Goal: Information Seeking & Learning: Check status

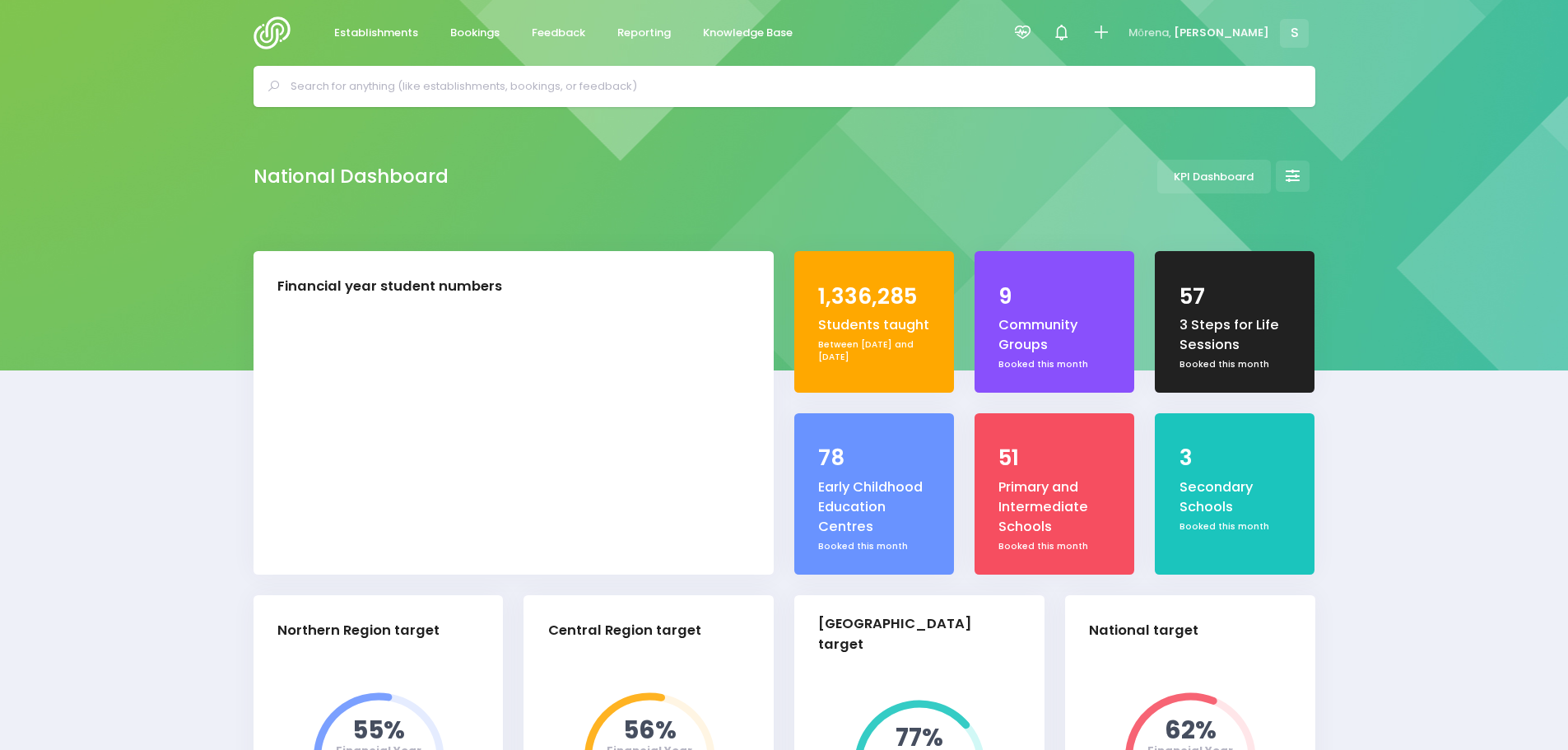
select select "5"
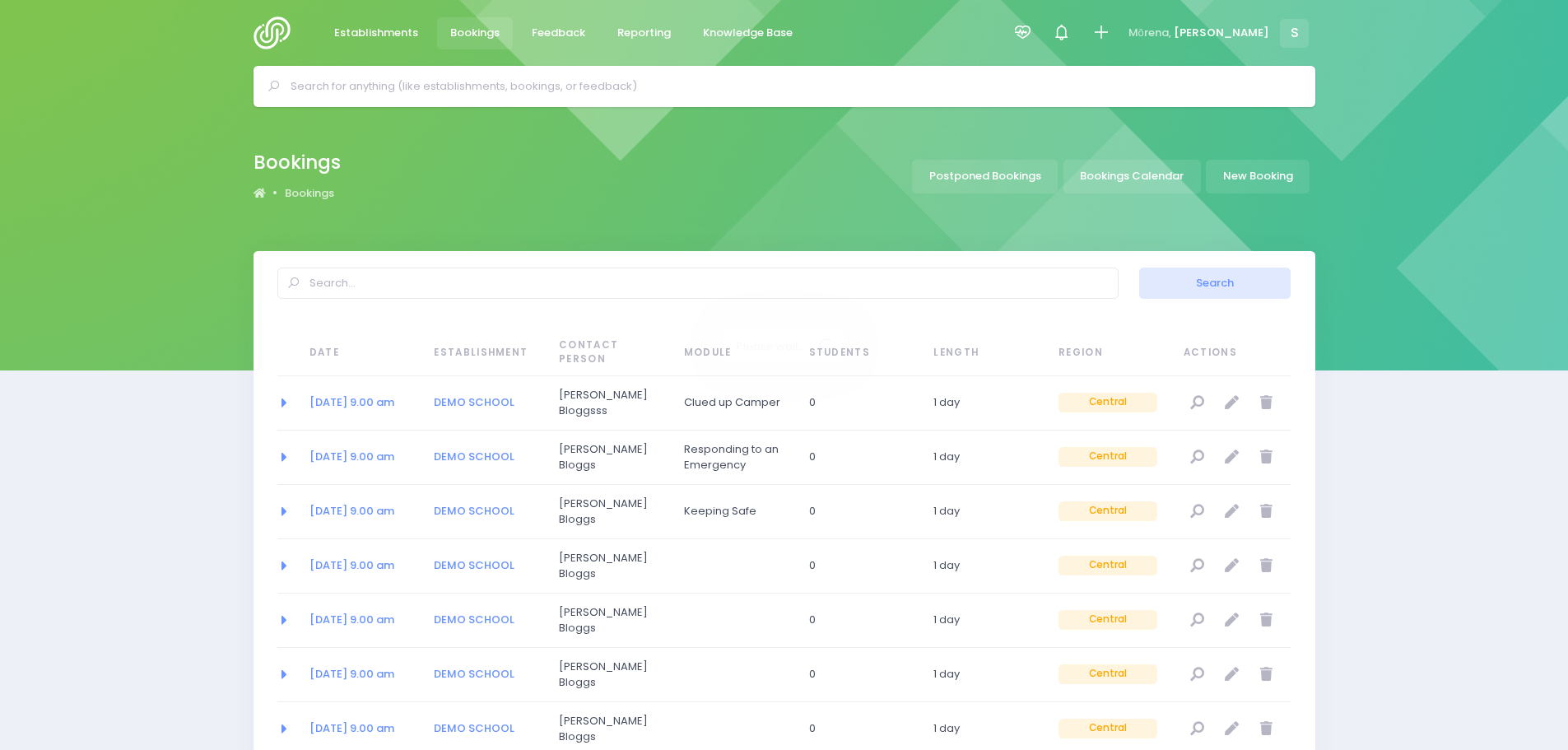
select select "20"
click at [1176, 170] on link "Bookings Calendar" at bounding box center [1132, 177] width 138 height 34
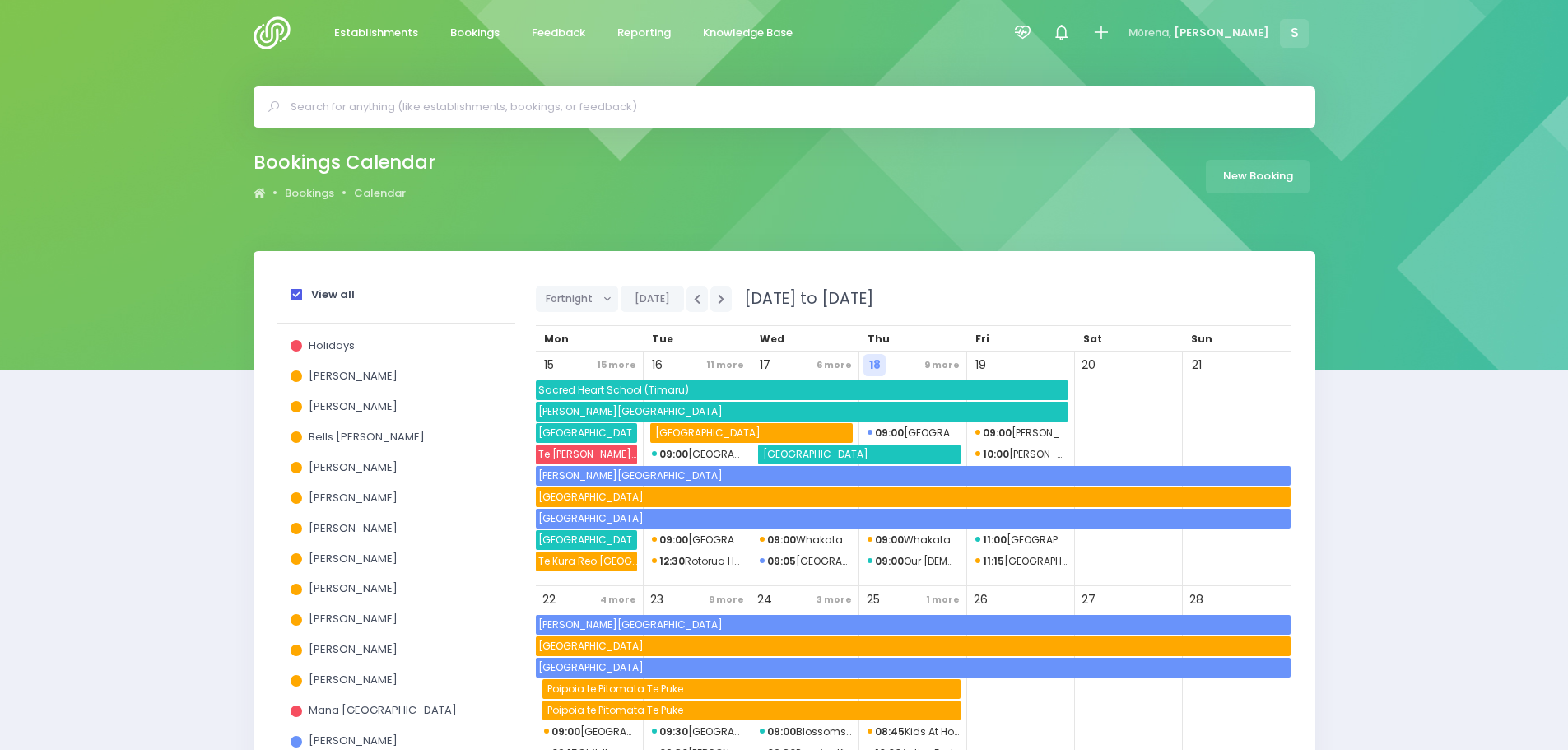
click at [292, 293] on span at bounding box center [296, 294] width 11 height 11
click at [0, 0] on input "View all" at bounding box center [0, 0] width 0 height 0
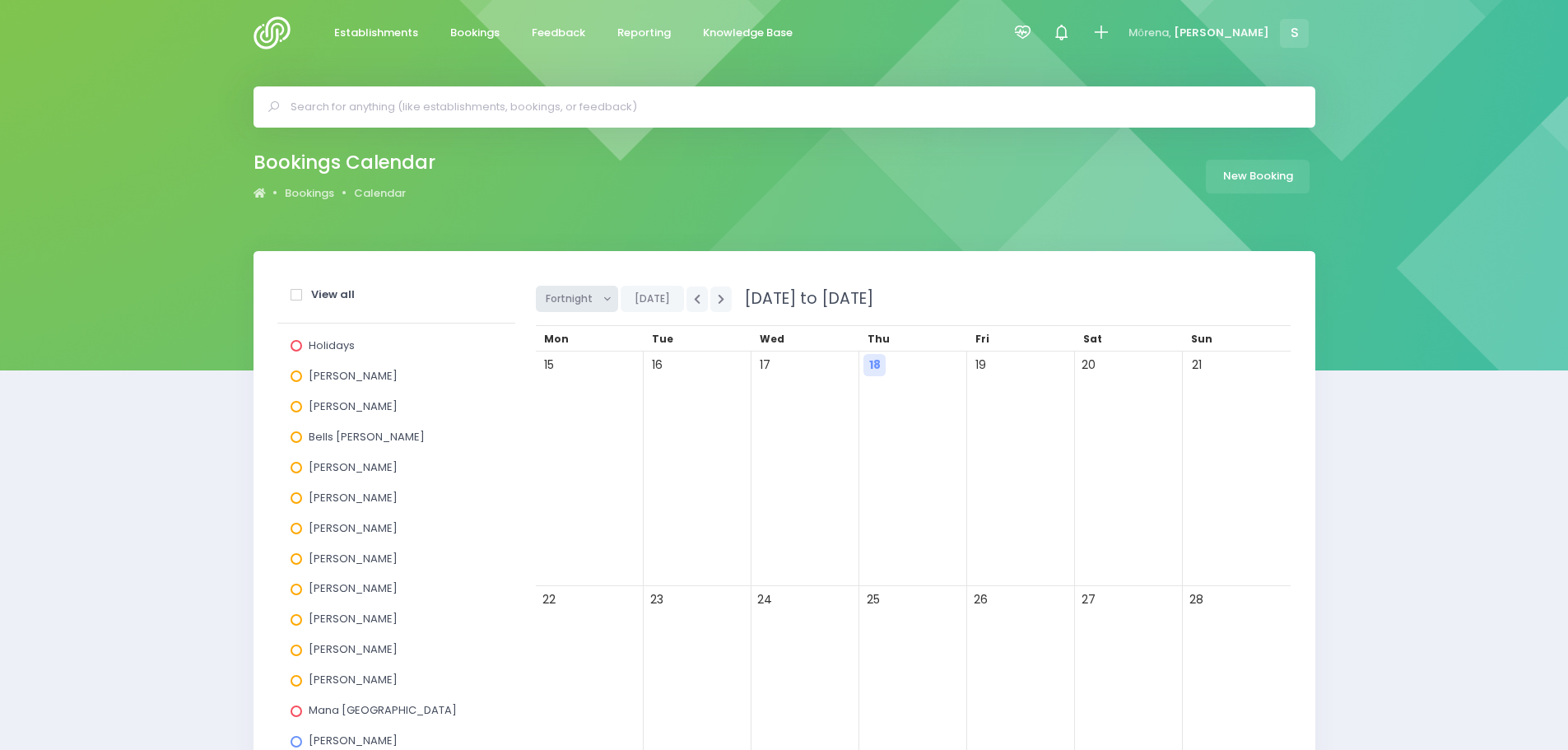
click at [558, 300] on span "Fortnight" at bounding box center [571, 299] width 51 height 25
click at [551, 420] on link "Month" at bounding box center [589, 425] width 107 height 32
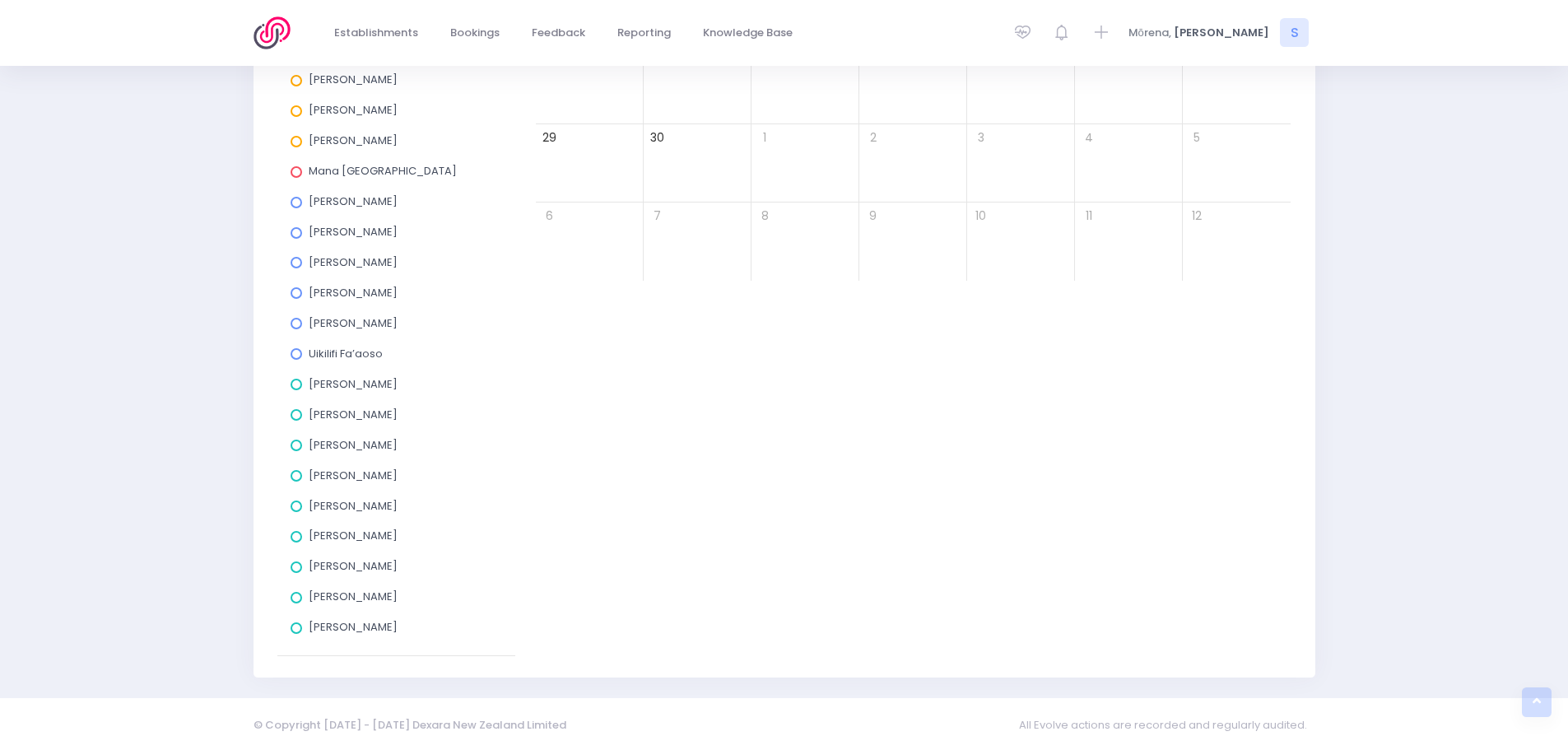
scroll to position [541, 0]
click at [293, 566] on span at bounding box center [296, 566] width 11 height 11
click at [0, 0] on input "[PERSON_NAME]" at bounding box center [0, 0] width 0 height 0
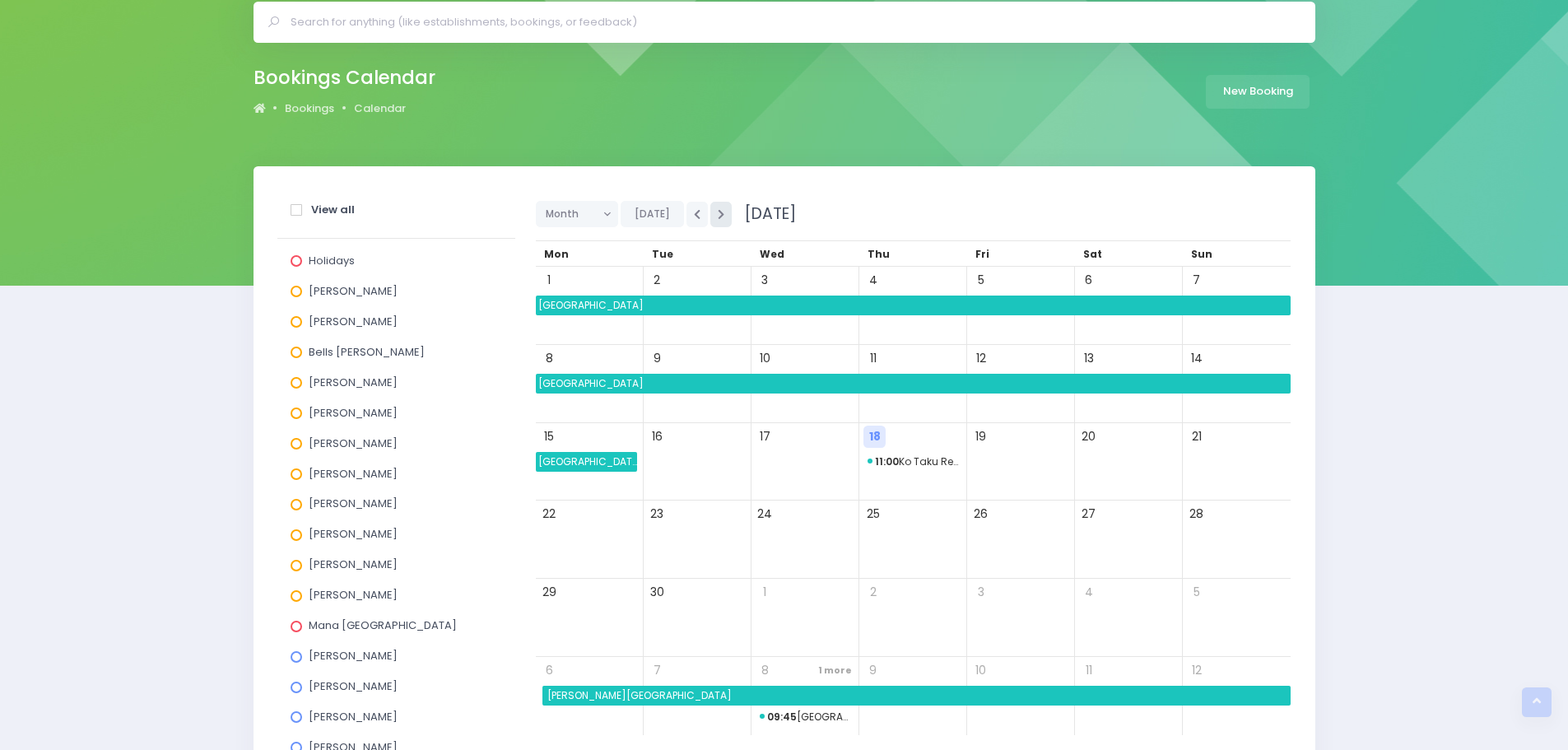
scroll to position [47, 0]
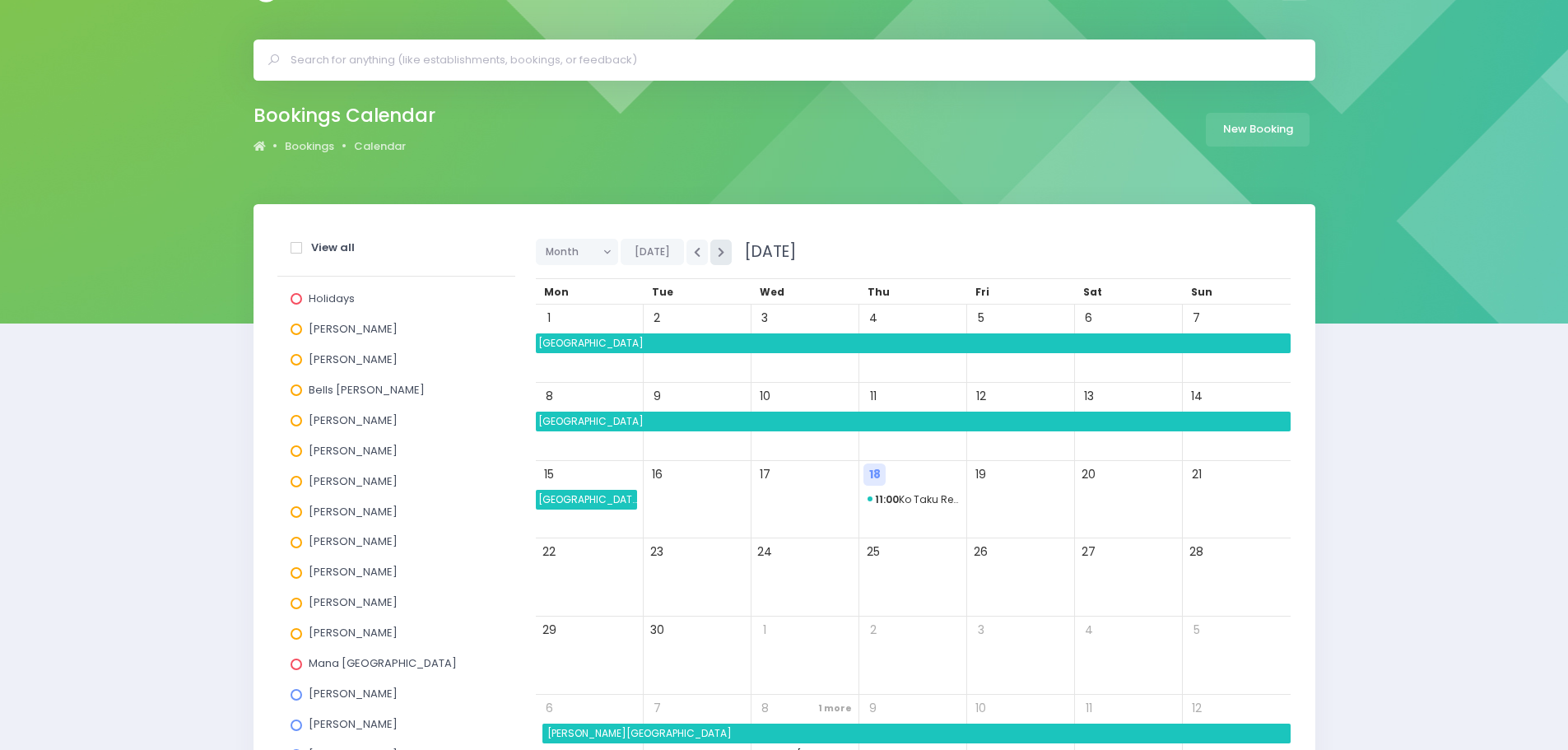
click at [726, 244] on button "button" at bounding box center [721, 252] width 21 height 25
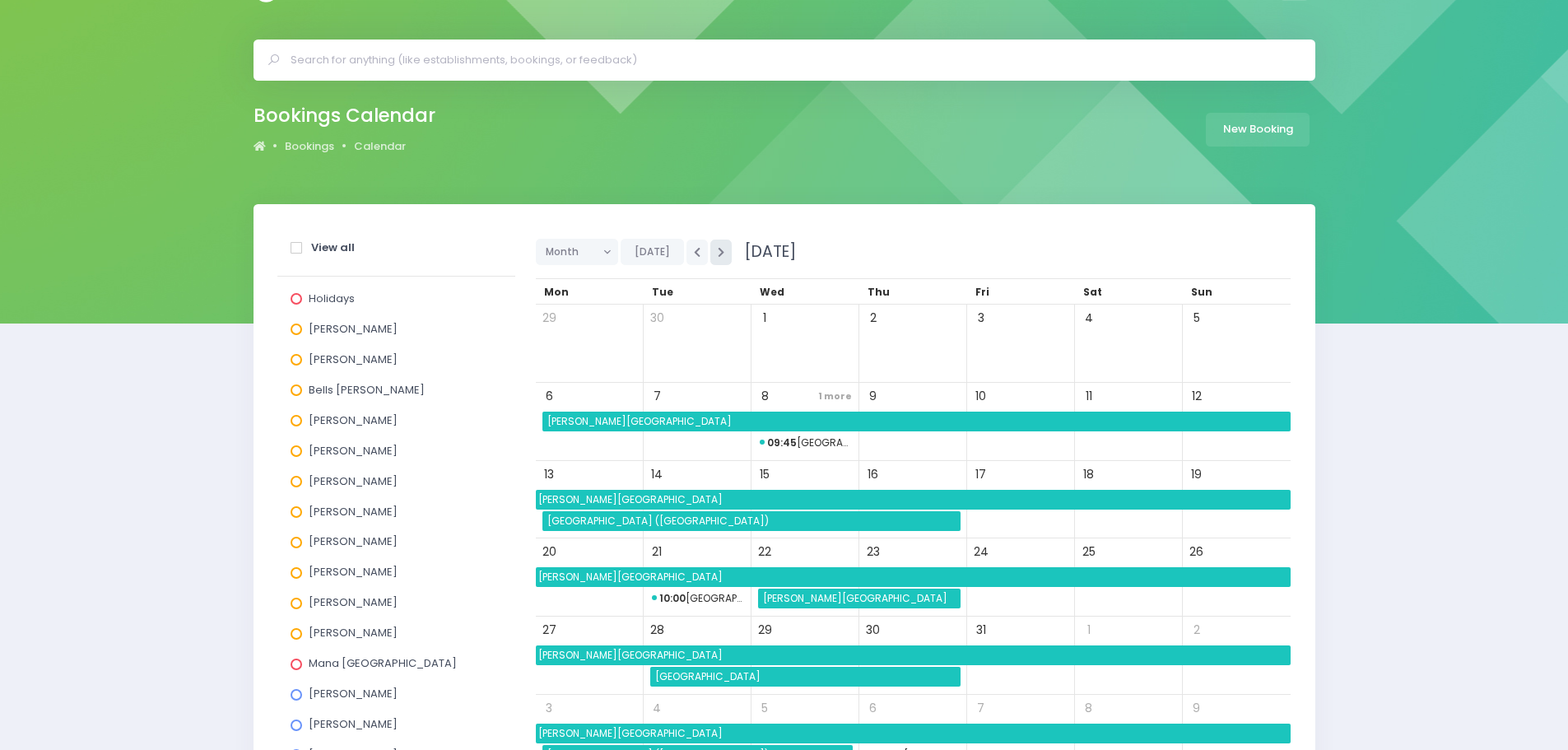
click at [723, 251] on button "button" at bounding box center [721, 252] width 21 height 25
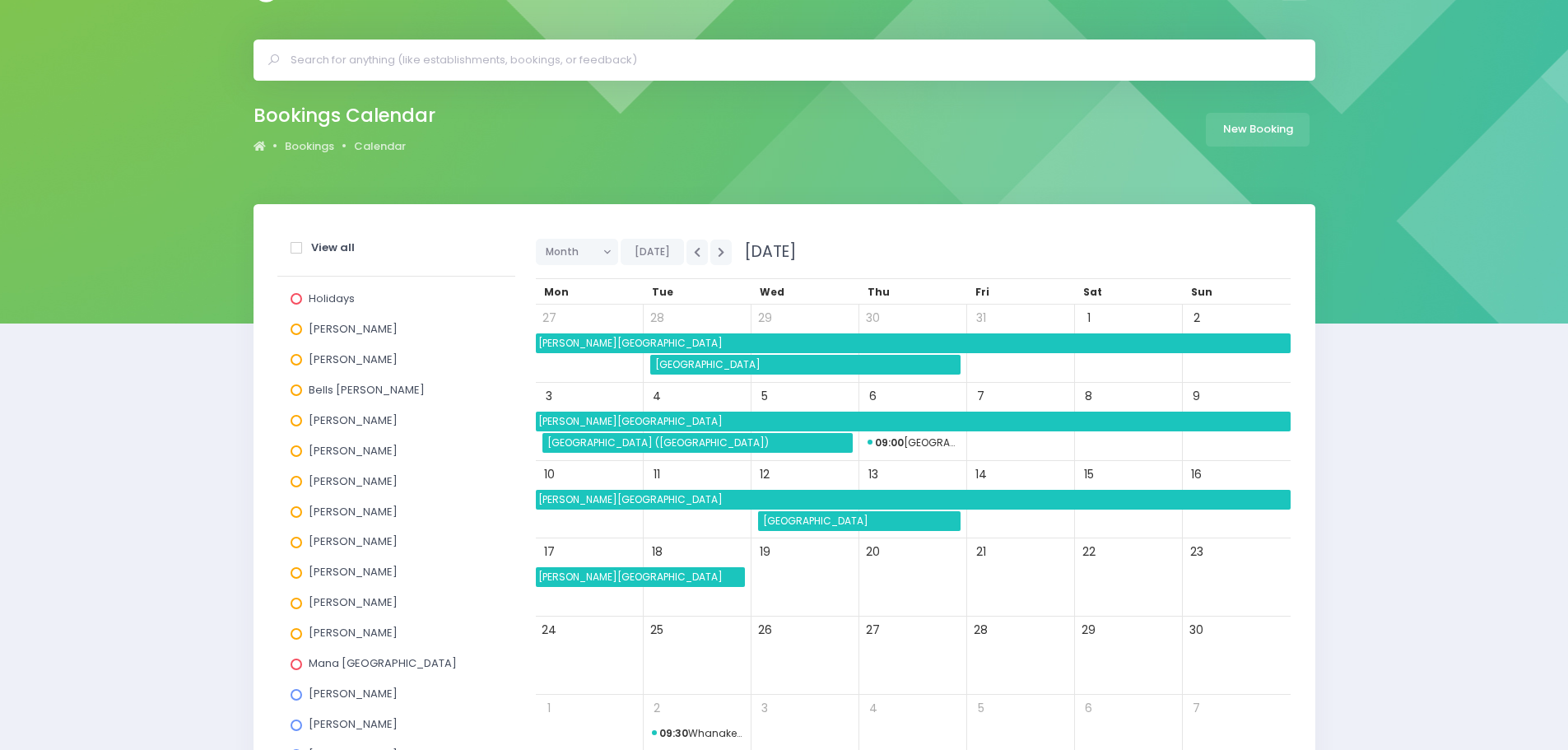
click at [584, 344] on span "Lumsden School" at bounding box center [913, 343] width 755 height 20
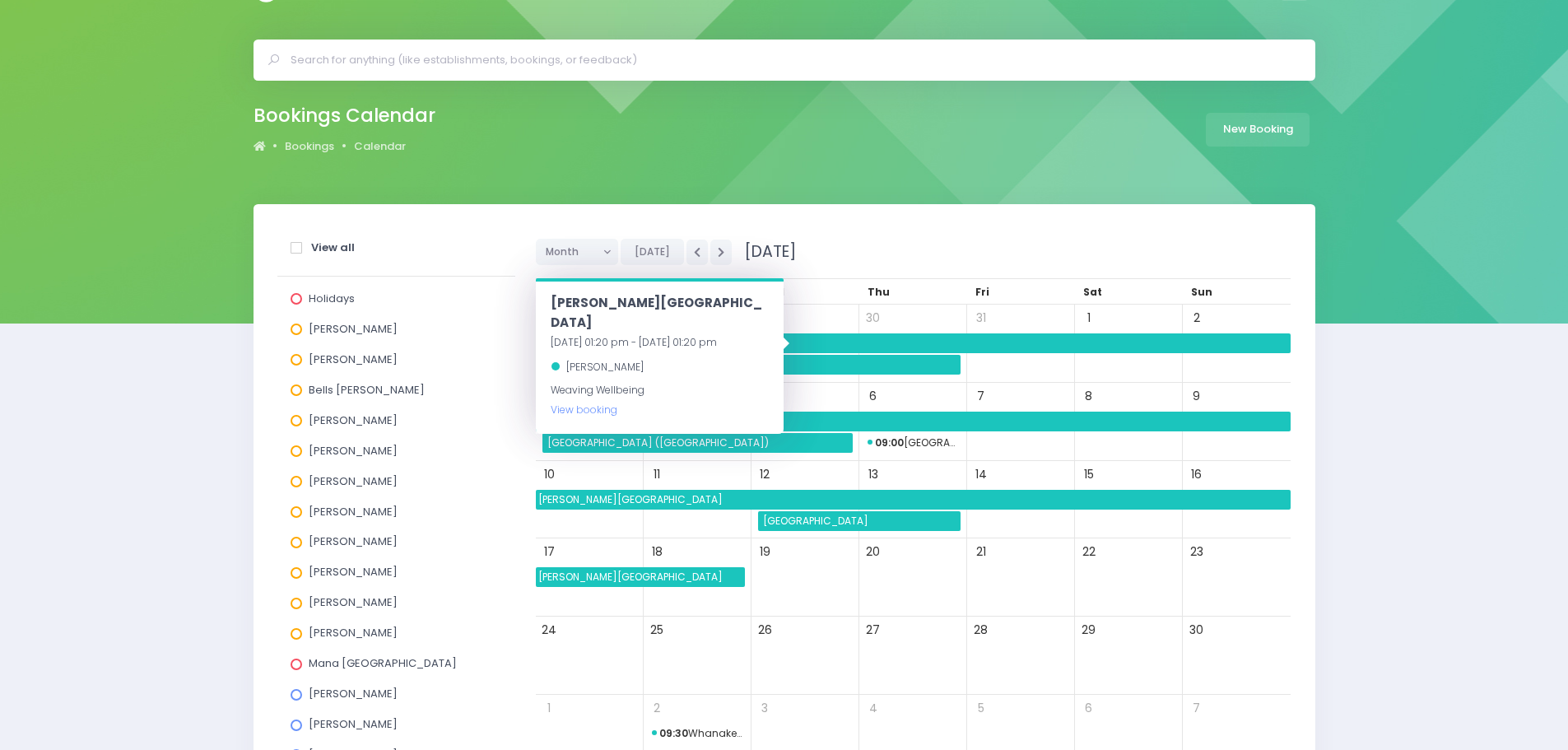
click at [477, 366] on div "Annette Binnie" at bounding box center [396, 362] width 211 height 31
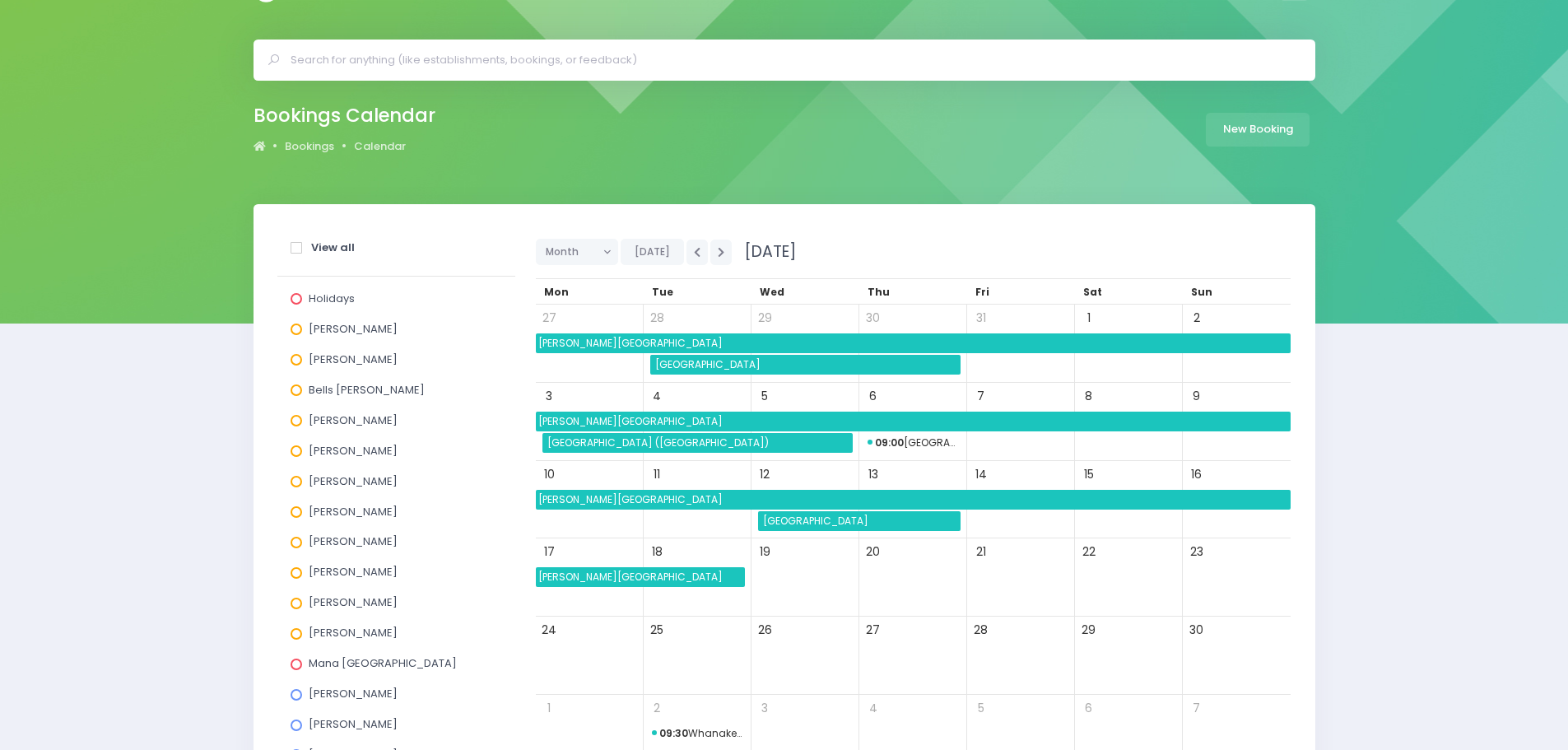
click at [608, 347] on span "Lumsden School" at bounding box center [913, 343] width 755 height 20
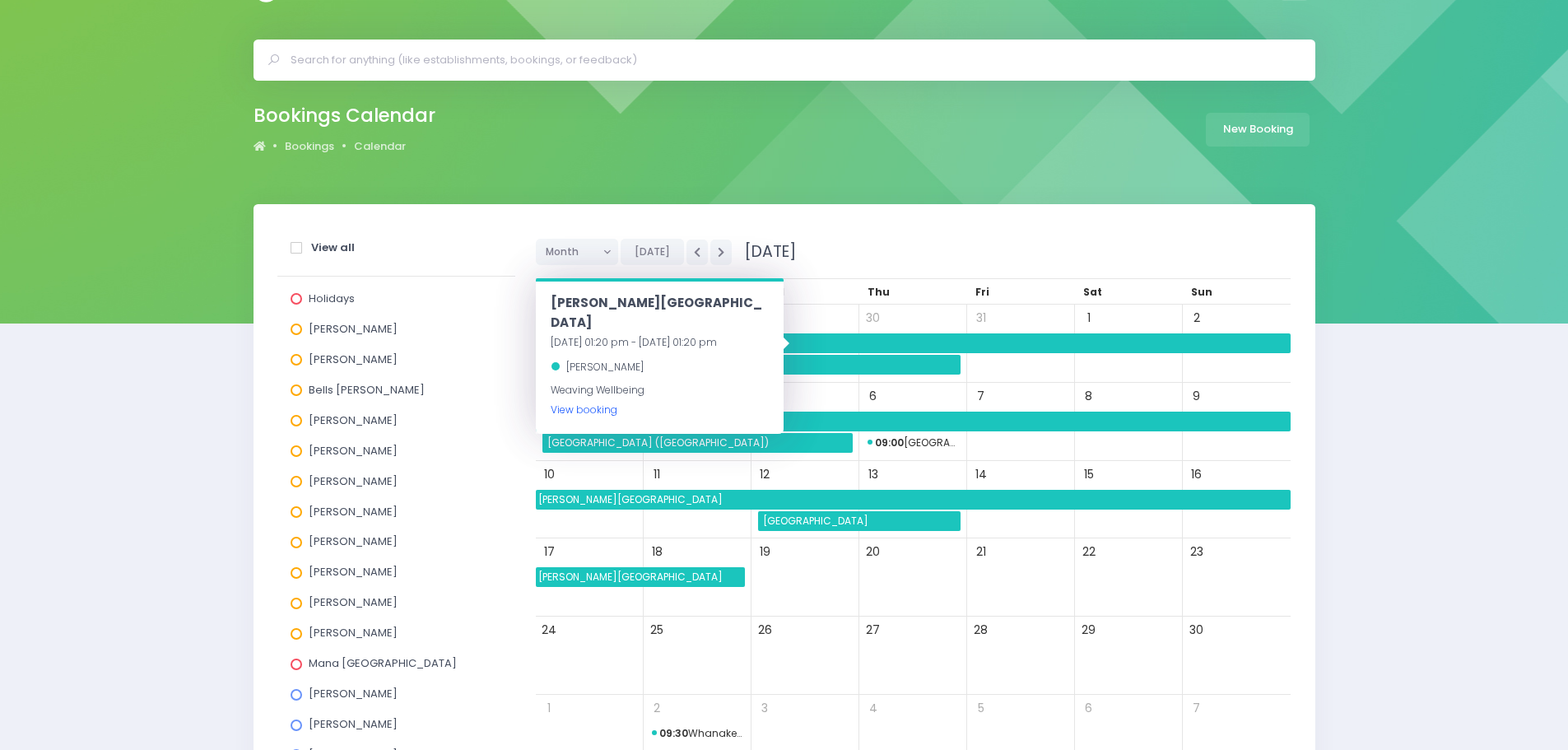
click at [602, 402] on link "View booking" at bounding box center [584, 409] width 67 height 14
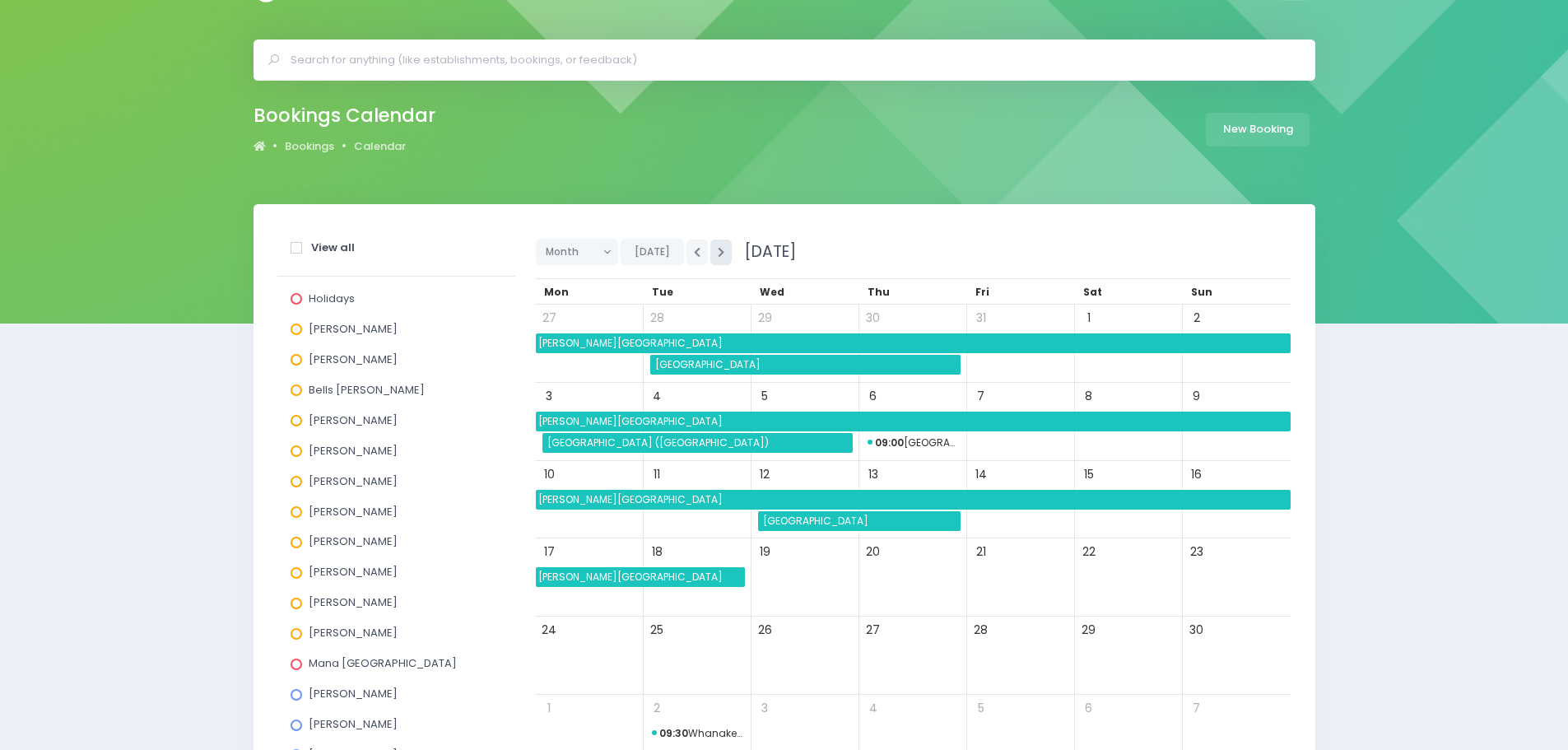
click at [719, 250] on icon "button" at bounding box center [721, 252] width 7 height 10
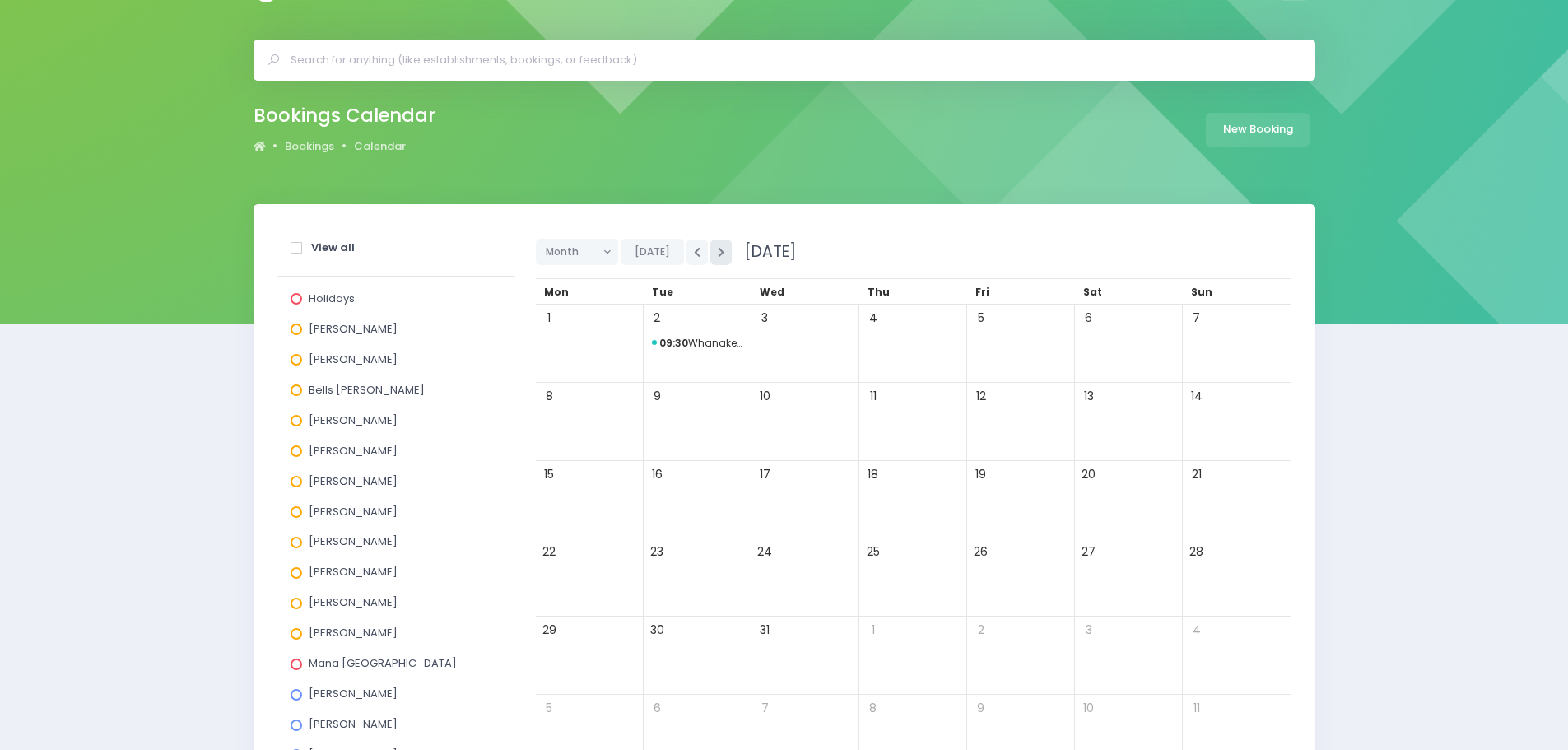
click at [719, 250] on icon "button" at bounding box center [721, 252] width 7 height 10
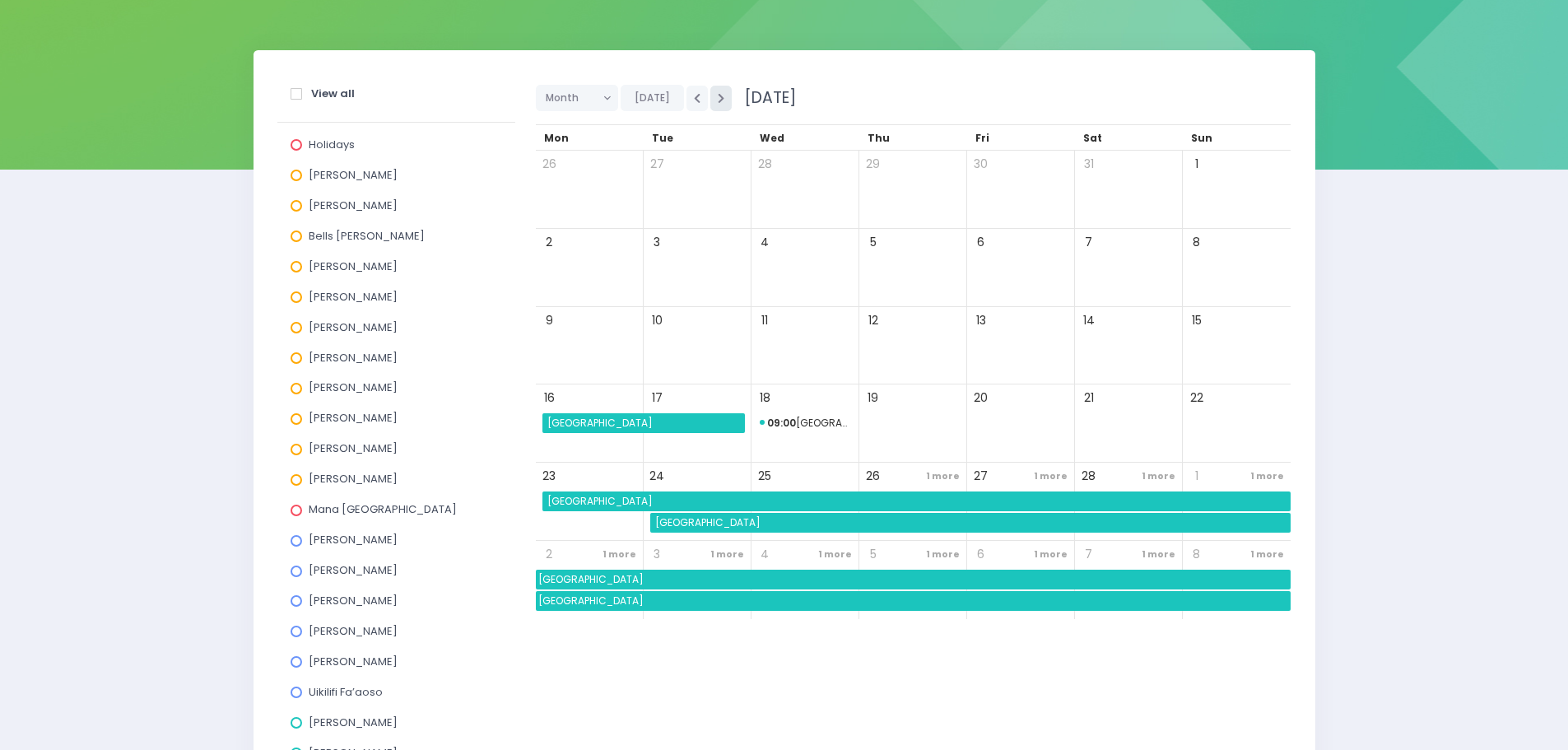
scroll to position [211, 0]
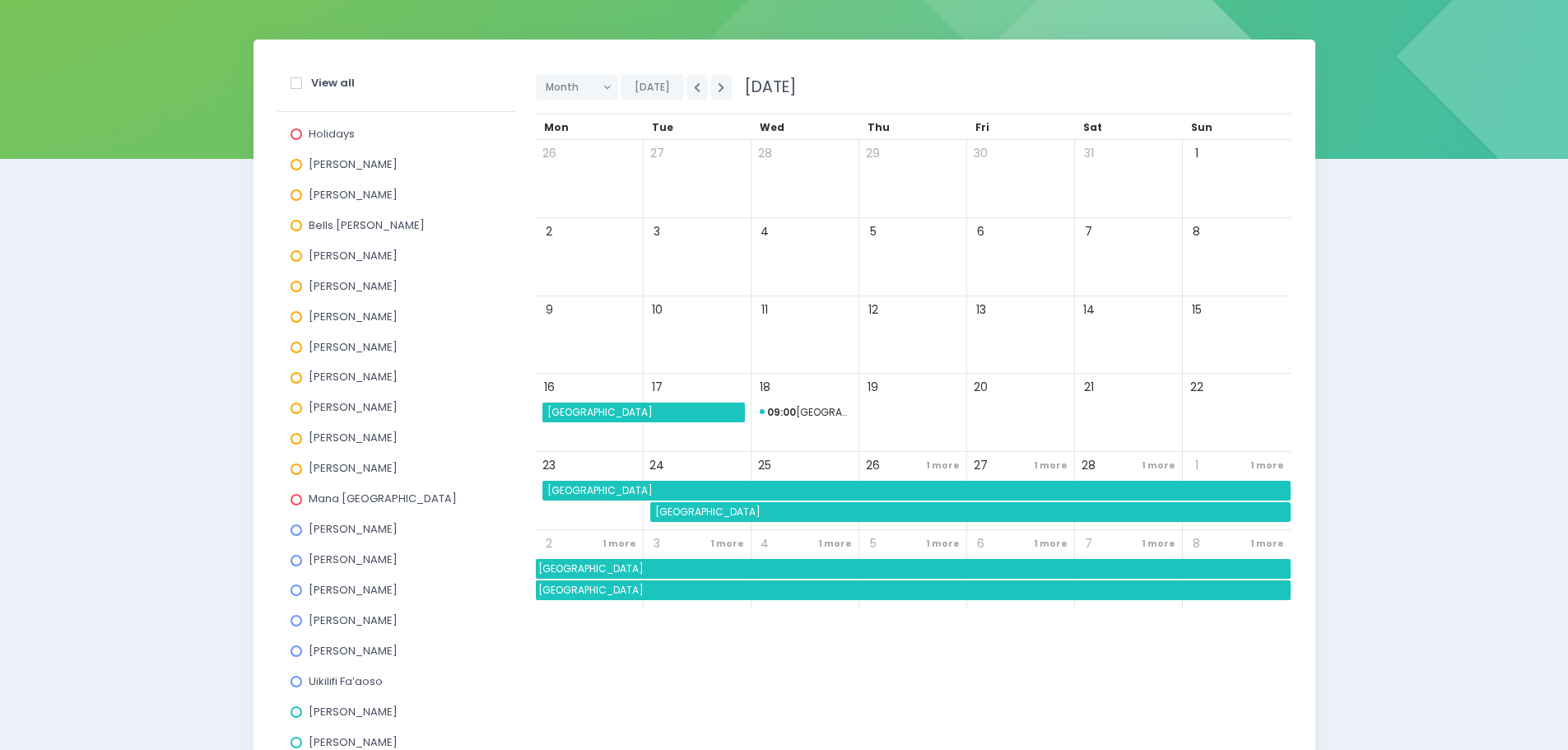
click at [941, 465] on span "1 more" at bounding box center [942, 466] width 42 height 22
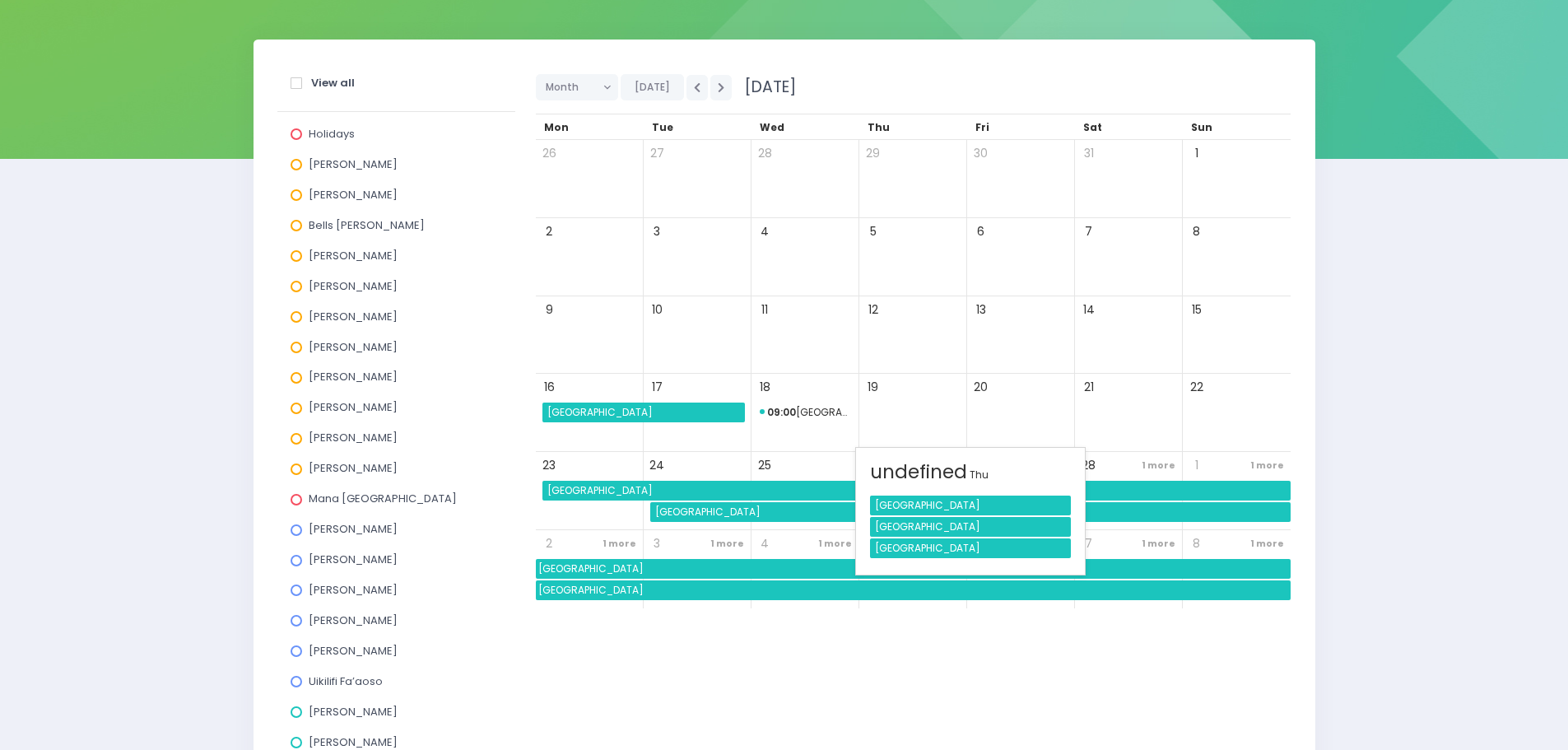
click at [887, 510] on div "Takitimu Primary School" at bounding box center [971, 505] width 201 height 20
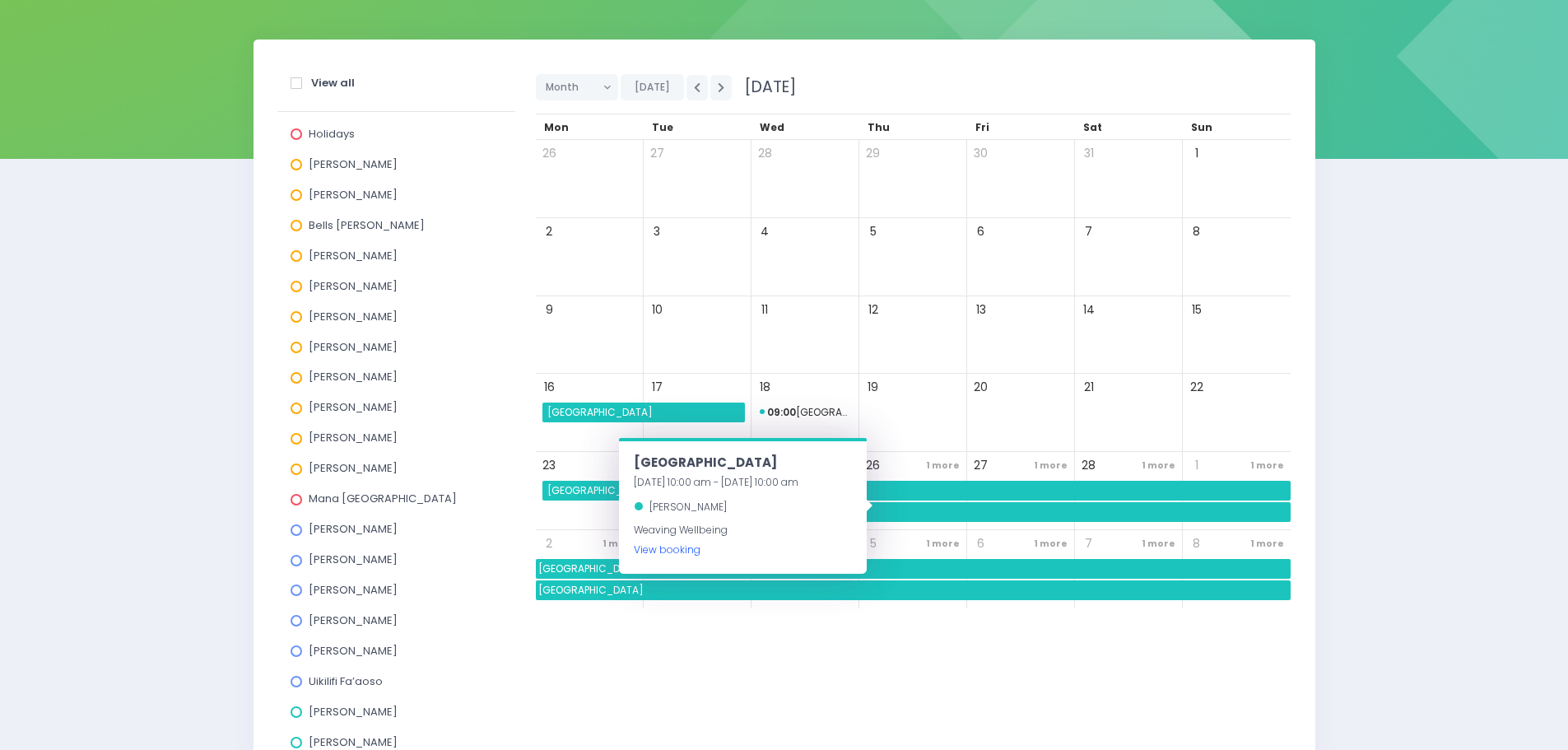
click at [668, 554] on link "View booking" at bounding box center [668, 550] width 67 height 14
click at [831, 409] on span "09:00 Tokanui School" at bounding box center [805, 412] width 91 height 20
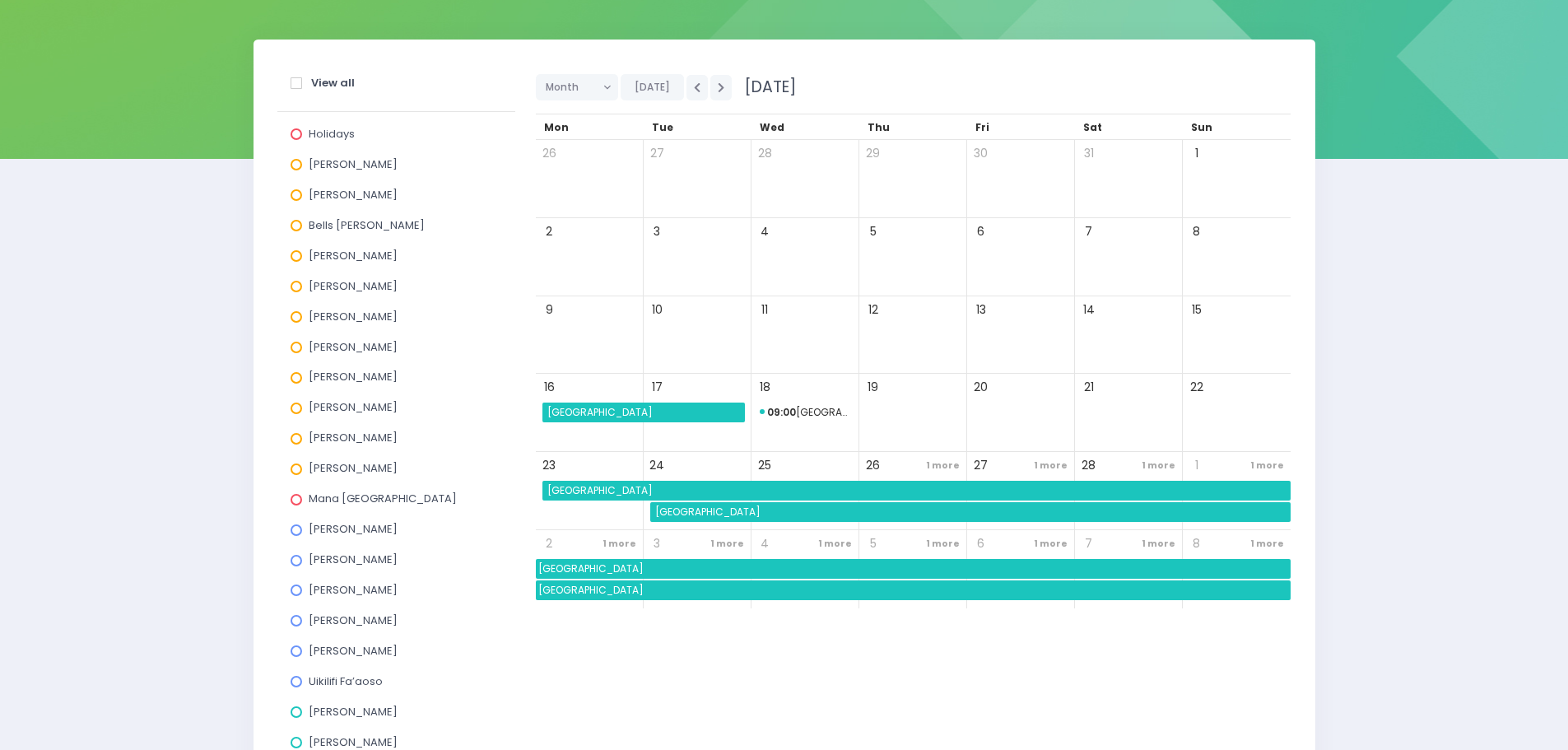
click at [723, 510] on span "[GEOGRAPHIC_DATA]" at bounding box center [971, 511] width 638 height 20
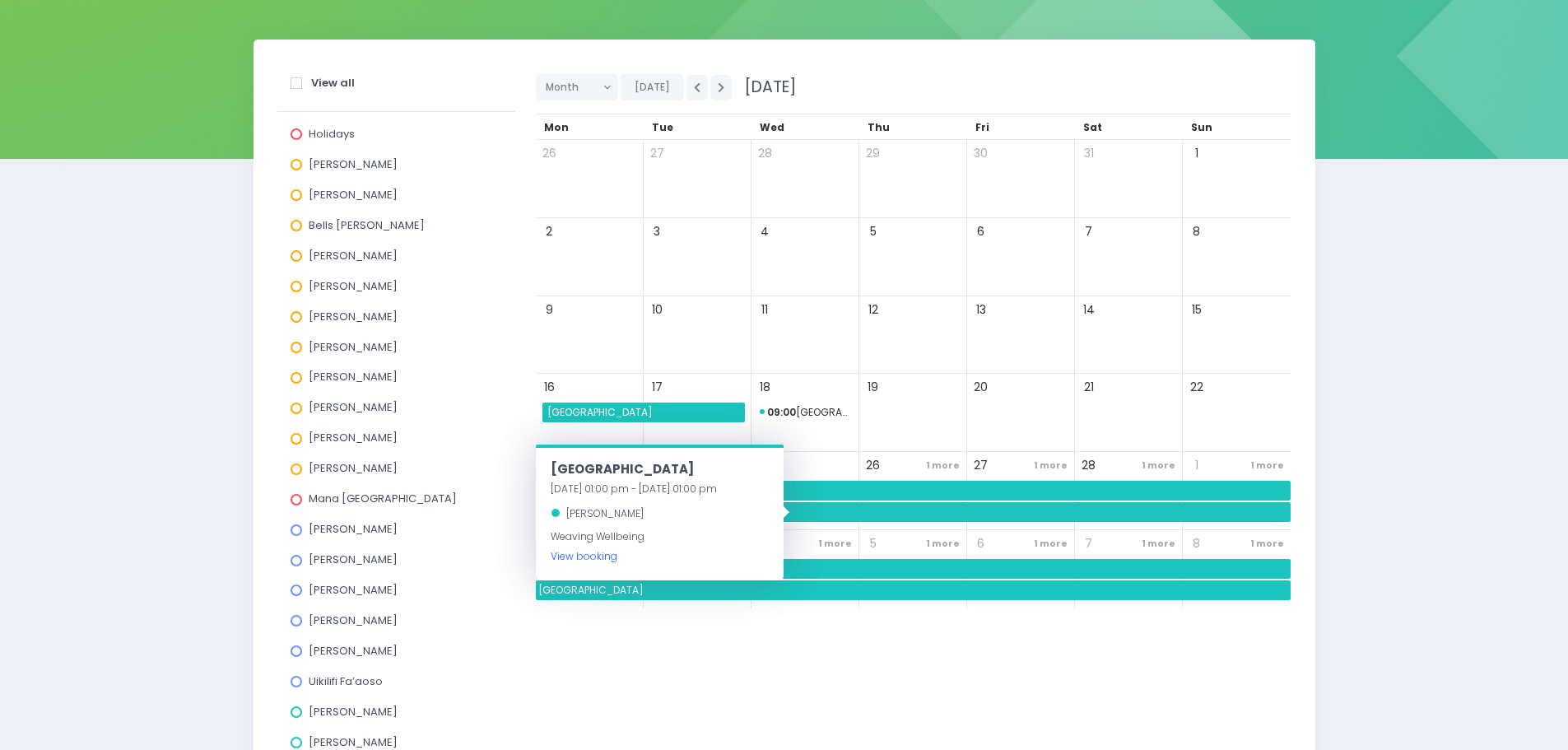
click at [606, 554] on link "View booking" at bounding box center [584, 556] width 67 height 14
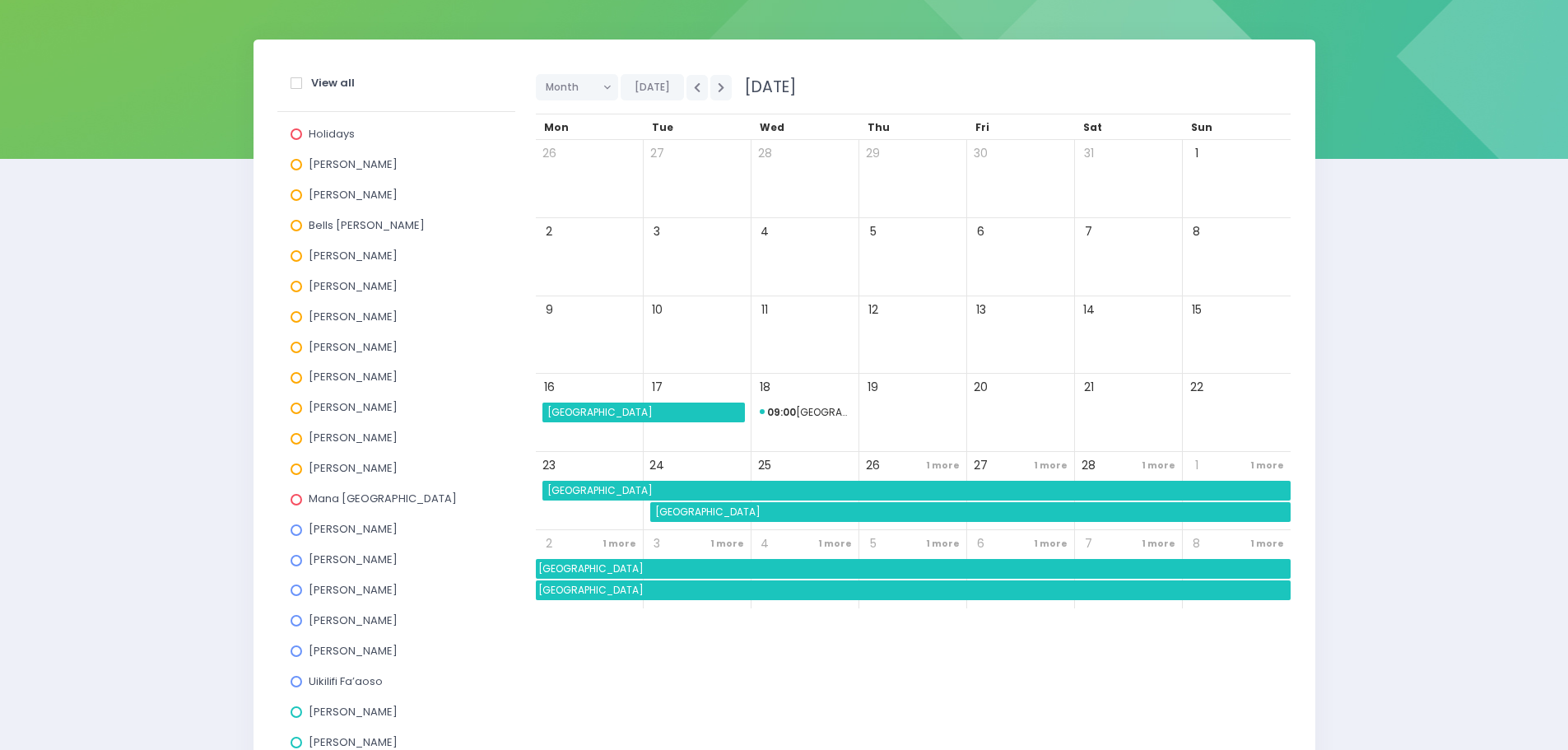
click at [877, 634] on div "Month Day Week Fortnight Month Today February 2026 Mon Tue" at bounding box center [912, 522] width 776 height 923
click at [938, 466] on span "1 more" at bounding box center [942, 466] width 42 height 22
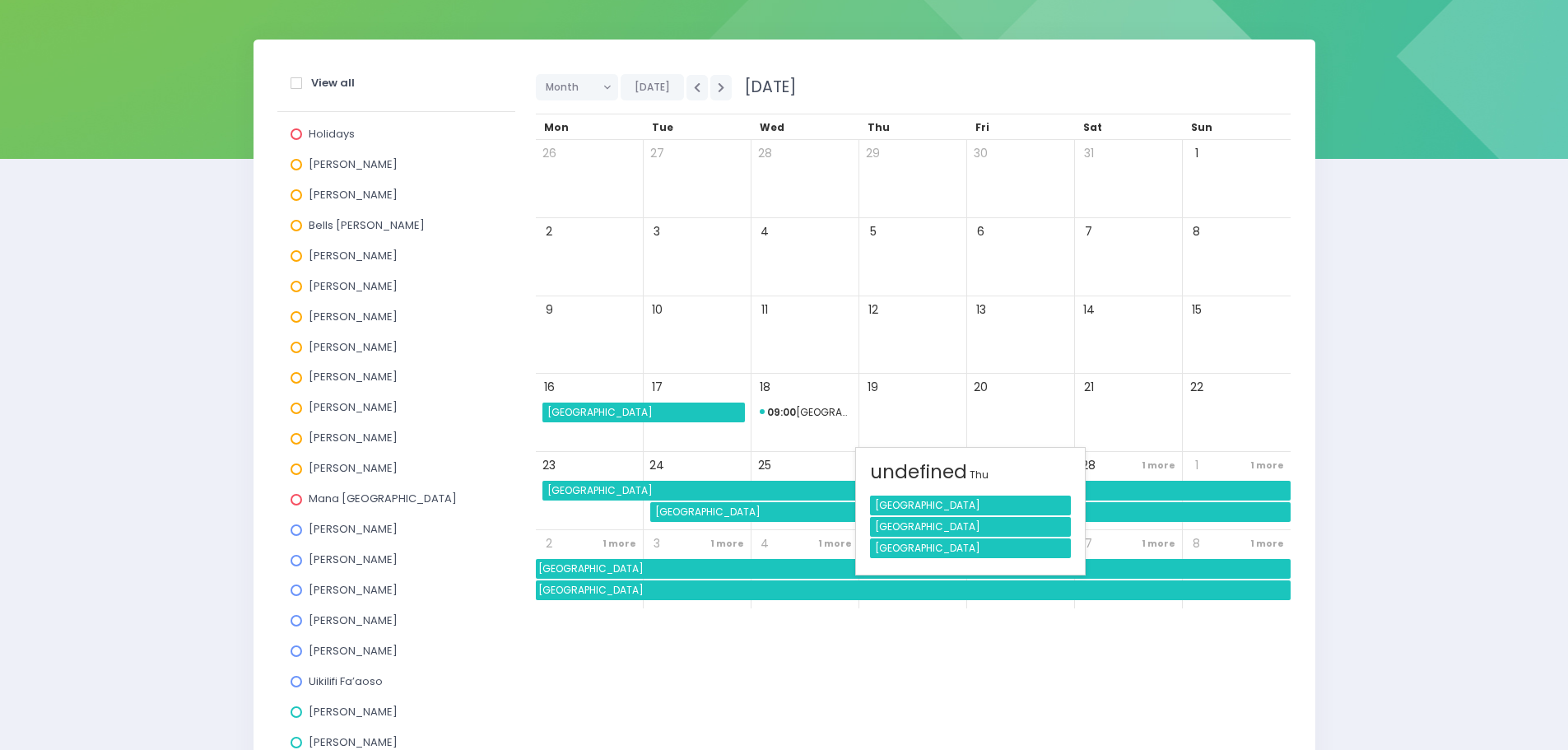
click at [920, 544] on div "Mararoa School" at bounding box center [971, 548] width 201 height 20
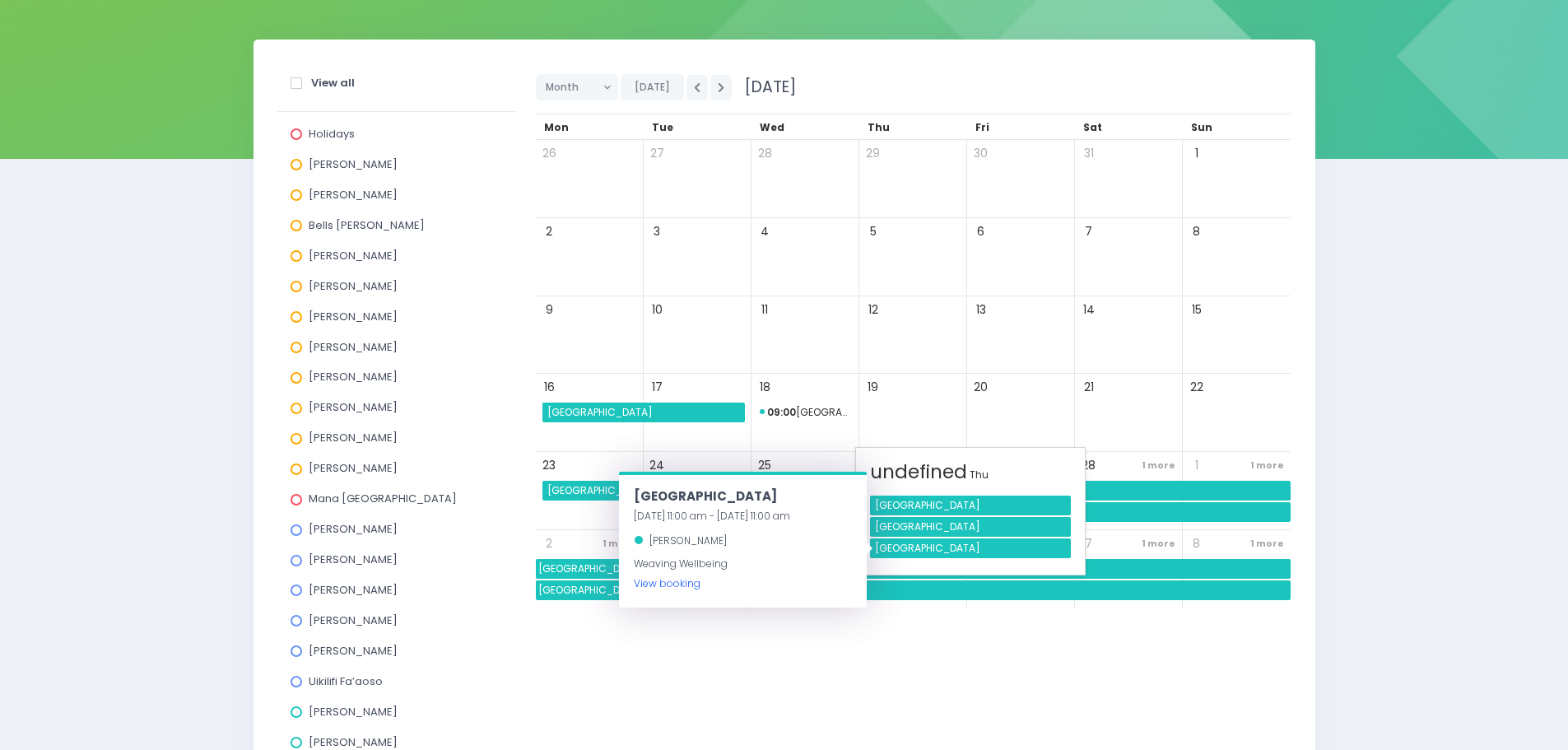
click at [681, 583] on link "View booking" at bounding box center [668, 583] width 67 height 14
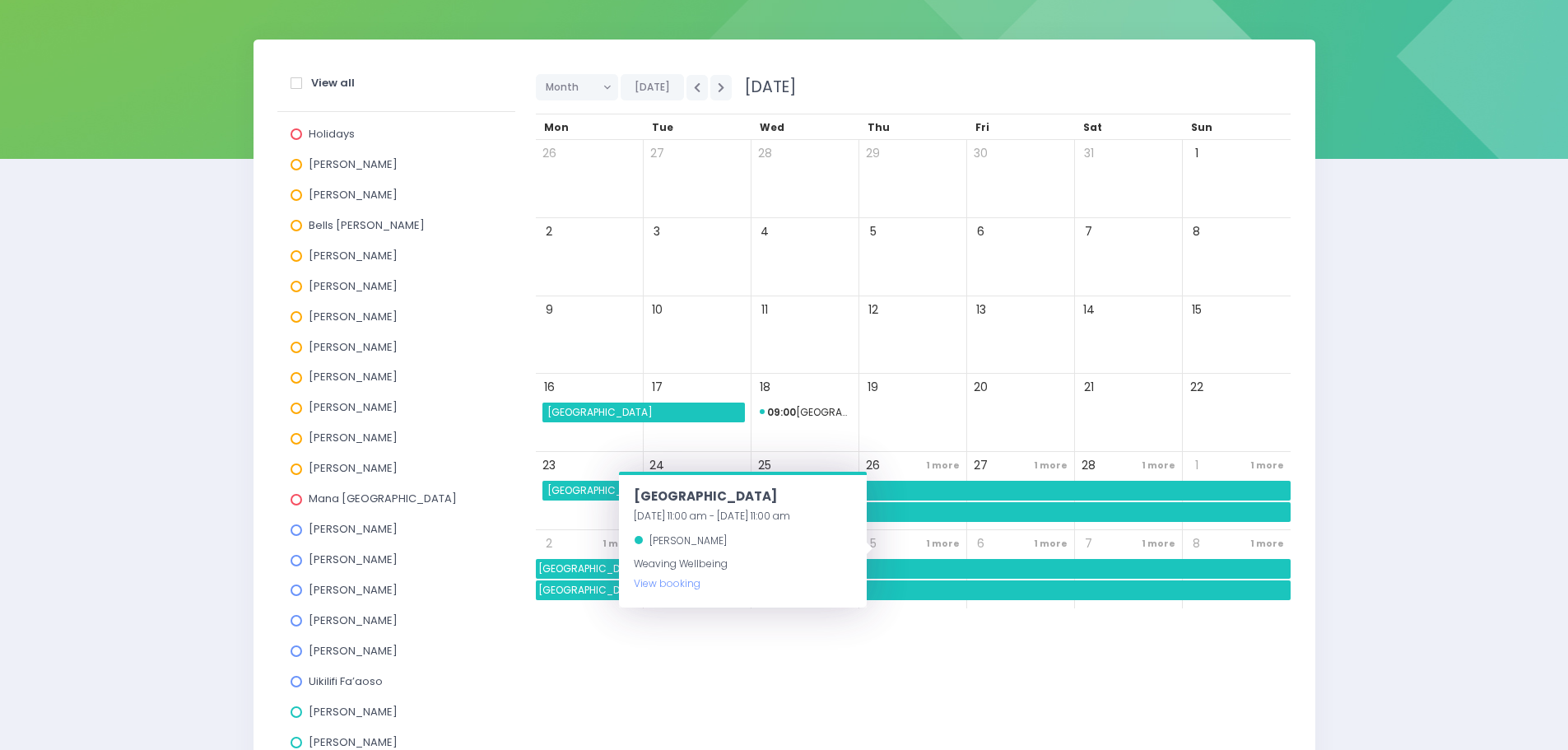
drag, startPoint x: 713, startPoint y: 633, endPoint x: 752, endPoint y: 628, distance: 39.3
click at [713, 633] on div "Month Day Week Fortnight Month Today February 2026 Mon Tue" at bounding box center [912, 522] width 776 height 923
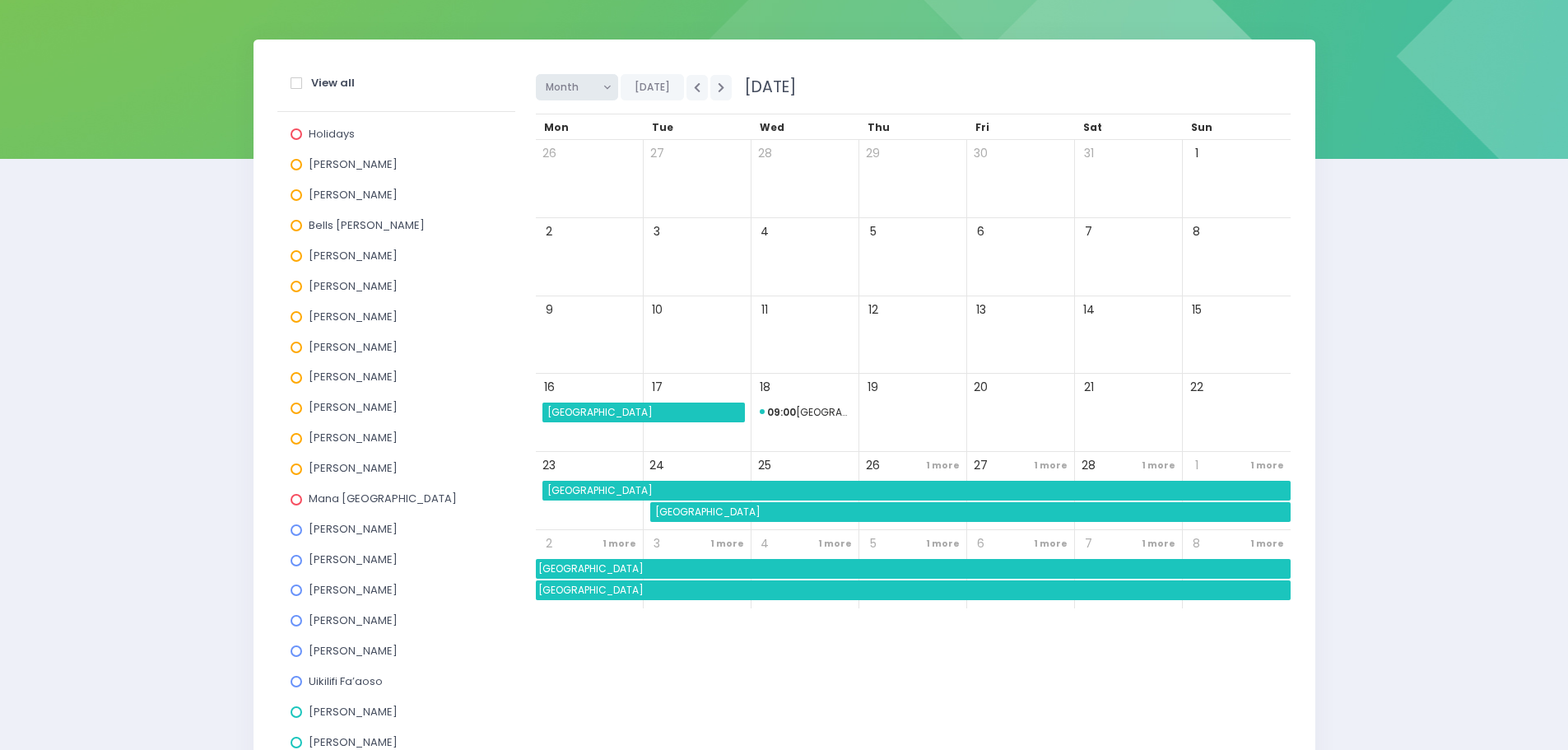
click at [581, 93] on span "Month" at bounding box center [571, 87] width 51 height 25
click at [575, 176] on link "Fortnight" at bounding box center [589, 182] width 107 height 32
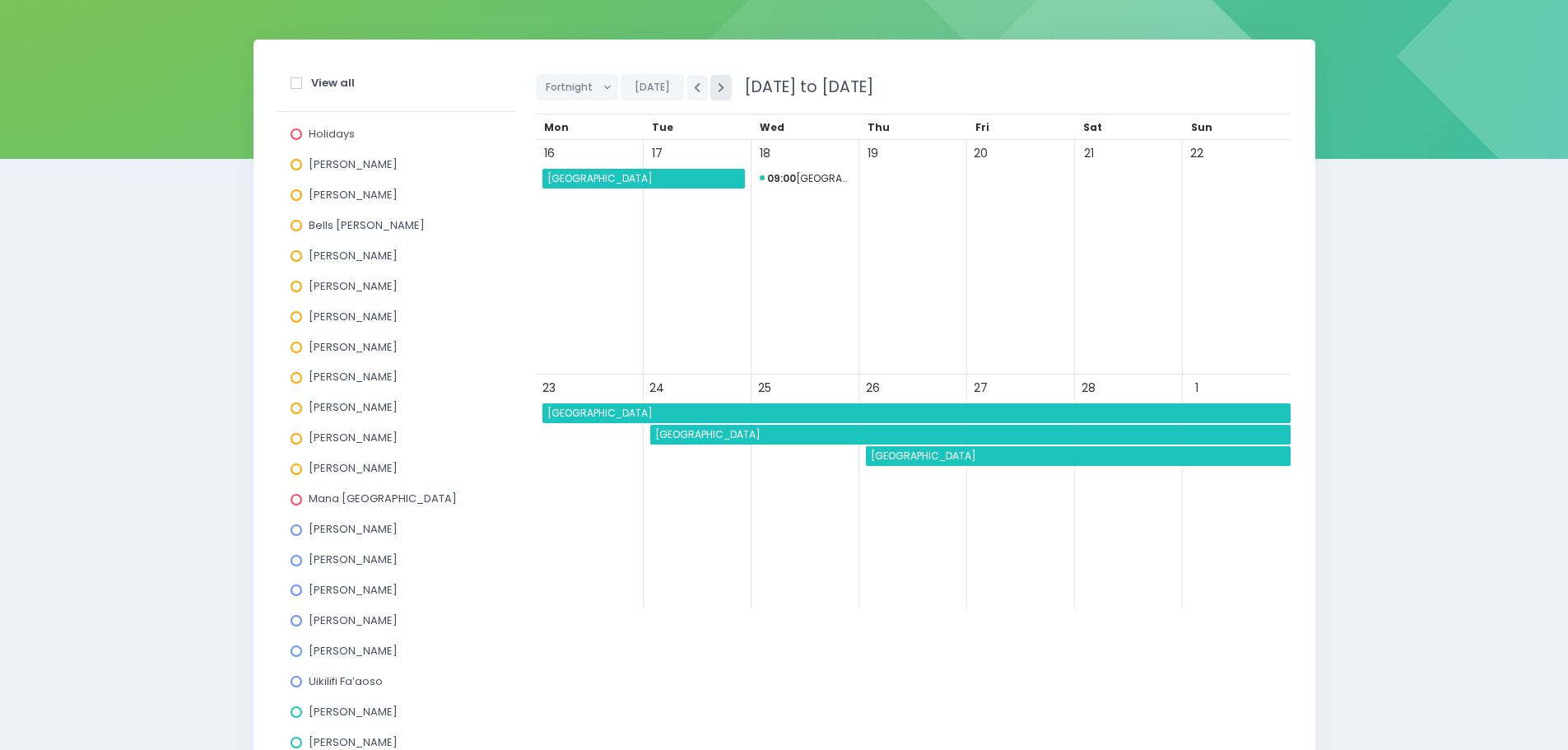
click at [723, 91] on button "button" at bounding box center [721, 87] width 21 height 25
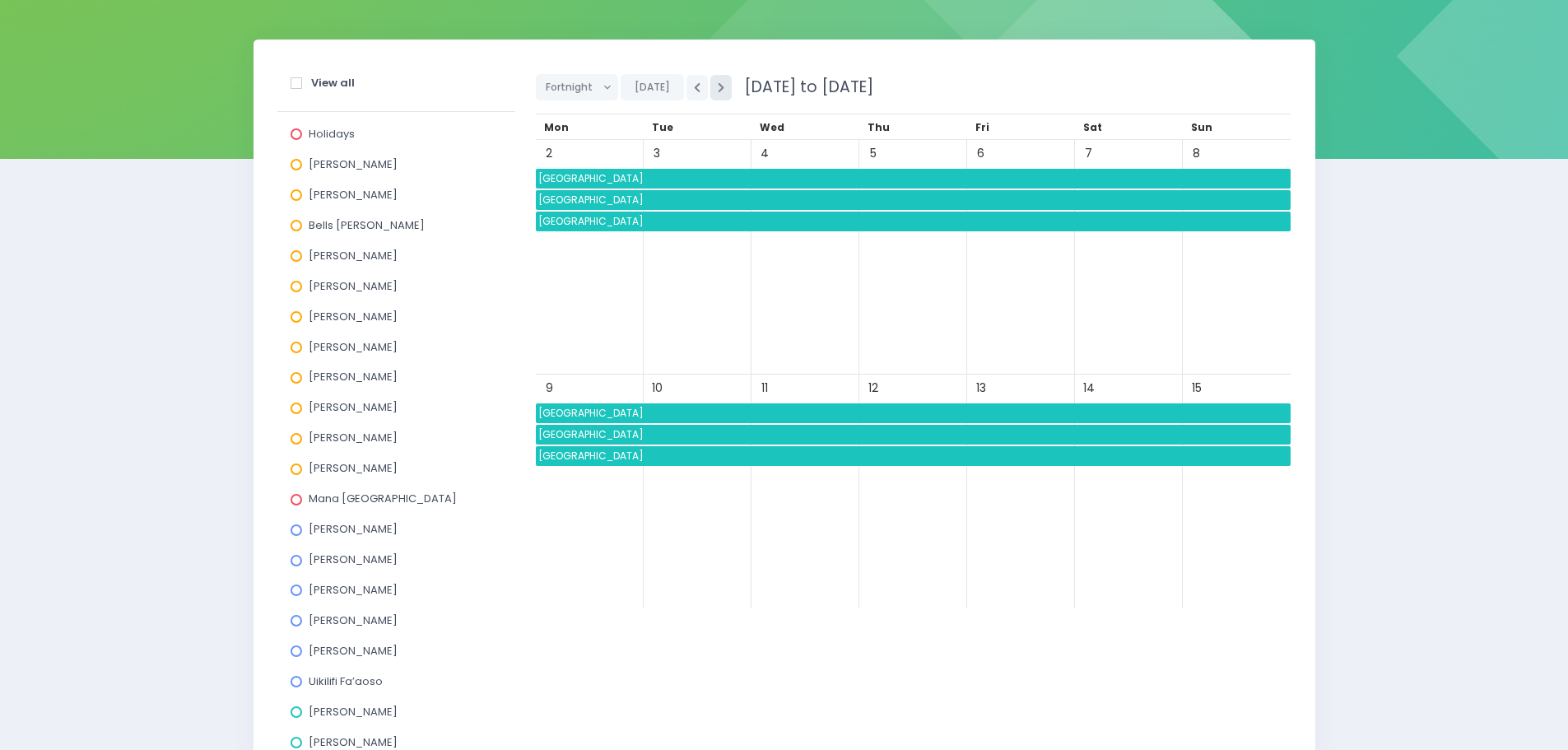
click at [723, 91] on button "button" at bounding box center [721, 87] width 21 height 25
click at [570, 181] on span "Mararoa School" at bounding box center [913, 178] width 755 height 20
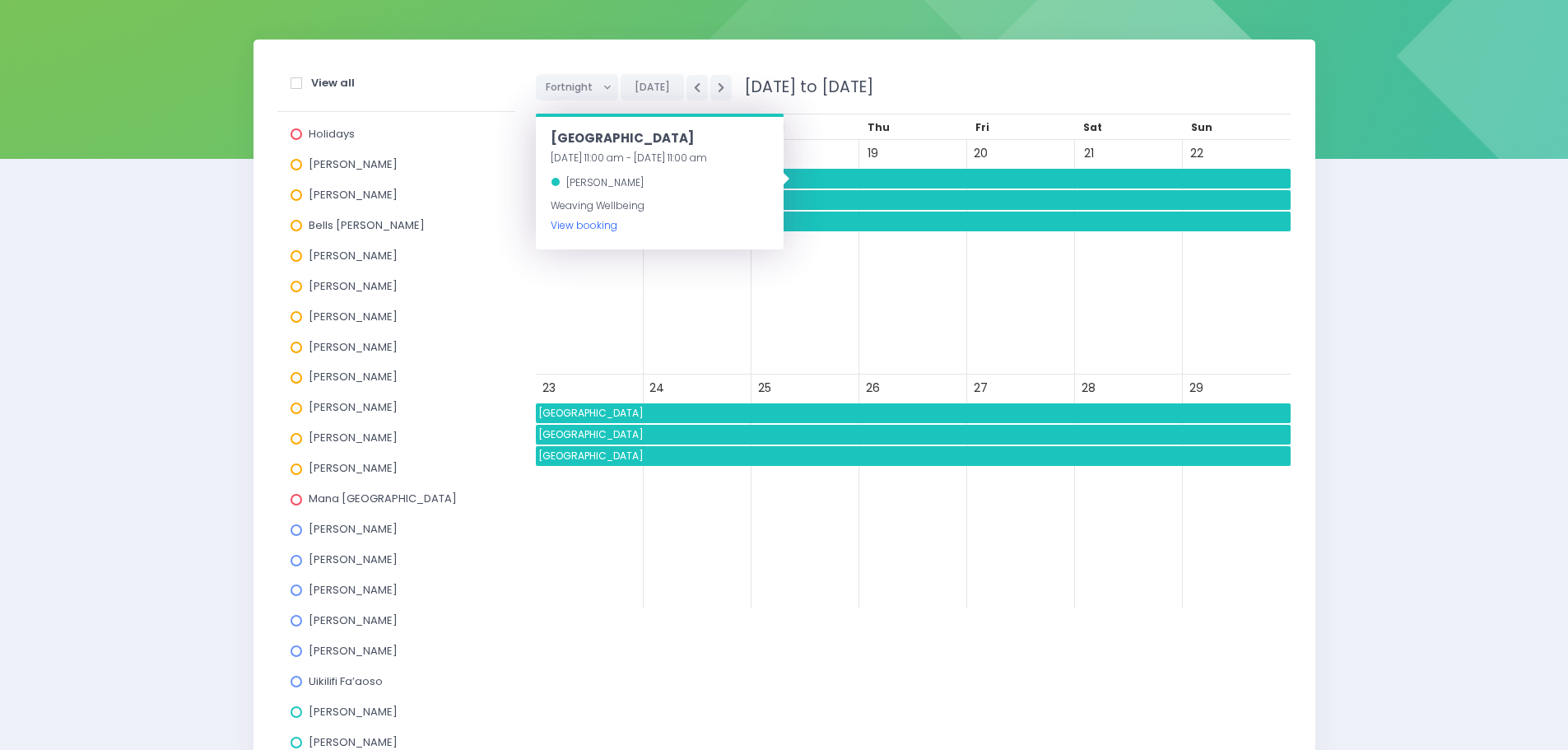
click at [582, 225] on link "View booking" at bounding box center [584, 225] width 67 height 14
click at [522, 241] on div "View all Holidays Alicia Smale Annette Binnie Bells Glenn Jel Pollock Justin Lo…" at bounding box center [396, 522] width 259 height 923
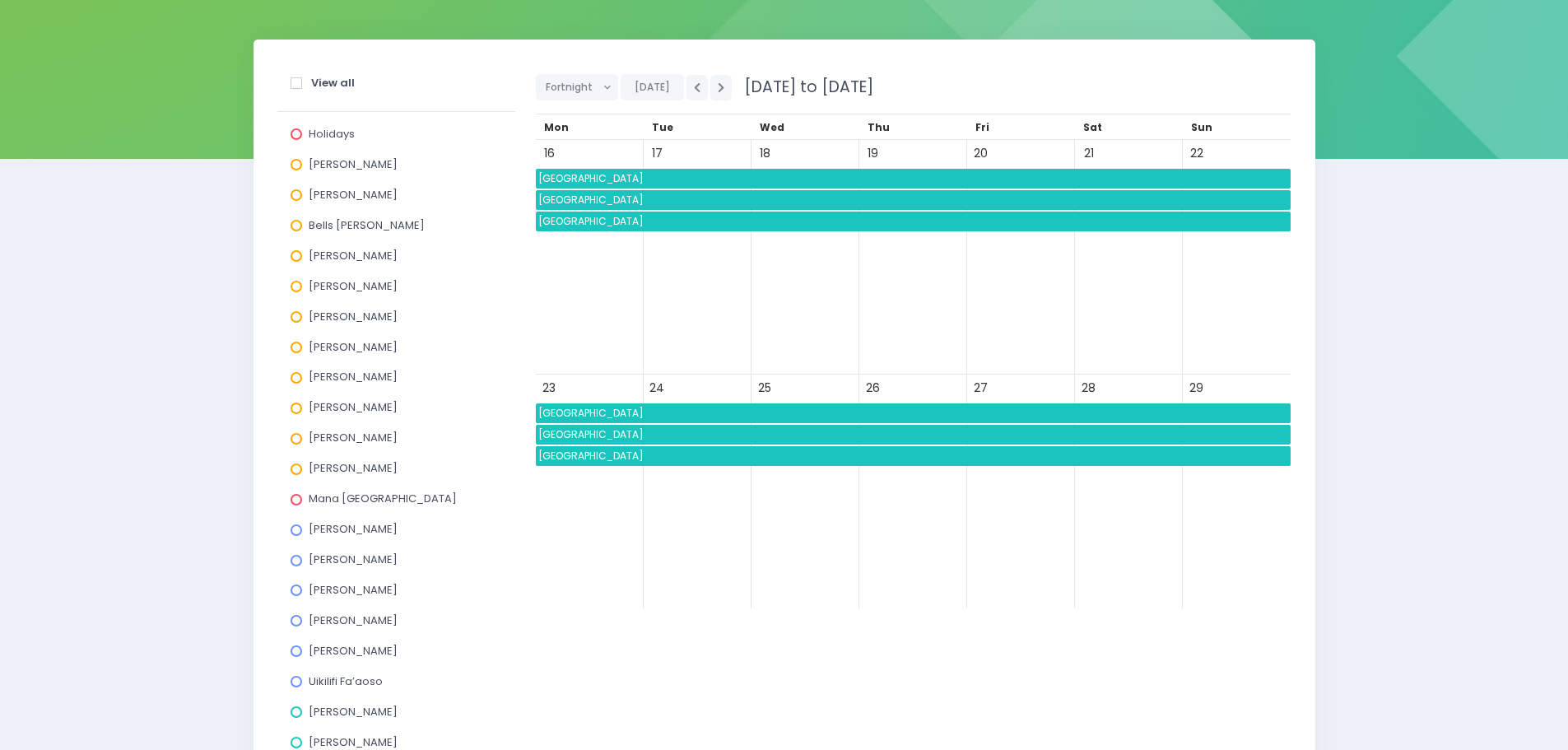
click at [574, 201] on span "[GEOGRAPHIC_DATA]" at bounding box center [913, 199] width 755 height 20
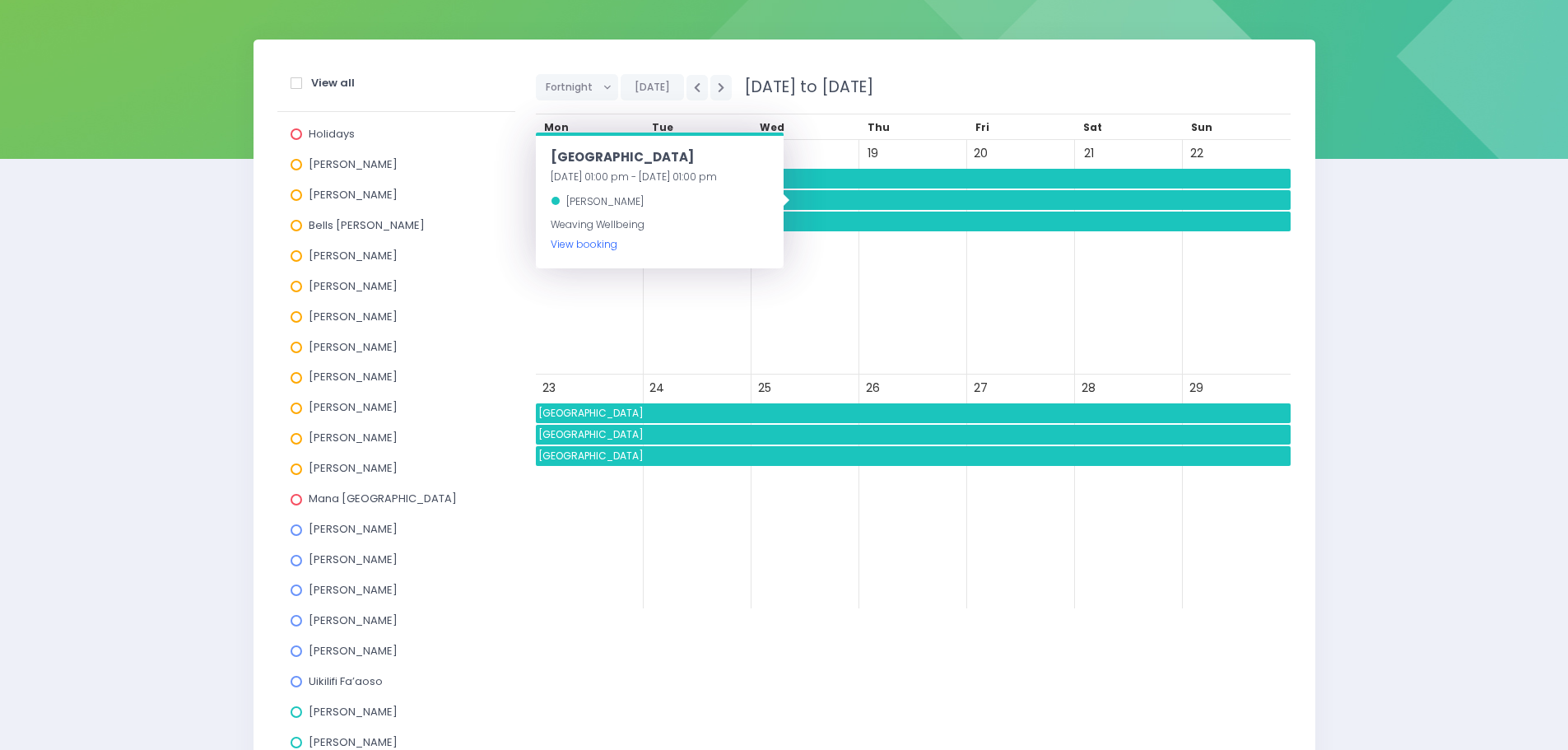
click at [595, 243] on link "View booking" at bounding box center [584, 244] width 67 height 14
click at [480, 253] on div "Jel Pollock" at bounding box center [396, 259] width 211 height 31
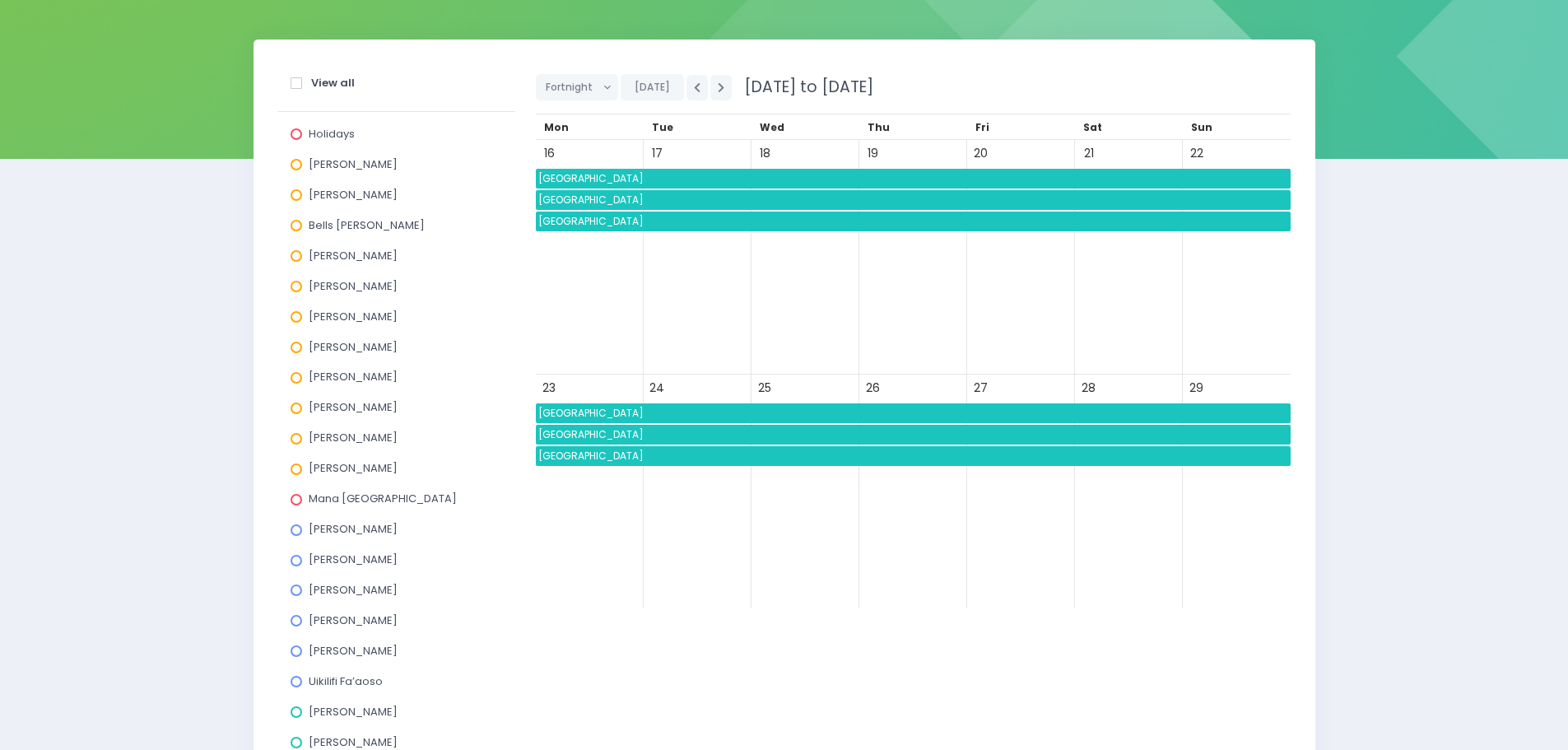
click at [575, 224] on span "Takitimu Primary School" at bounding box center [913, 221] width 755 height 20
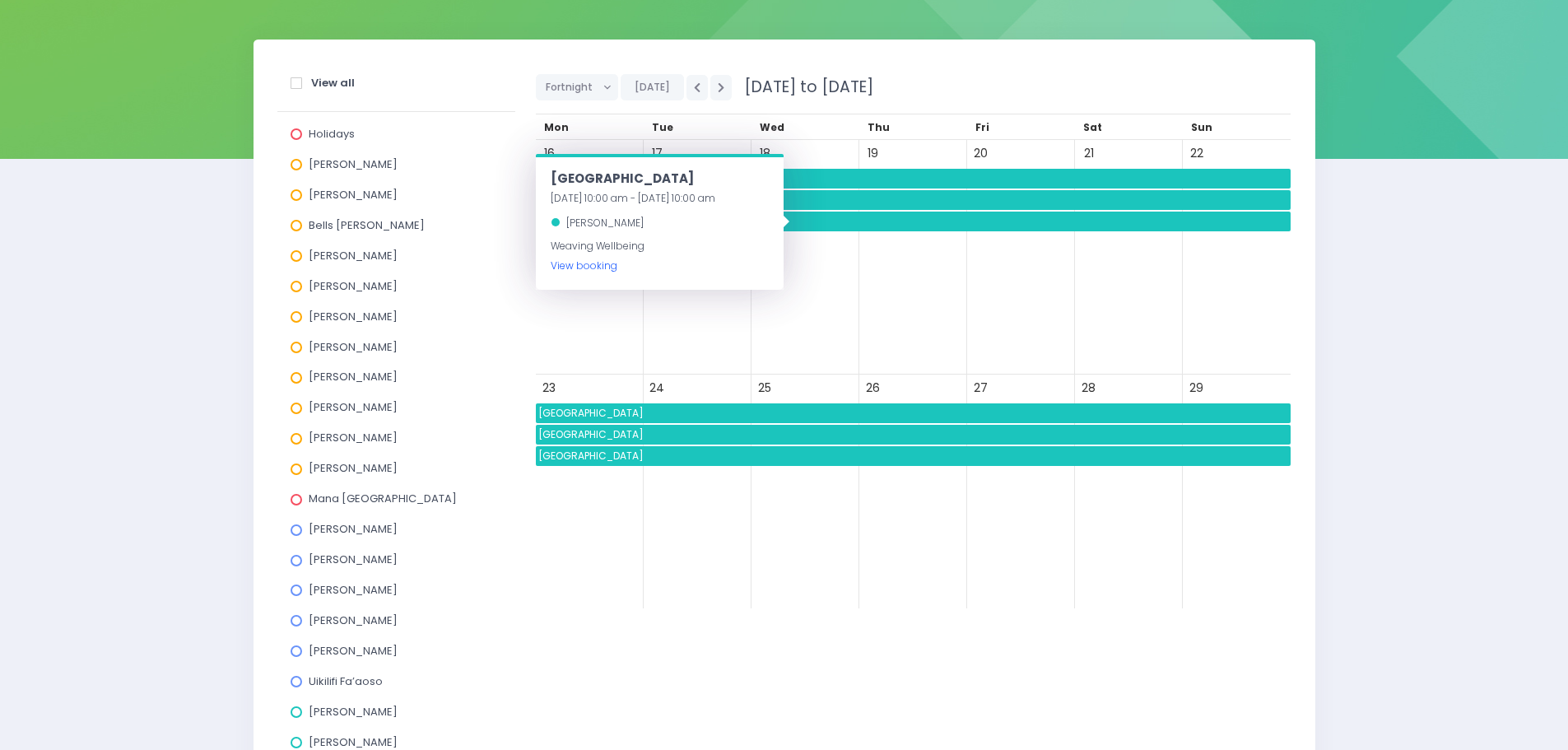
click at [601, 265] on link "View booking" at bounding box center [584, 266] width 67 height 14
click at [693, 93] on button "button" at bounding box center [696, 87] width 21 height 25
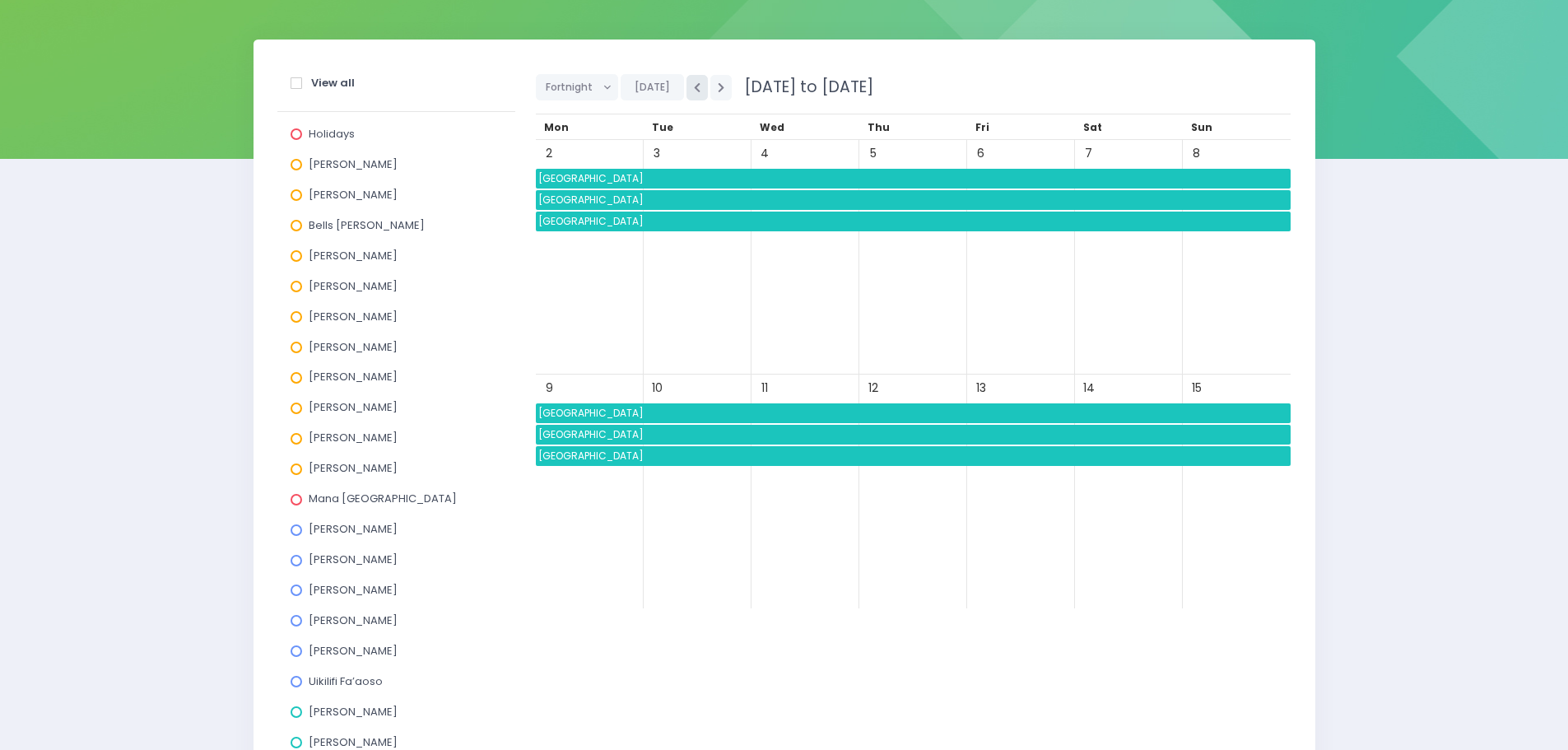
click at [693, 93] on button "button" at bounding box center [696, 87] width 21 height 25
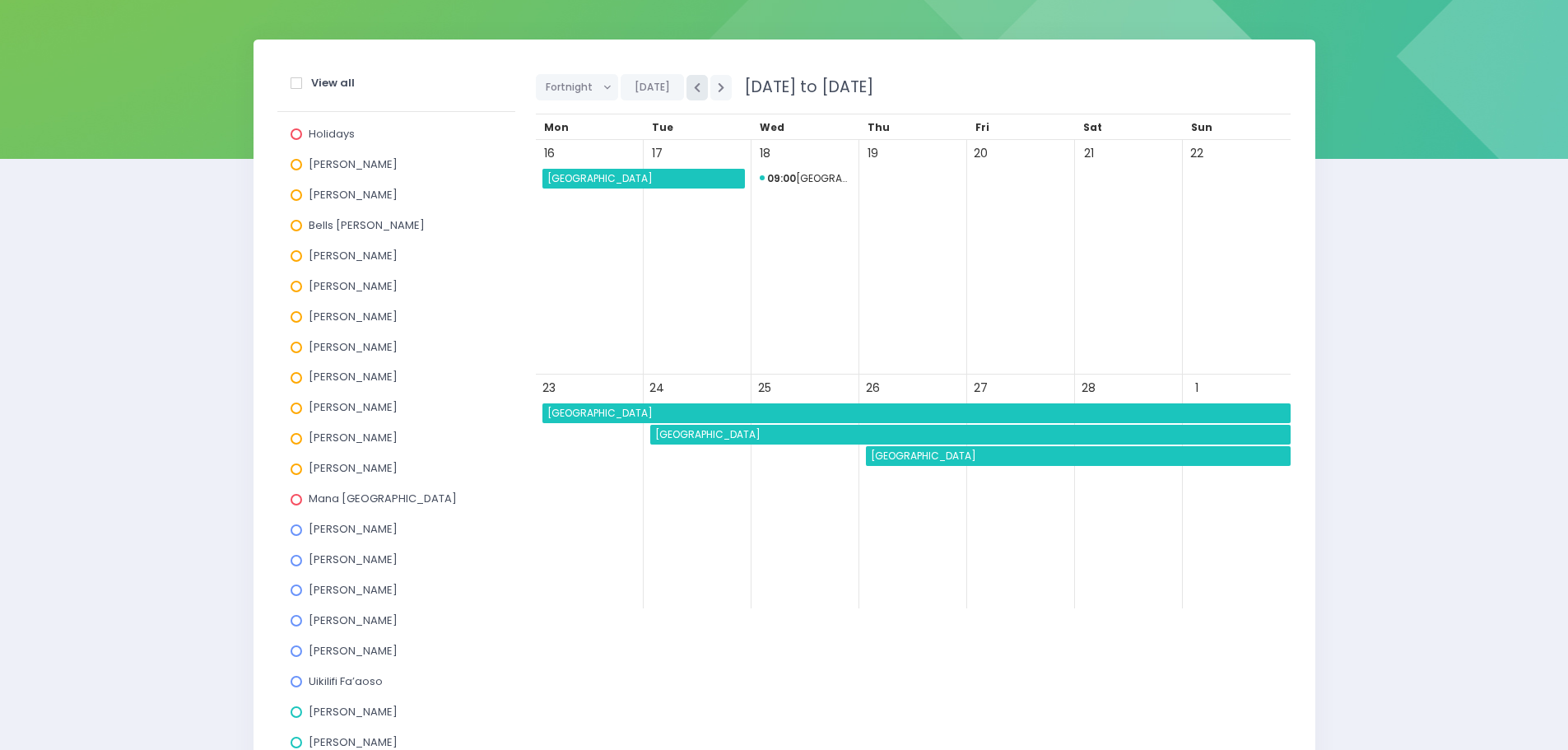
click at [693, 93] on button "button" at bounding box center [696, 87] width 21 height 25
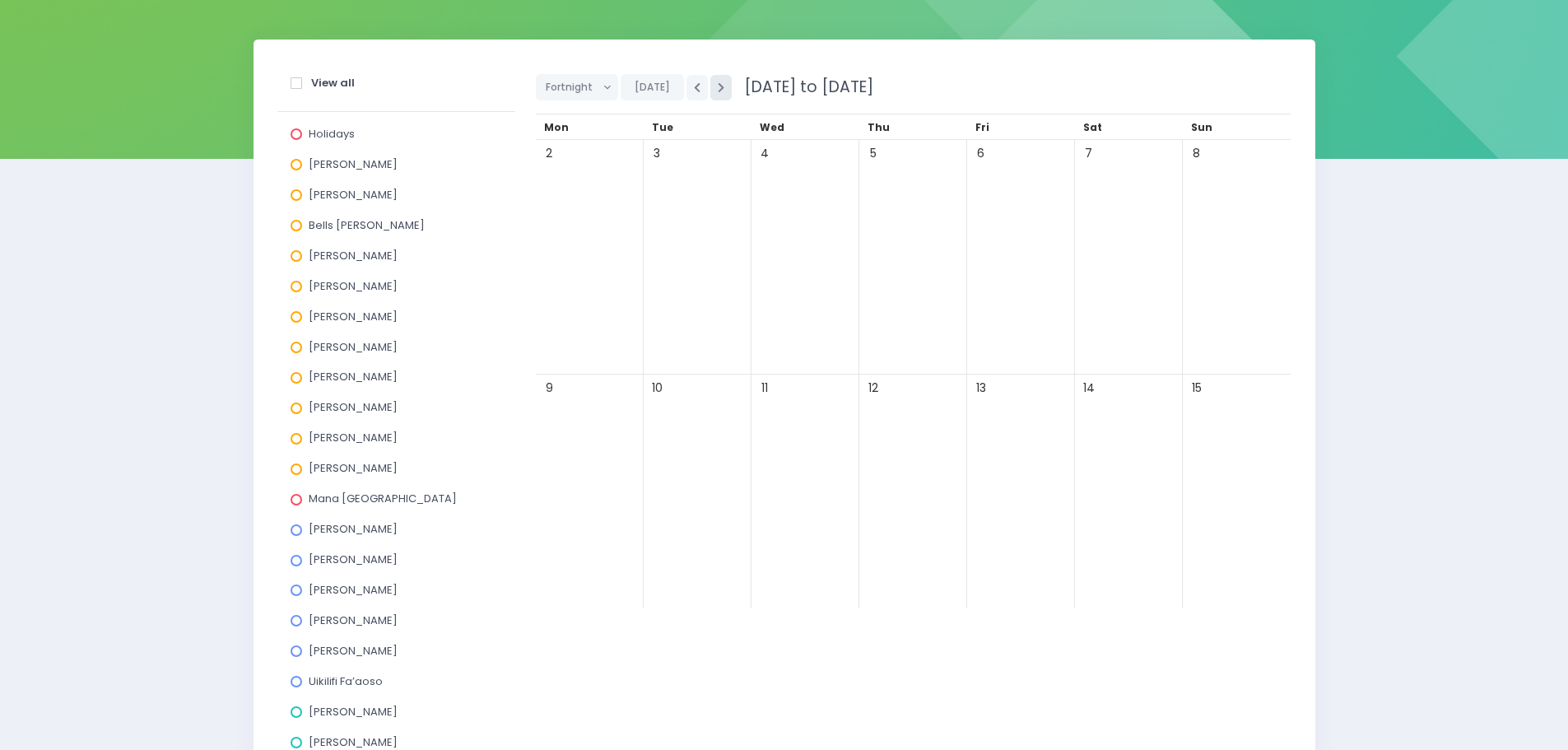
click at [718, 89] on icon "button" at bounding box center [721, 87] width 7 height 10
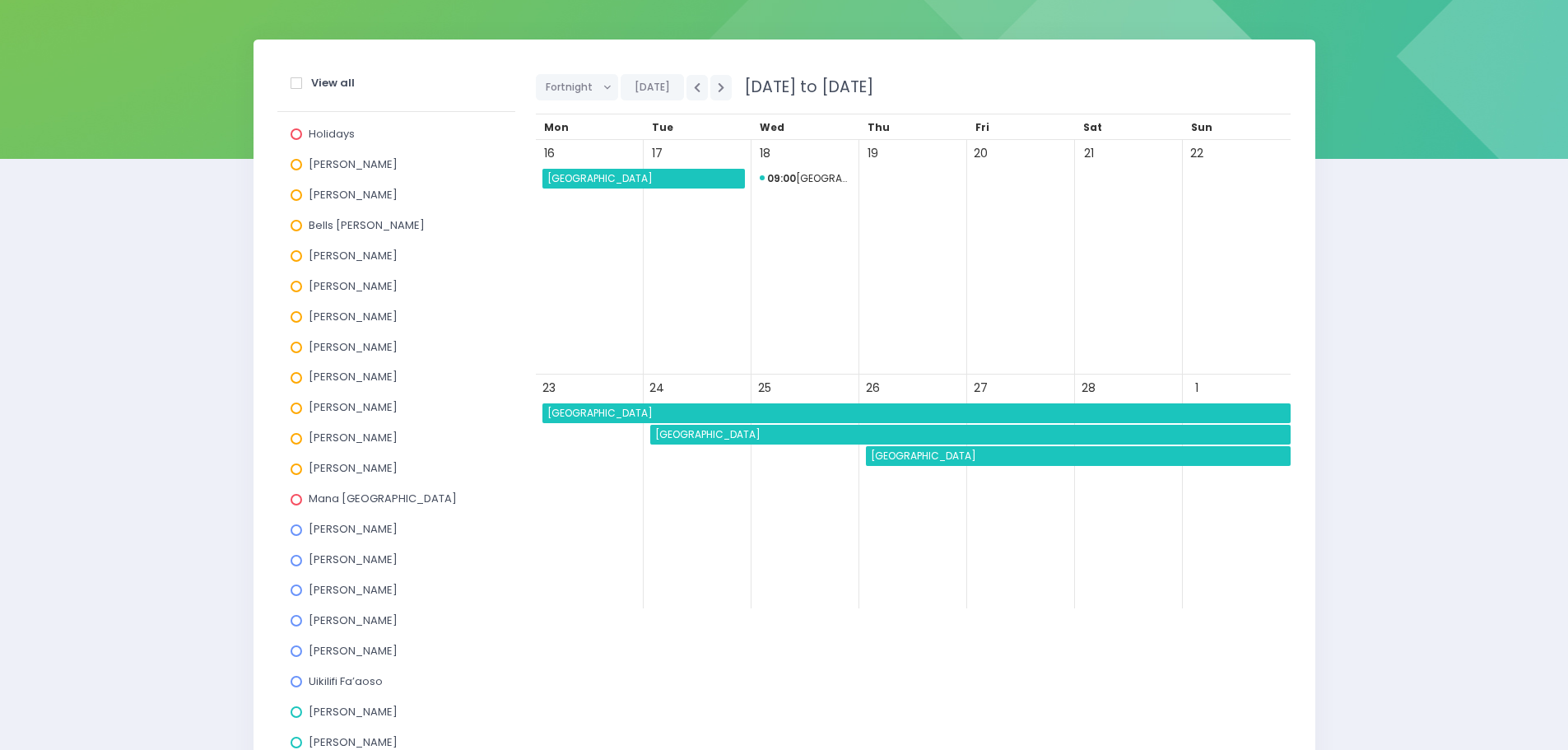
click at [809, 181] on span "09:00 Tokanui School" at bounding box center [805, 178] width 91 height 20
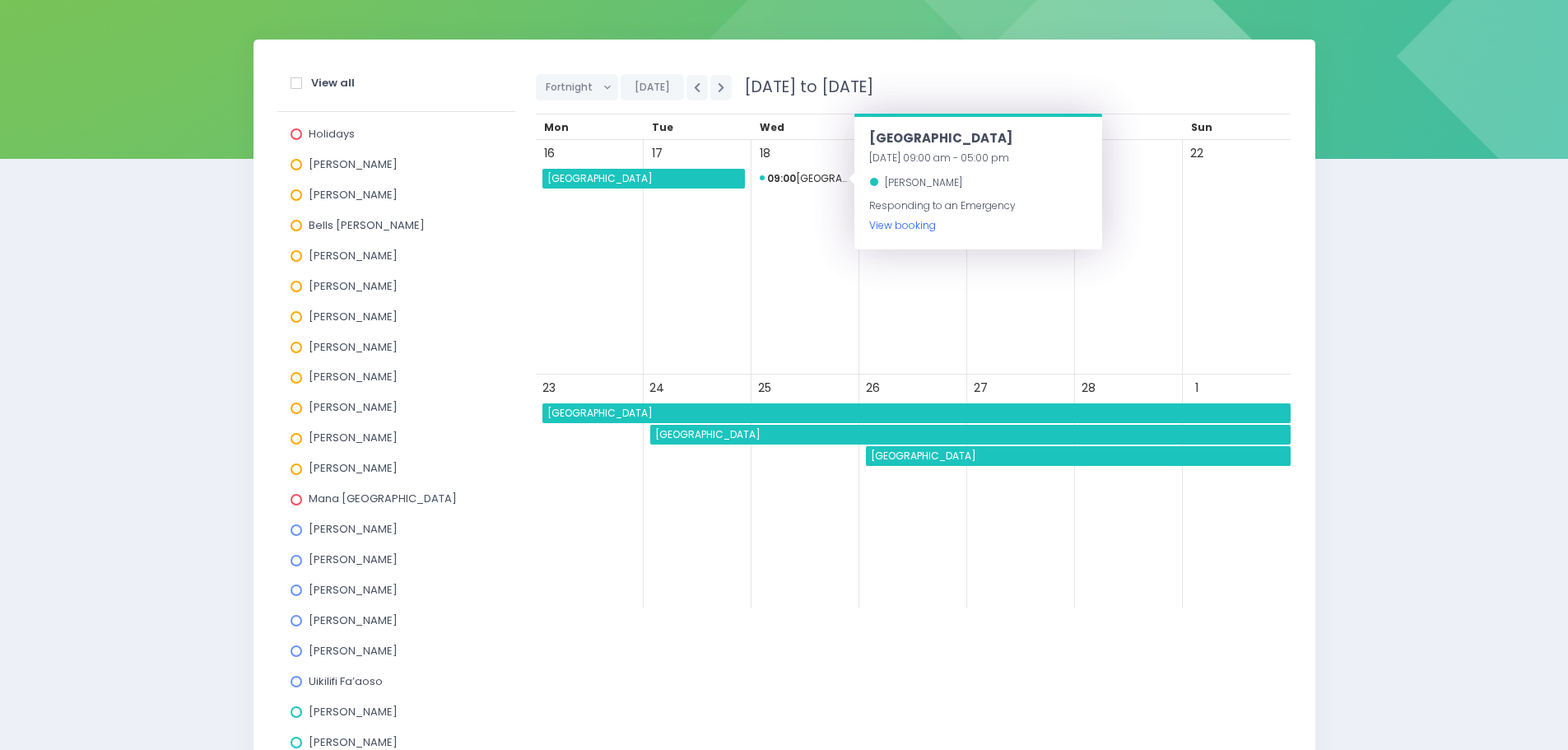
click at [899, 230] on link "View booking" at bounding box center [903, 225] width 67 height 14
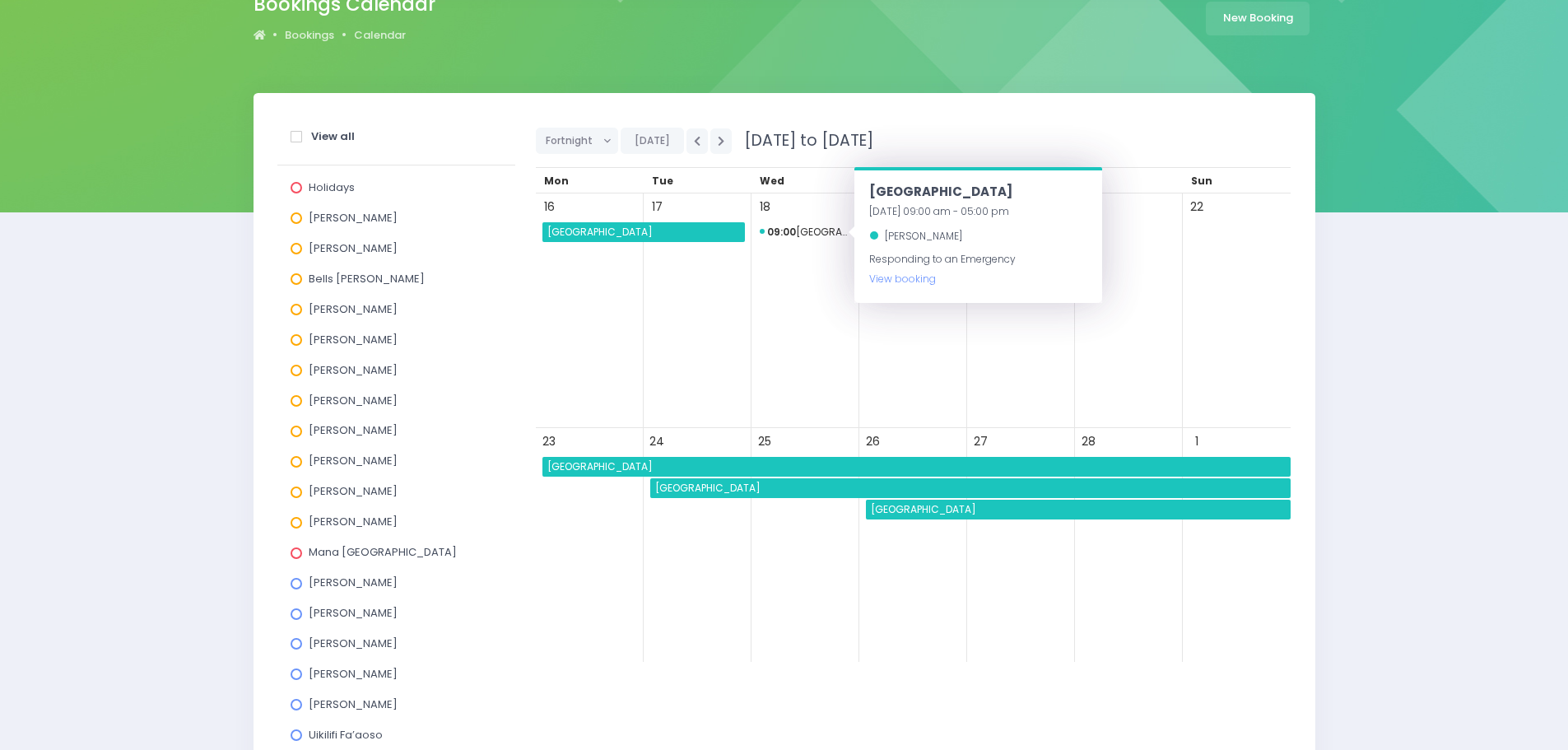
scroll to position [130, 0]
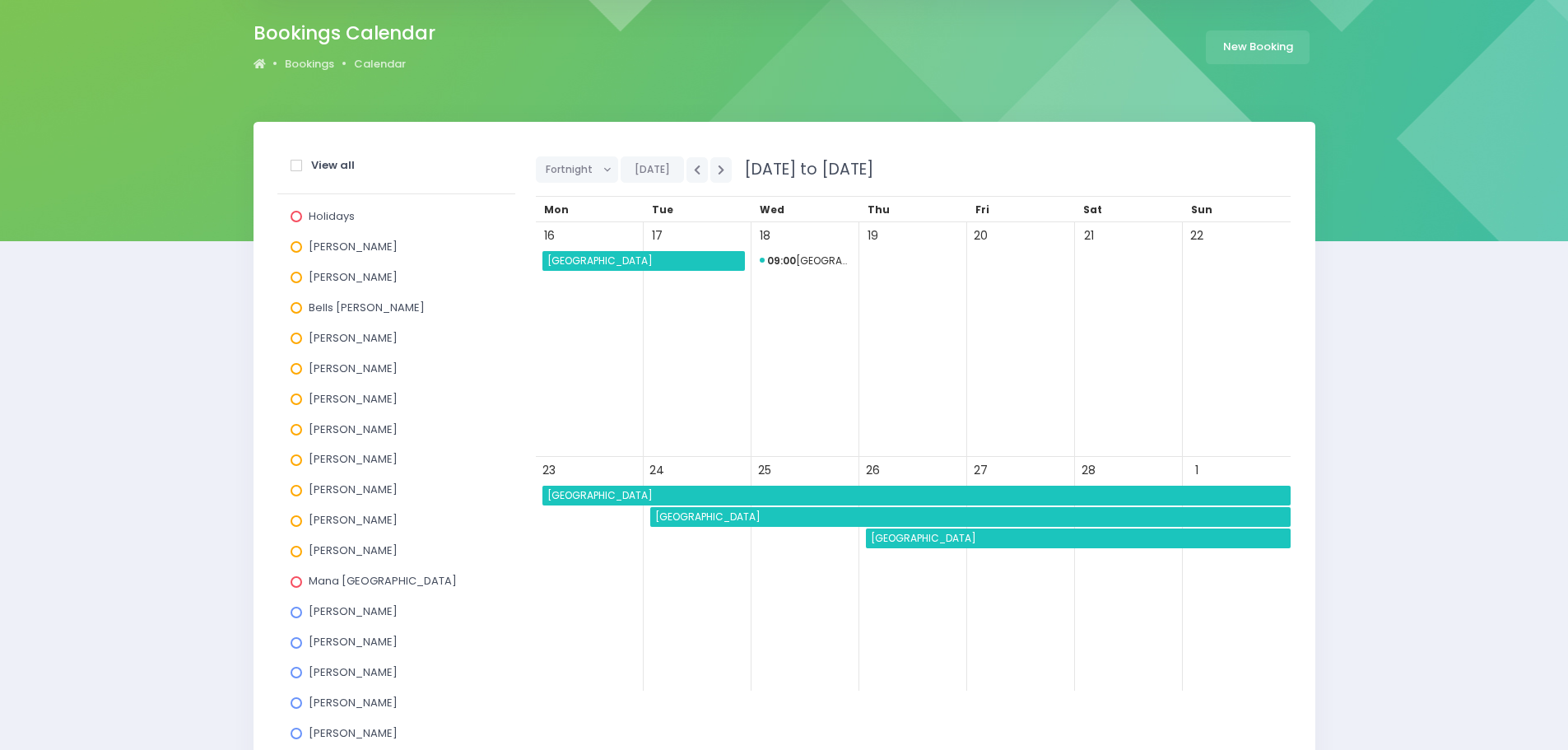
click at [627, 255] on span "Takitimu Primary School" at bounding box center [644, 261] width 200 height 20
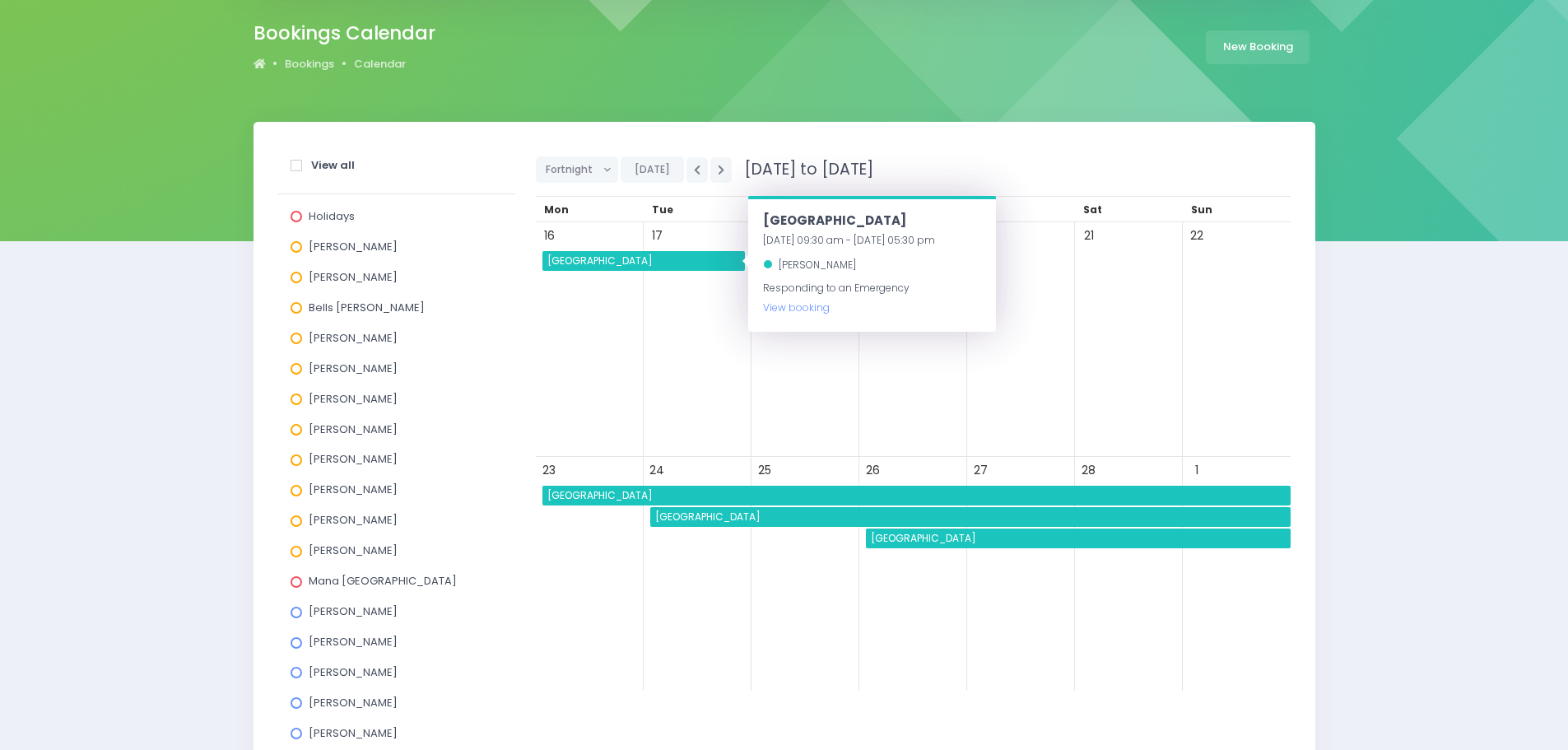
click at [505, 303] on div "Holidays Alicia Smale Annette Binnie Bells Glenn Jel Pollock Justin Lowcay Laur…" at bounding box center [397, 631] width 238 height 872
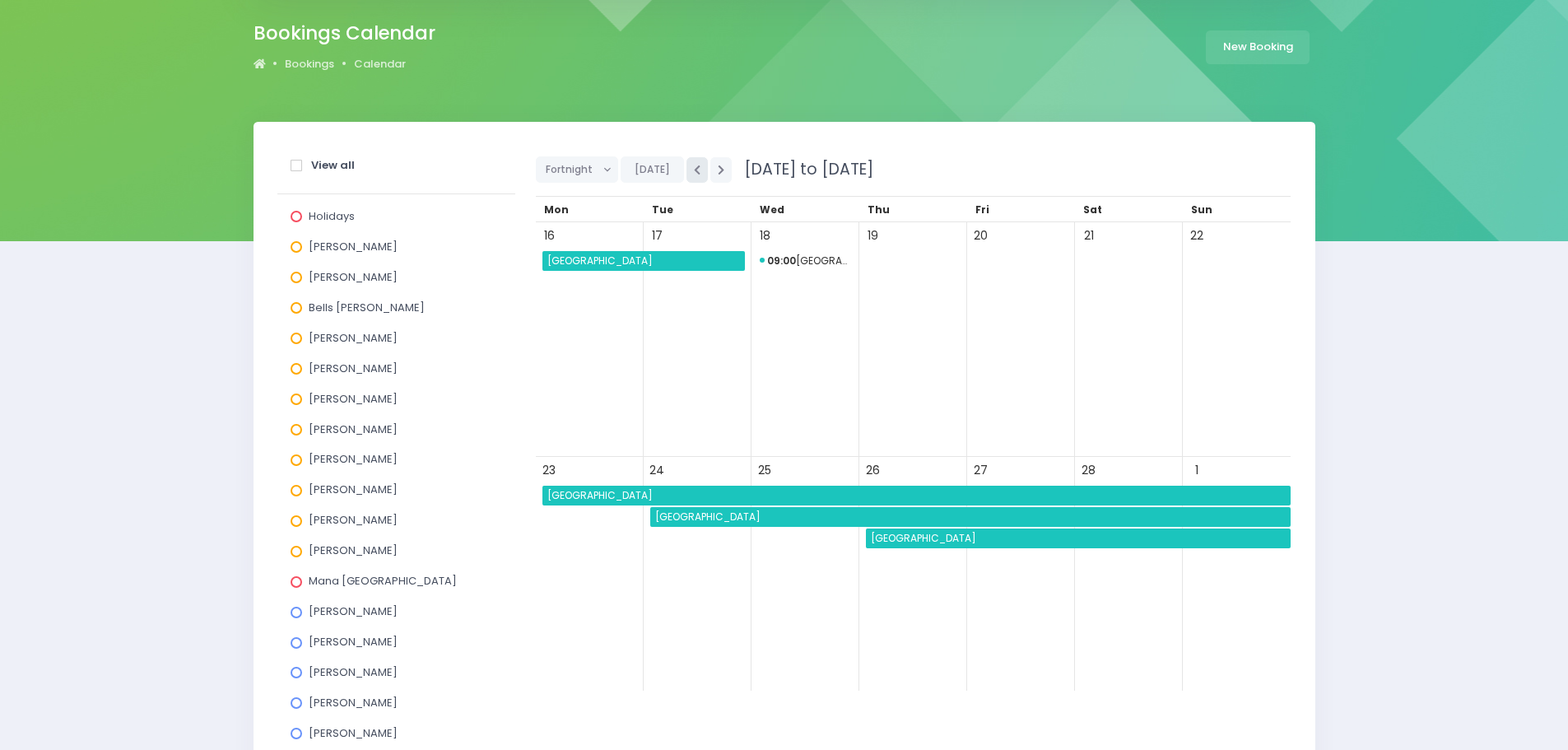
click at [696, 174] on icon "button" at bounding box center [696, 170] width 7 height 10
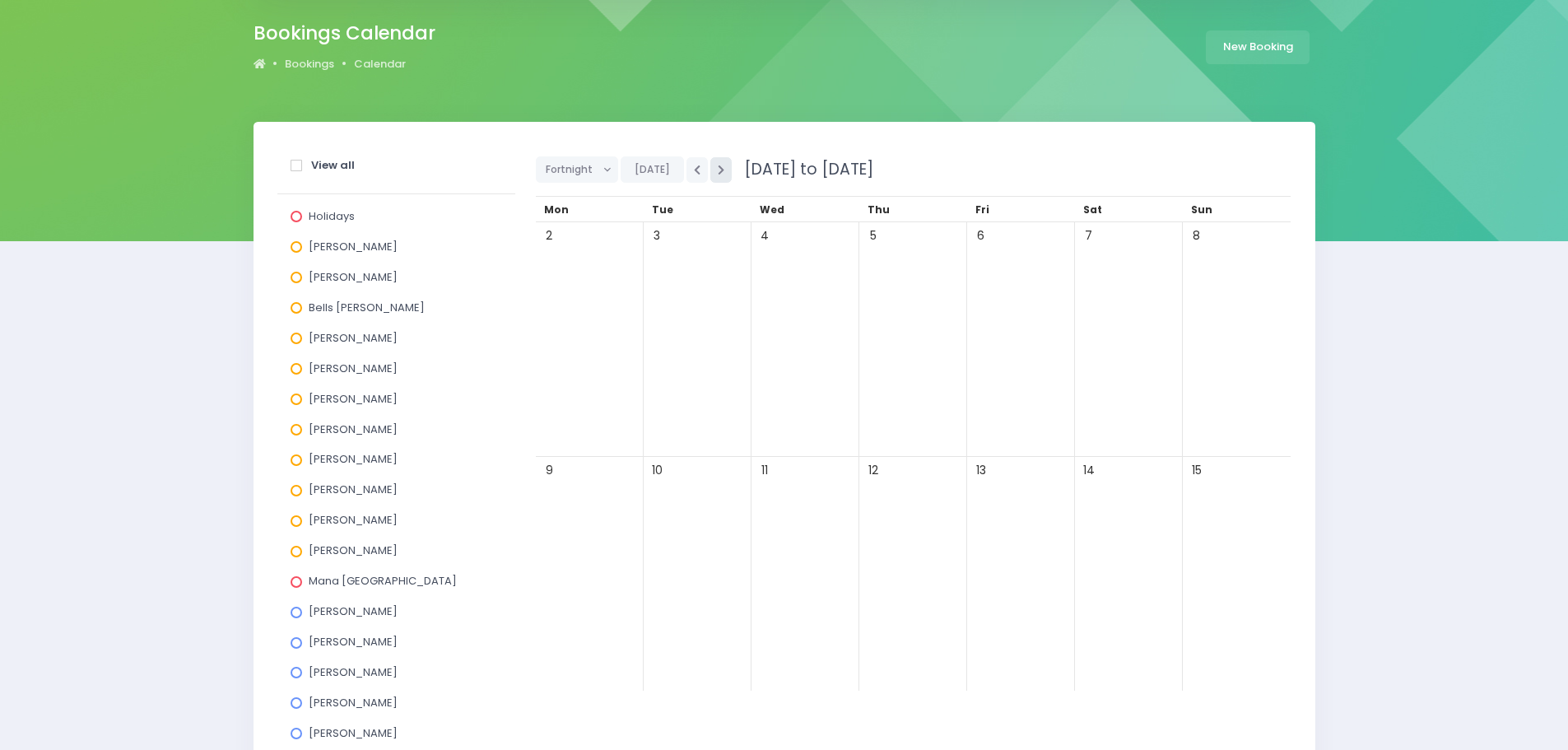
click at [715, 177] on button "button" at bounding box center [721, 170] width 21 height 25
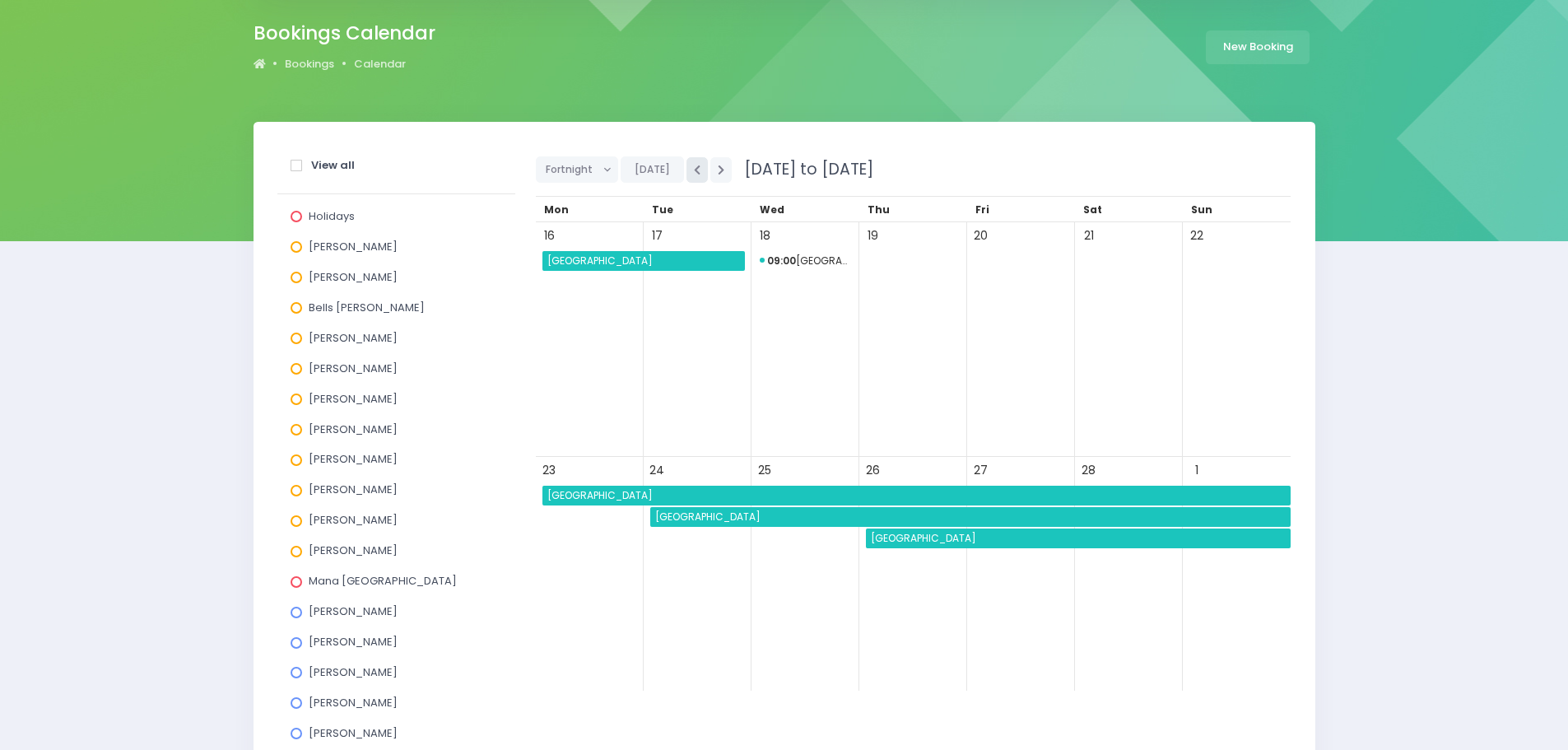
click at [700, 177] on button "button" at bounding box center [696, 170] width 21 height 25
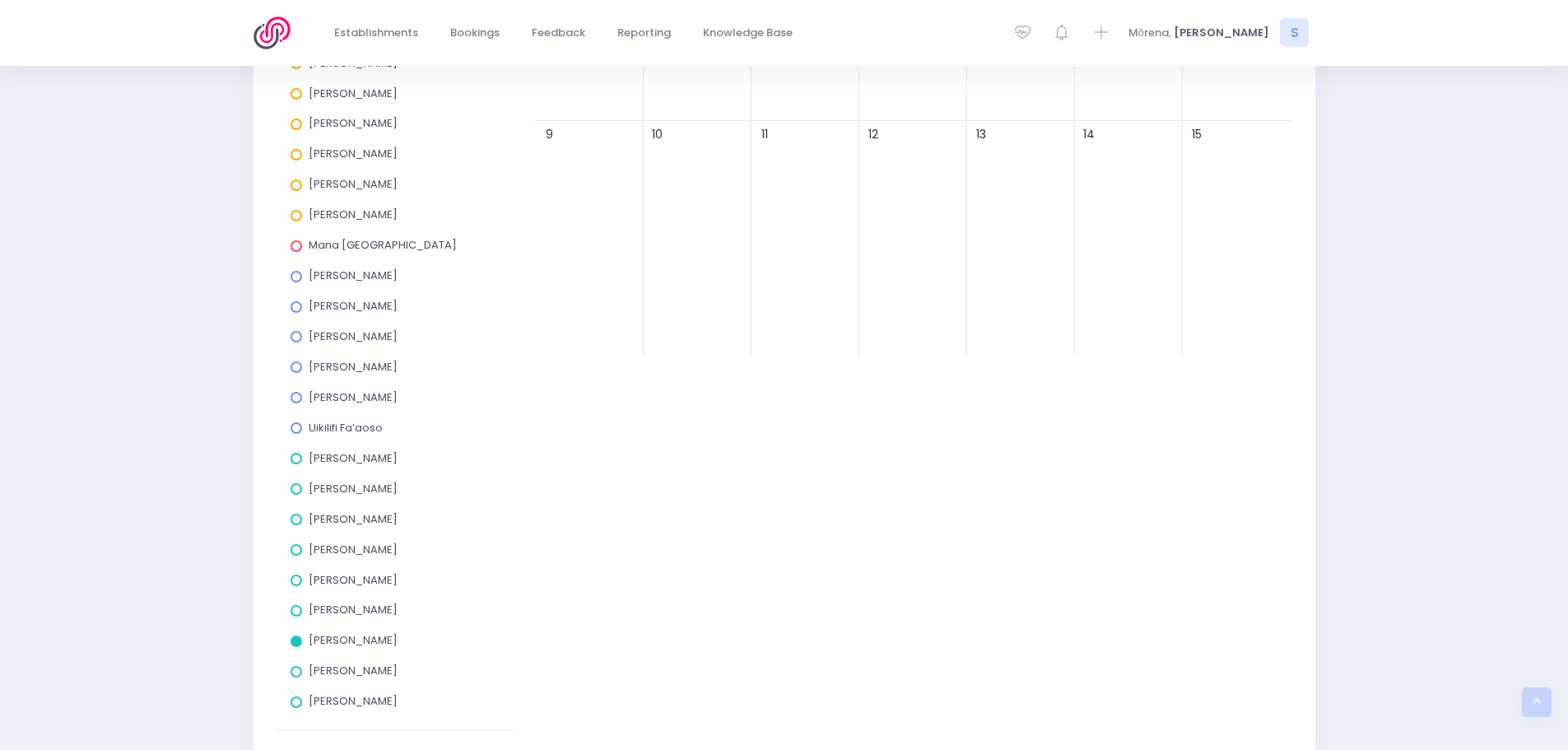
scroll to position [494, 0]
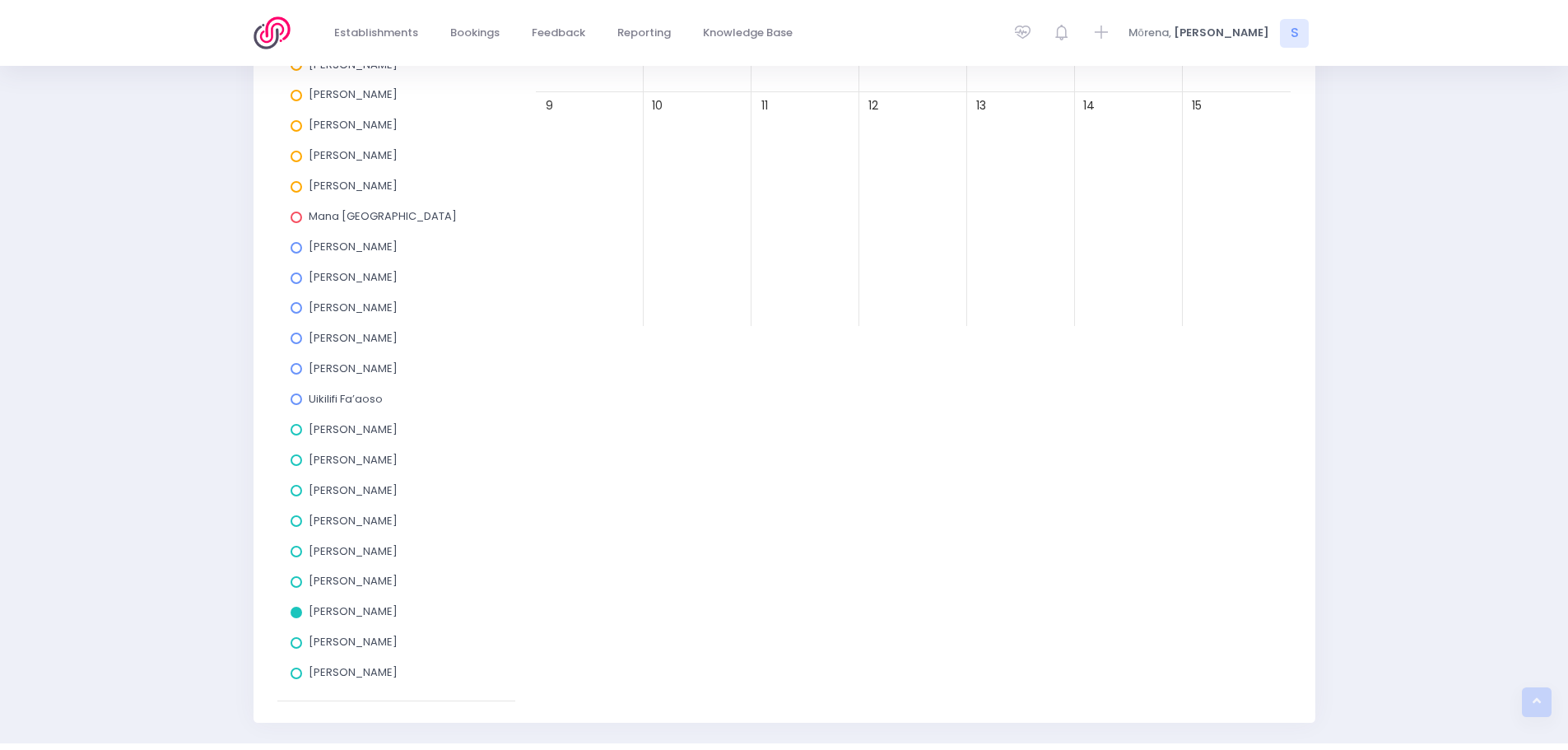
click at [295, 672] on span at bounding box center [296, 674] width 11 height 11
click at [0, 0] on input "[PERSON_NAME]" at bounding box center [0, 0] width 0 height 0
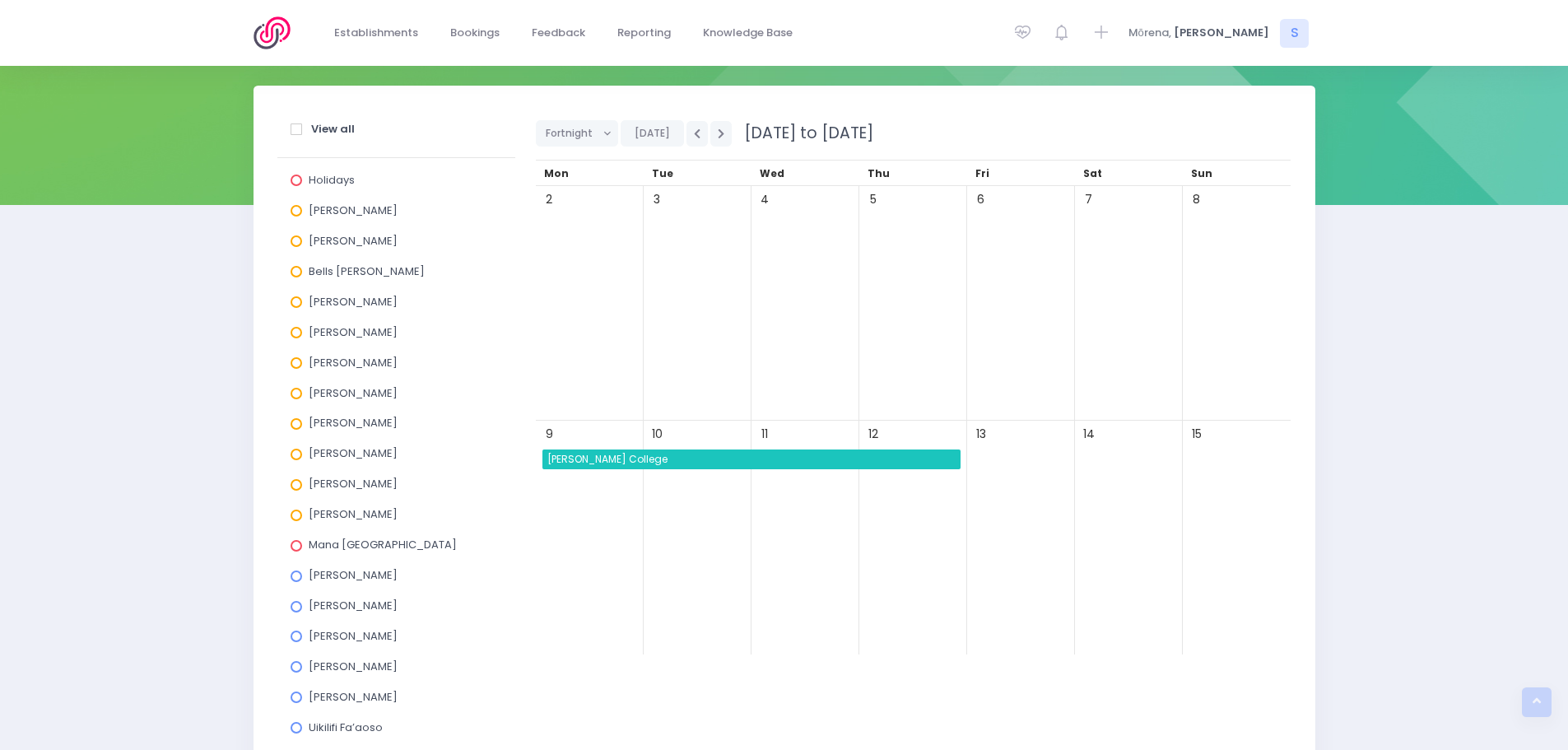
scroll to position [165, 0]
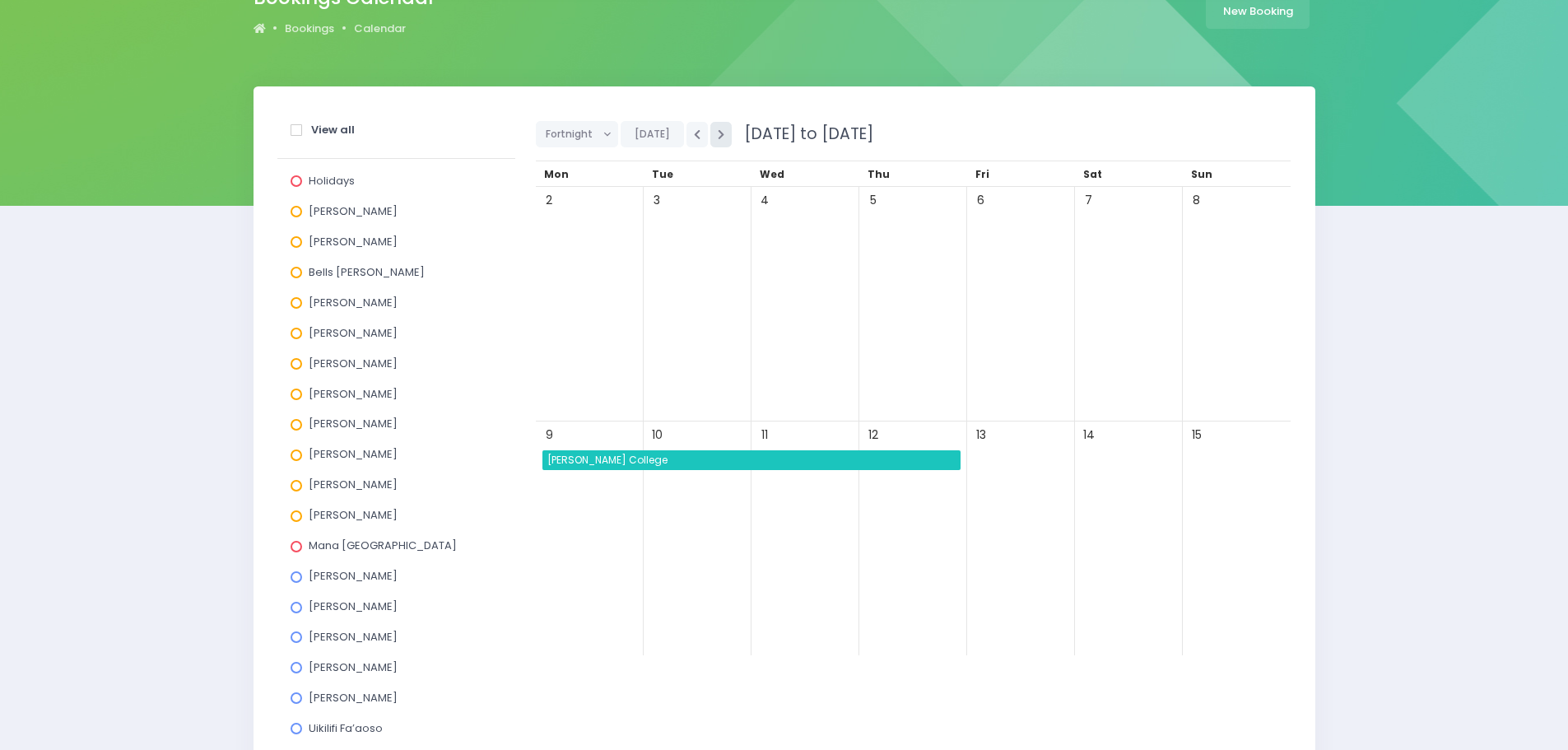
click at [712, 134] on button "button" at bounding box center [721, 134] width 21 height 25
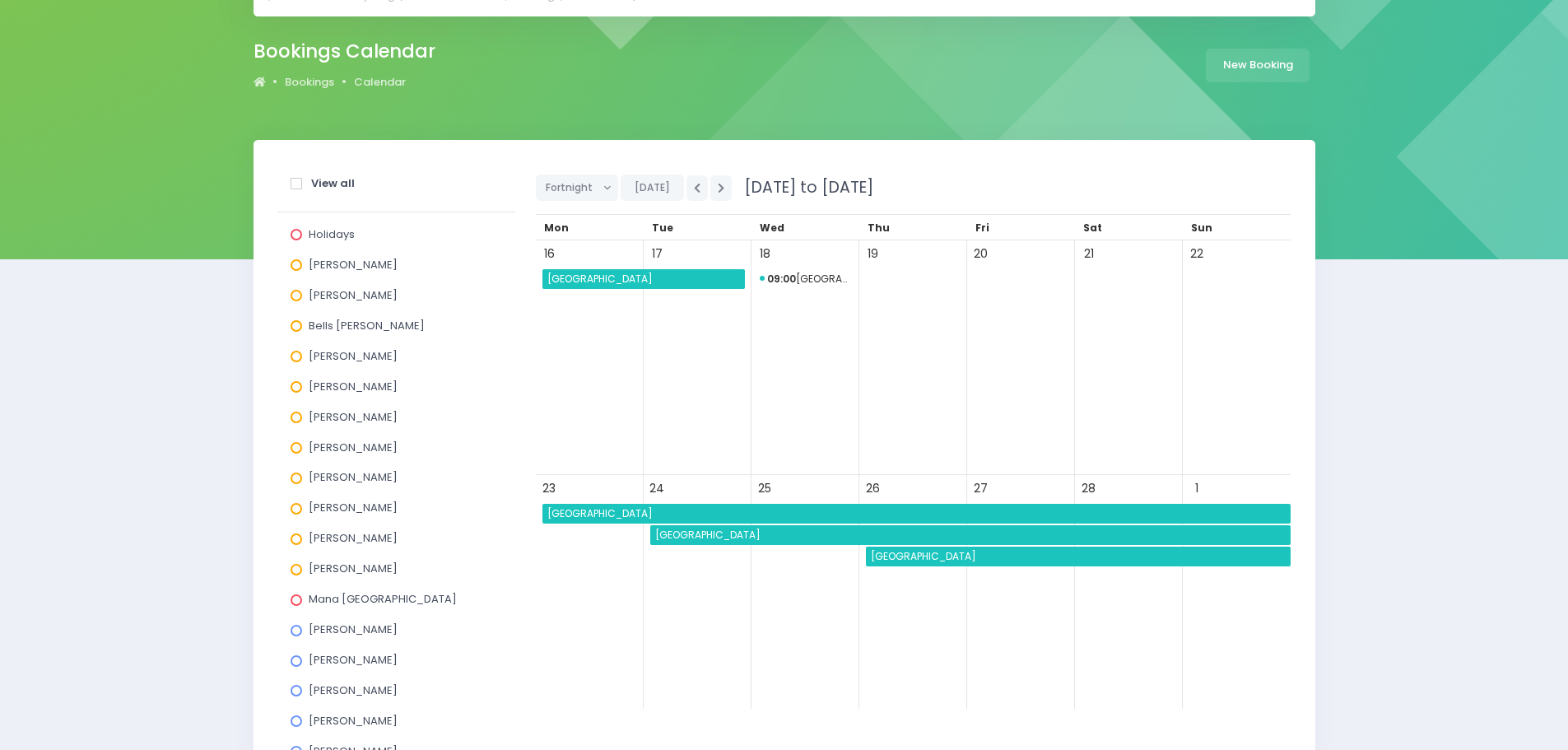
scroll to position [82, 0]
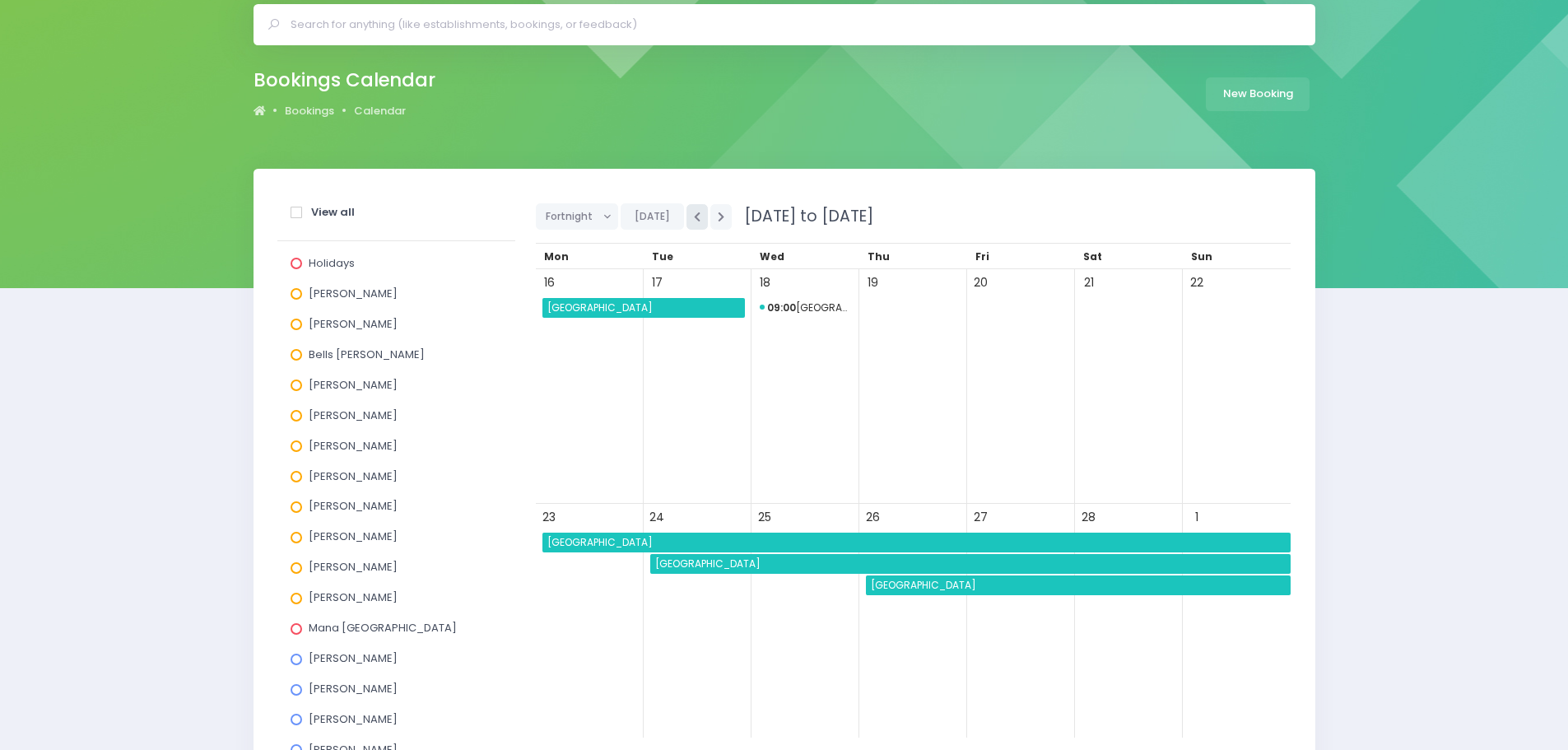
click at [694, 221] on icon "button" at bounding box center [696, 216] width 7 height 10
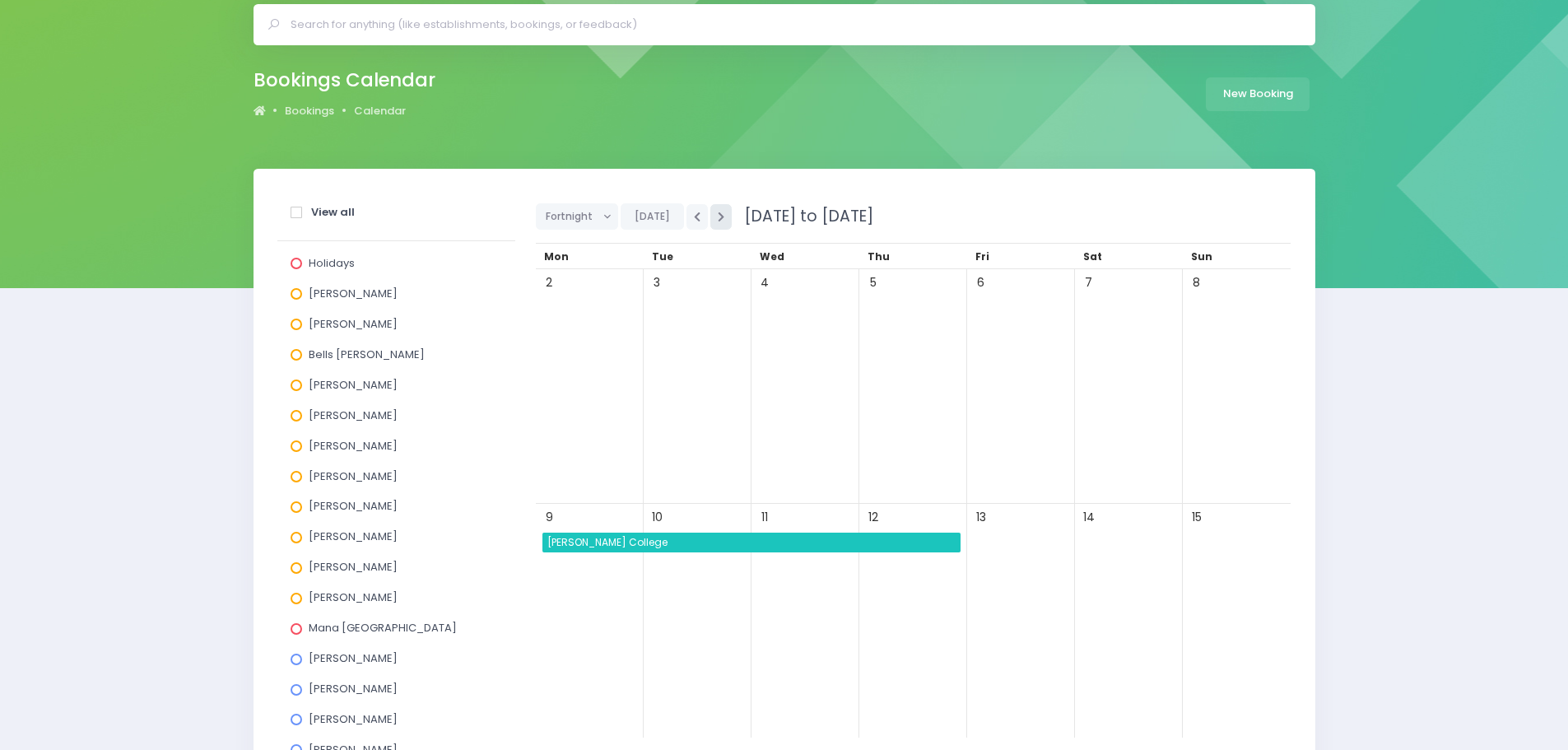
click at [718, 223] on button "button" at bounding box center [721, 216] width 21 height 25
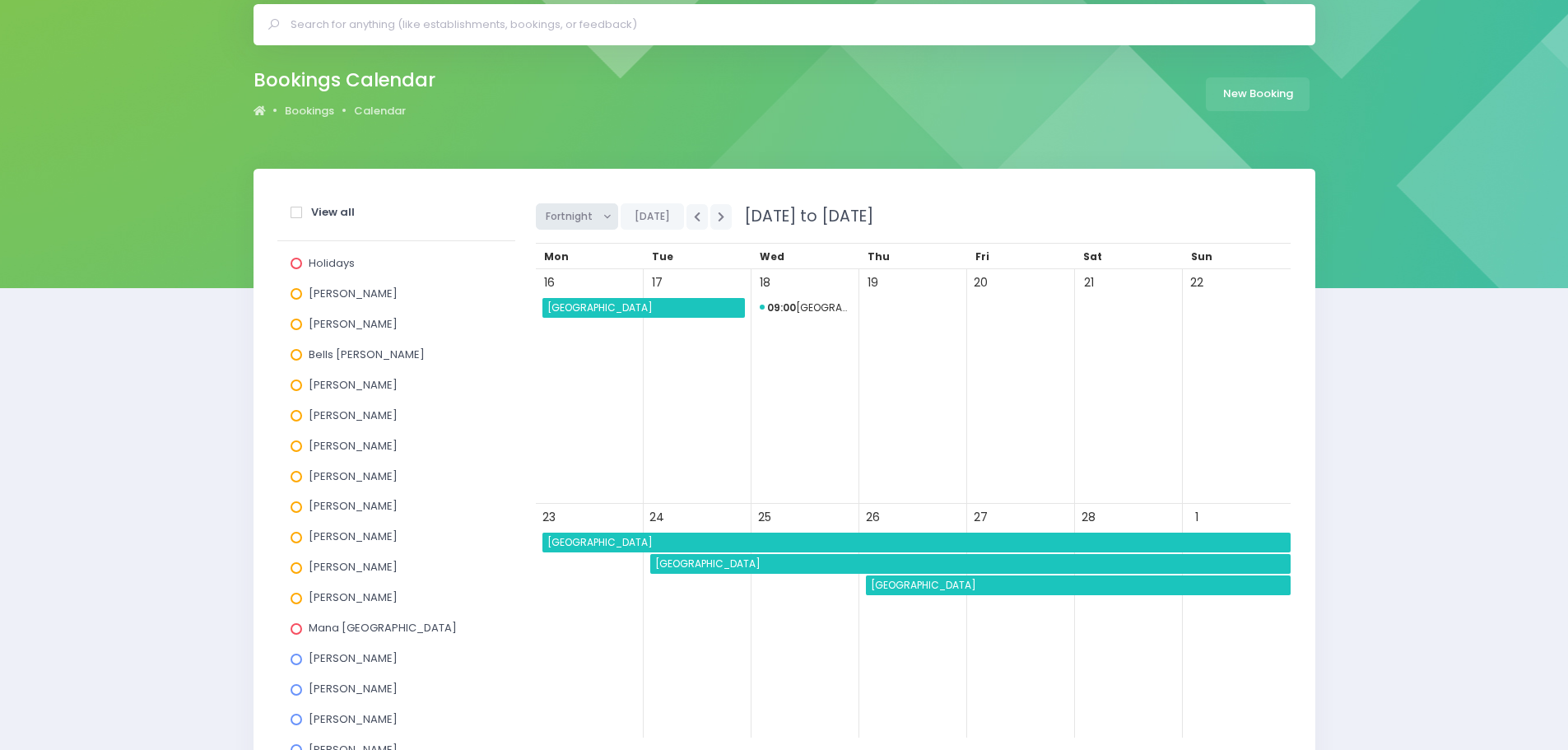
click at [579, 208] on span "Fortnight" at bounding box center [571, 216] width 51 height 25
click at [546, 334] on link "Month" at bounding box center [589, 342] width 107 height 32
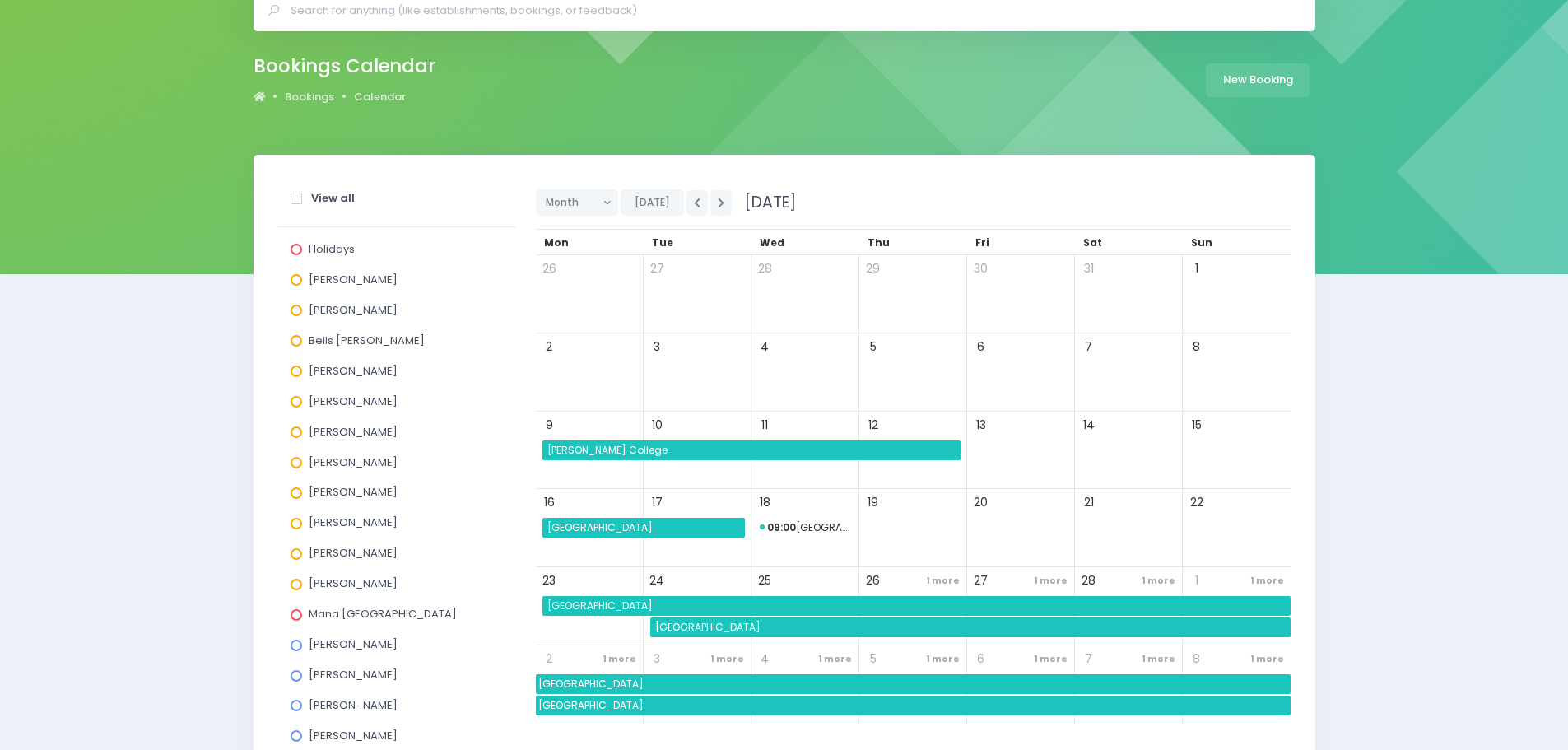
scroll to position [247, 0]
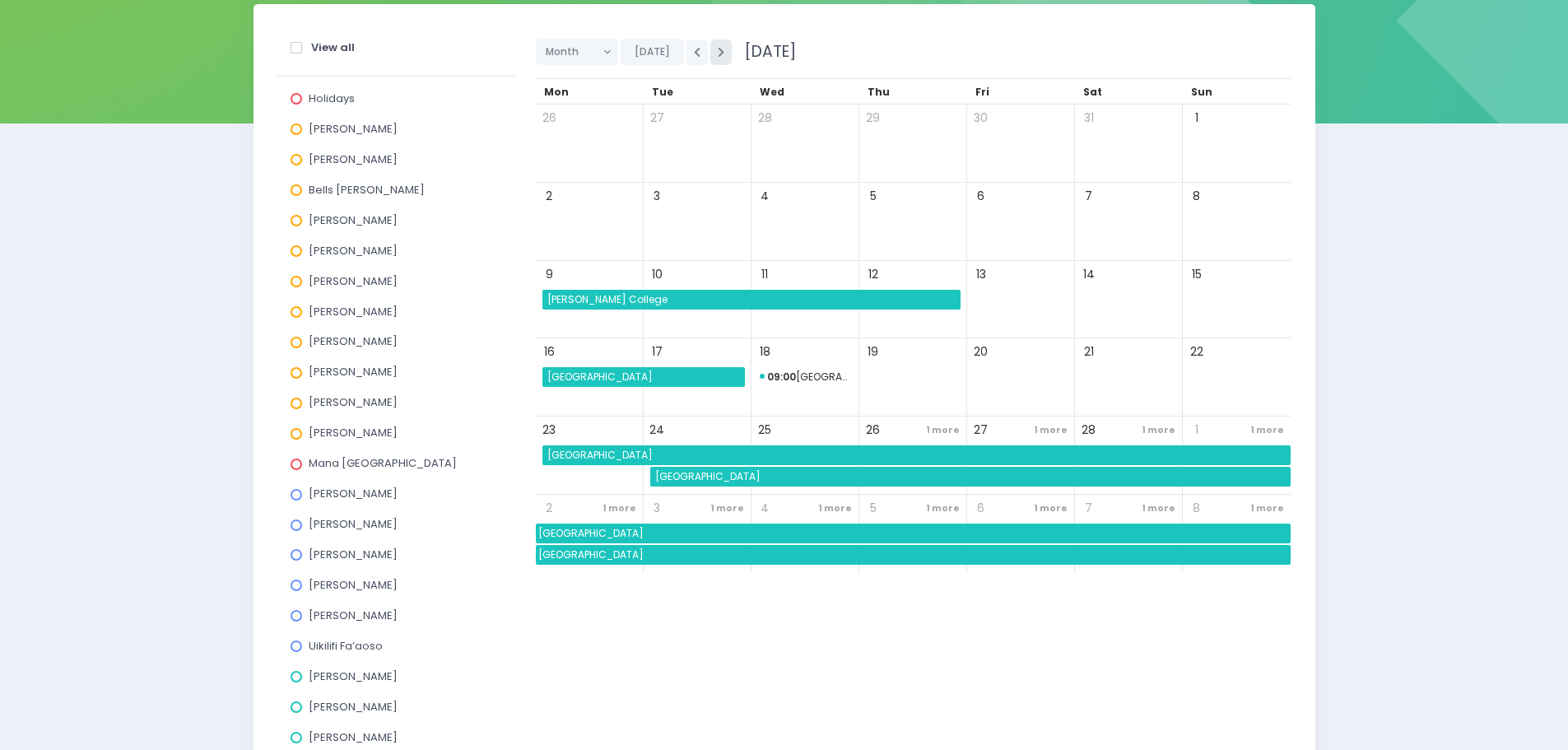
click at [718, 55] on icon "button" at bounding box center [721, 51] width 7 height 10
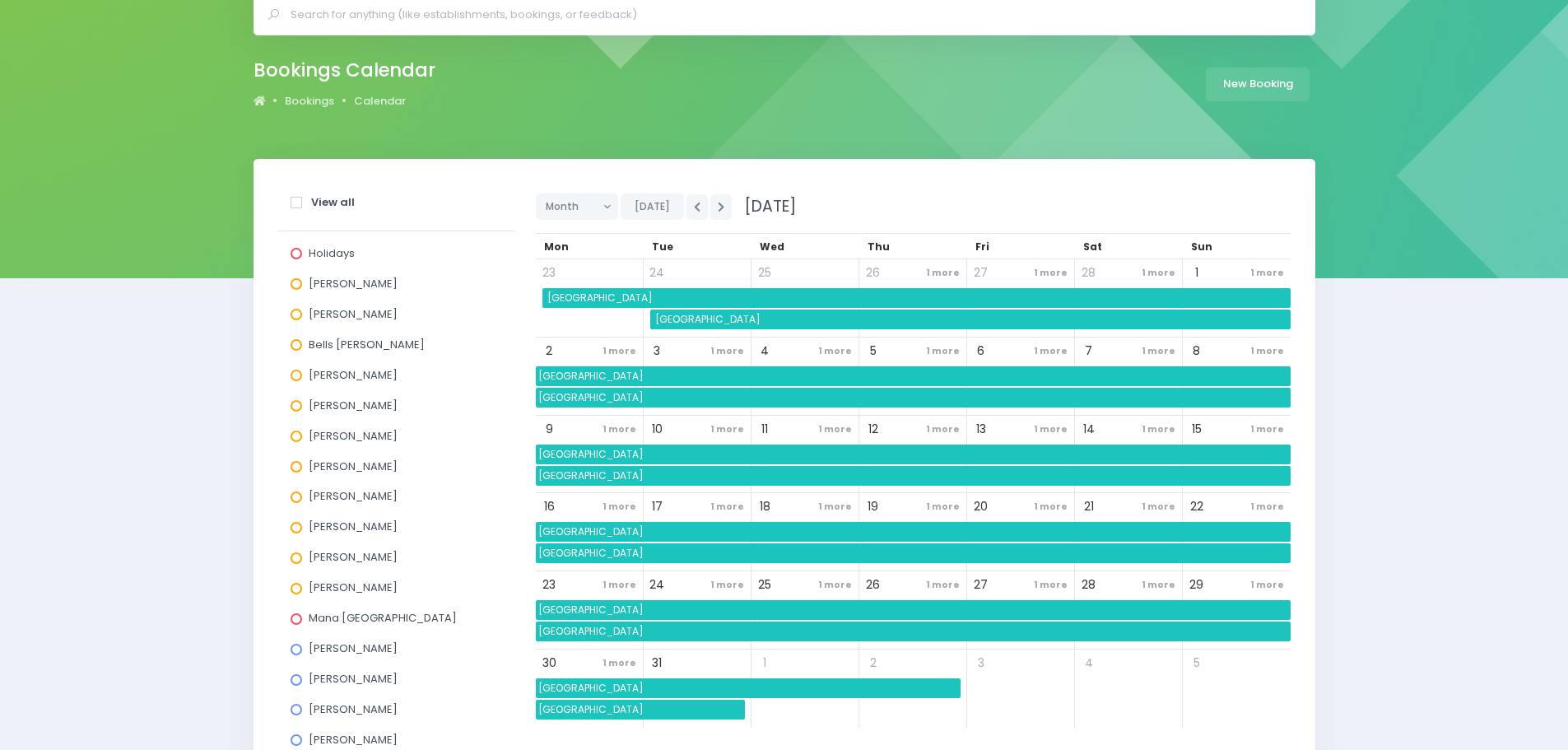
scroll to position [82, 0]
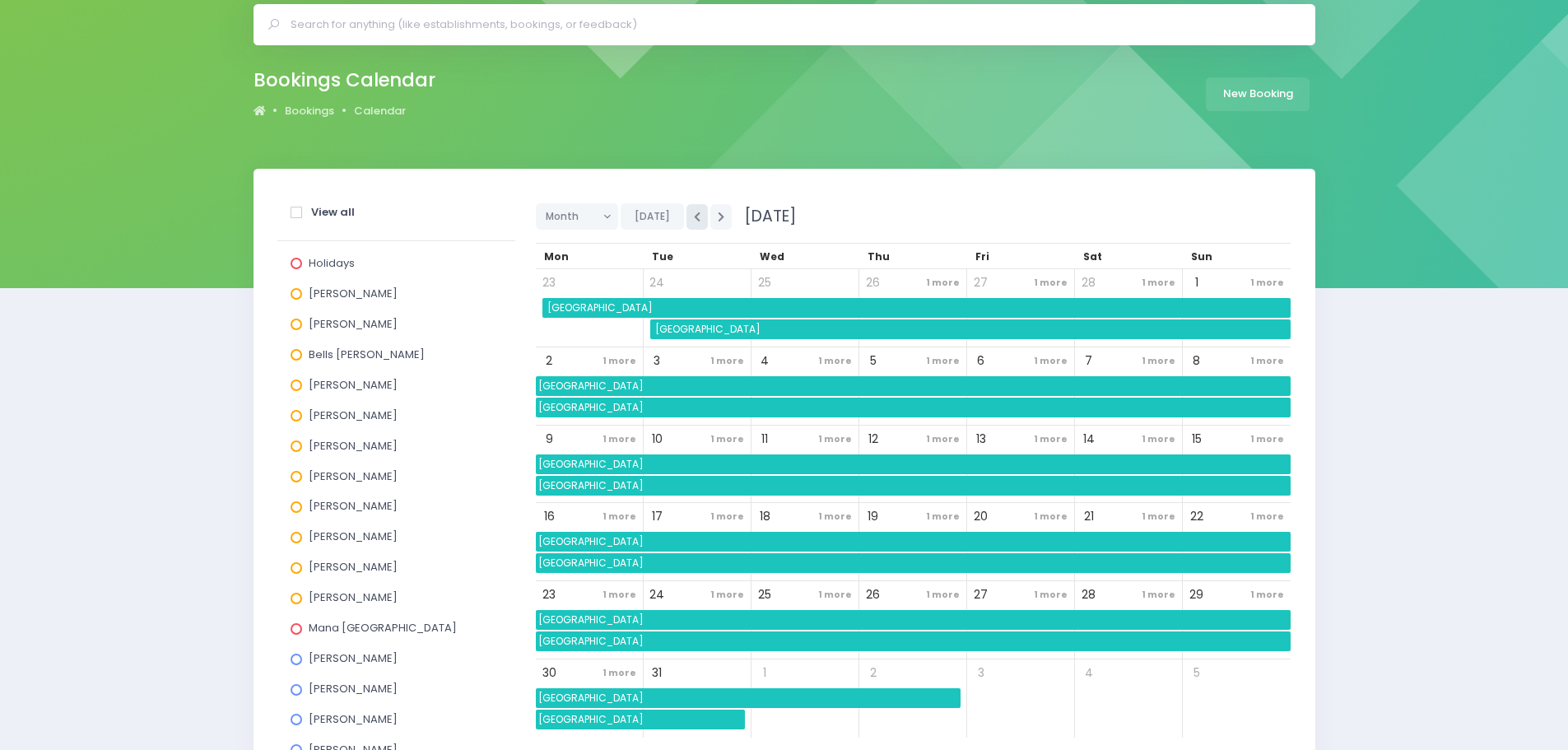
click at [694, 218] on icon "button" at bounding box center [696, 216] width 7 height 10
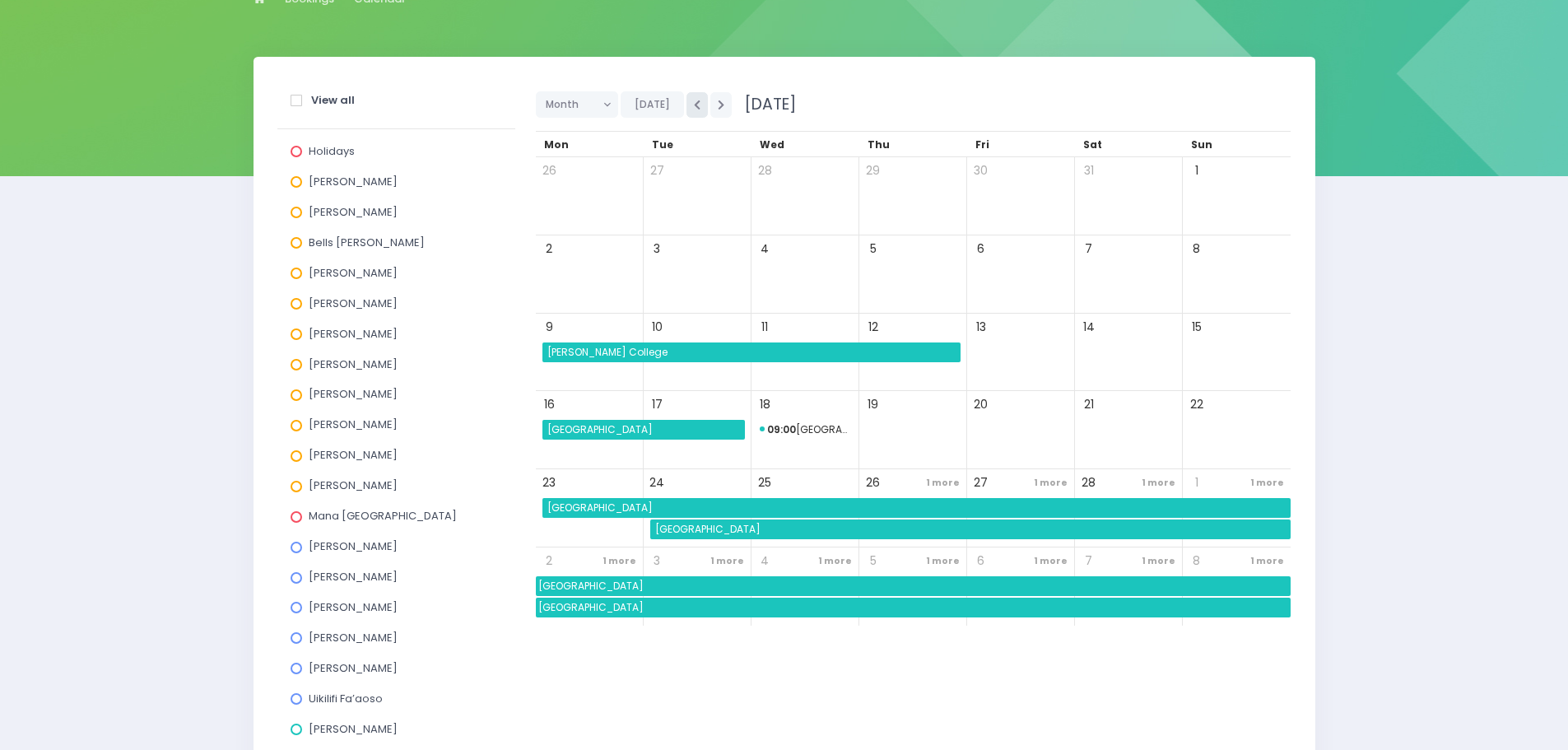
scroll to position [247, 0]
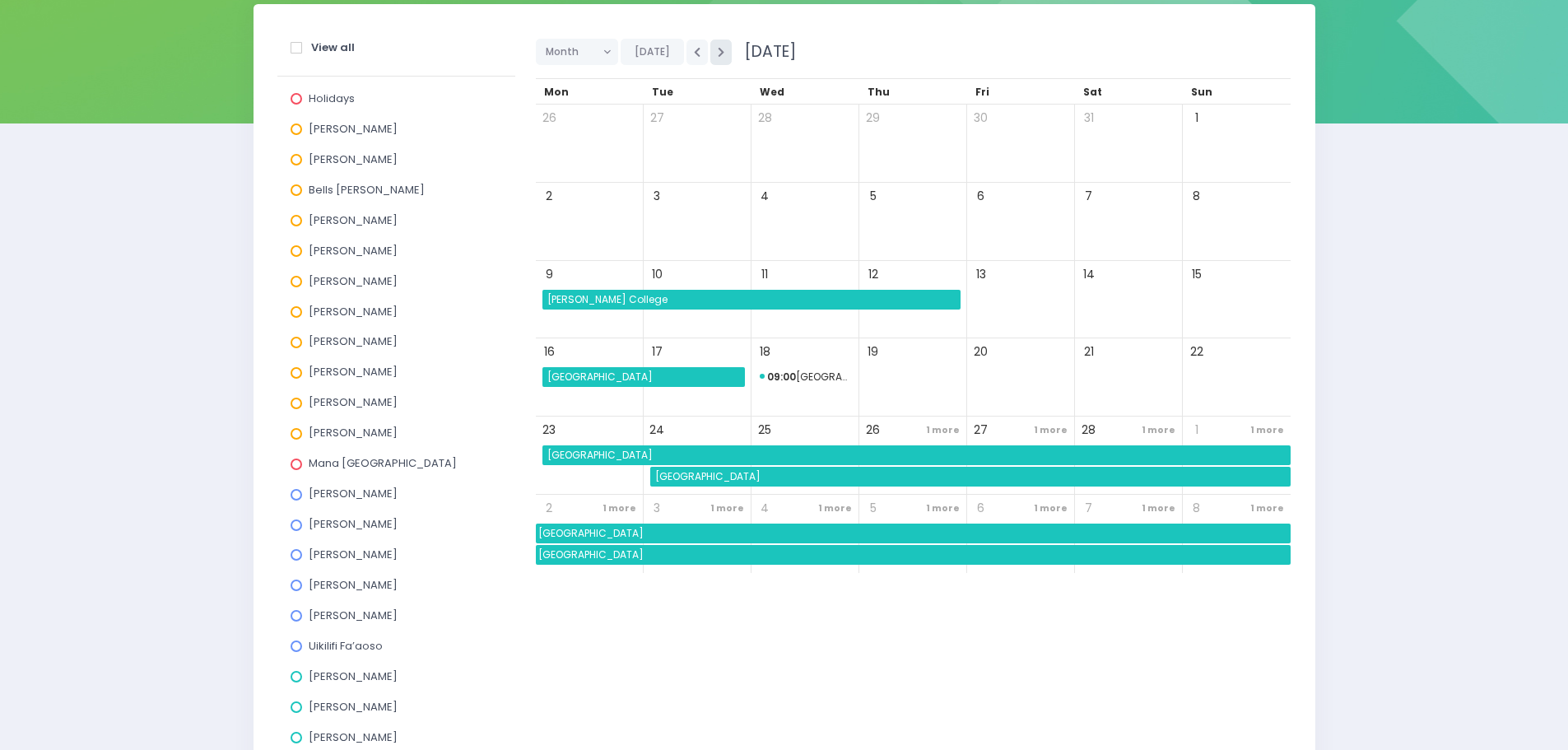
click at [722, 46] on button "button" at bounding box center [721, 51] width 21 height 25
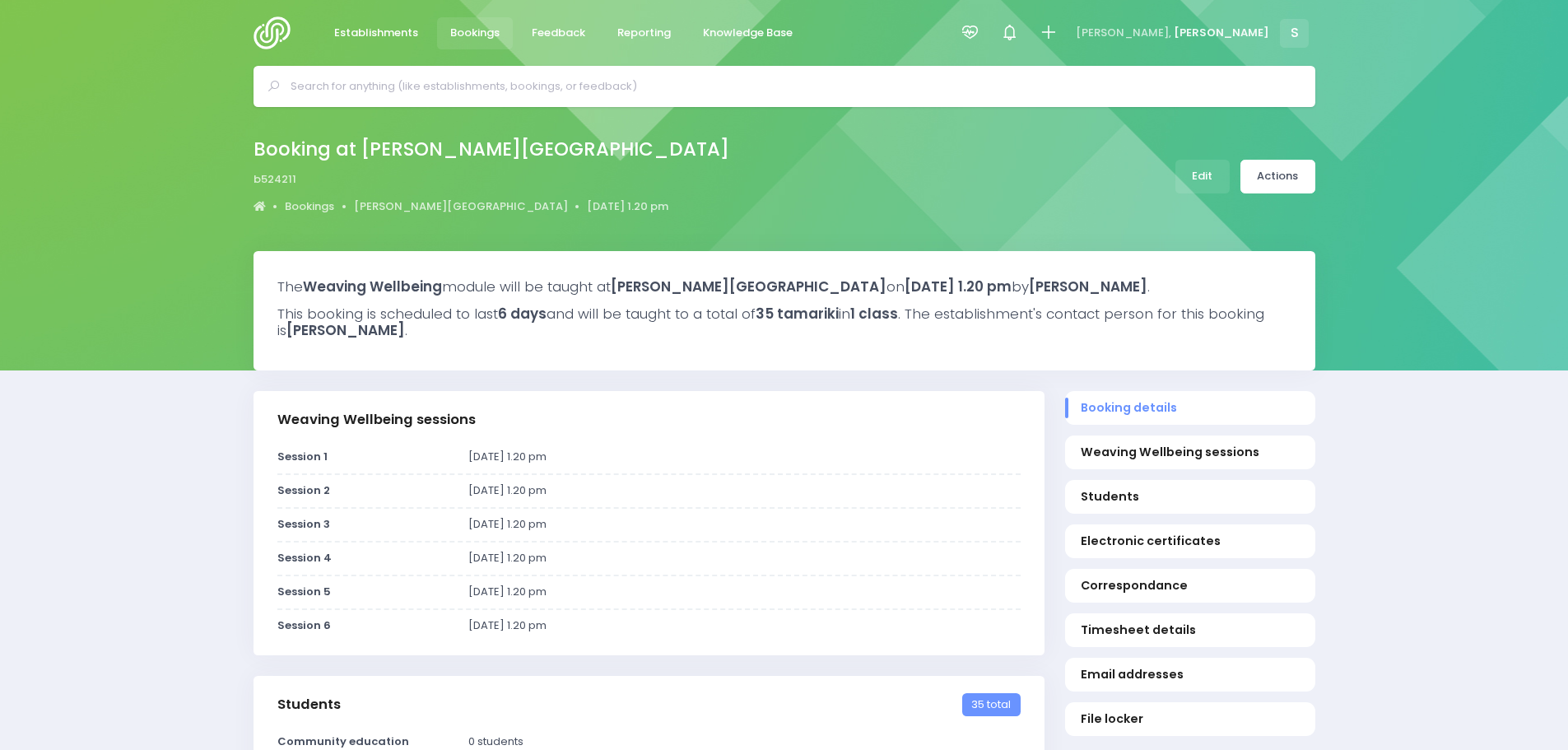
select select "5"
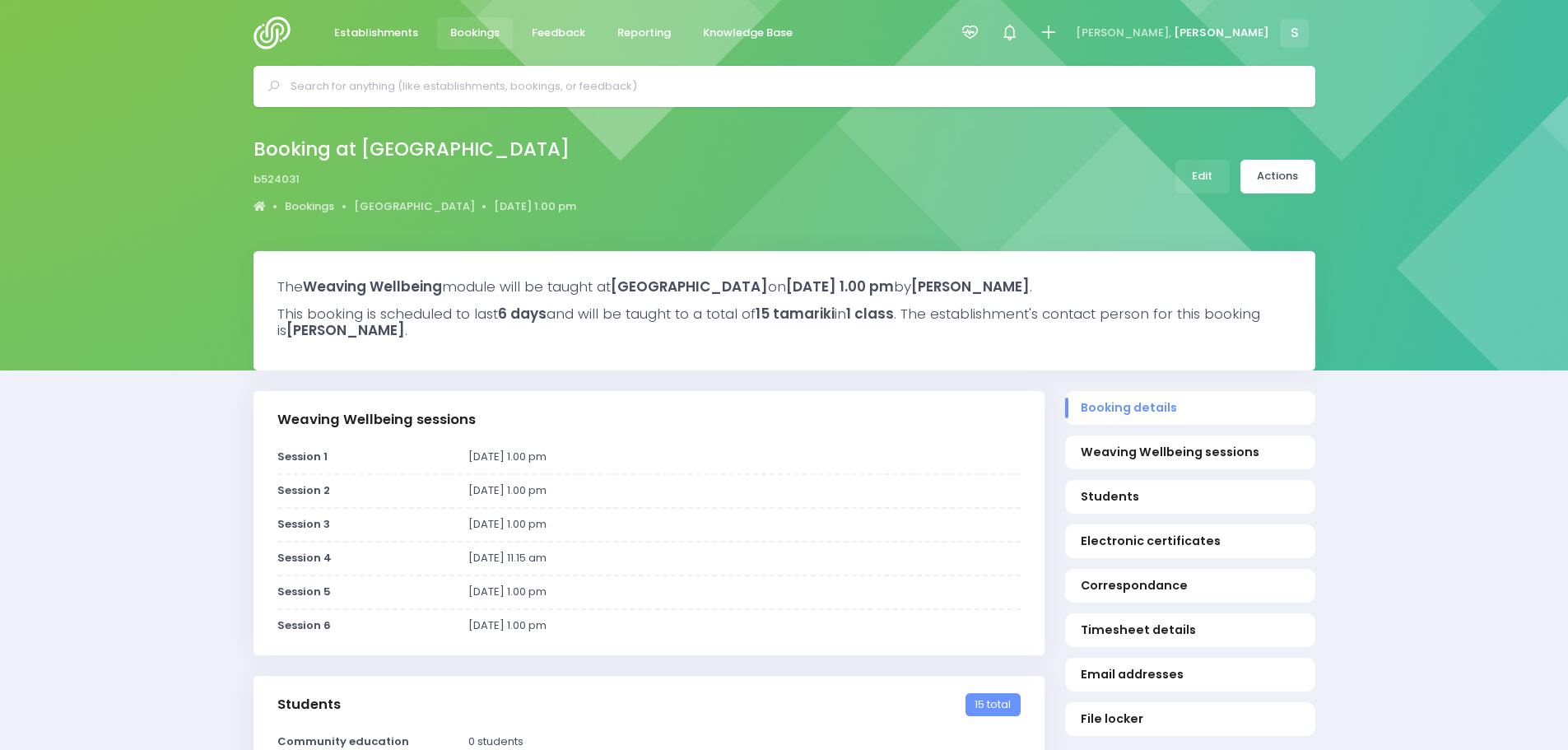
select select "5"
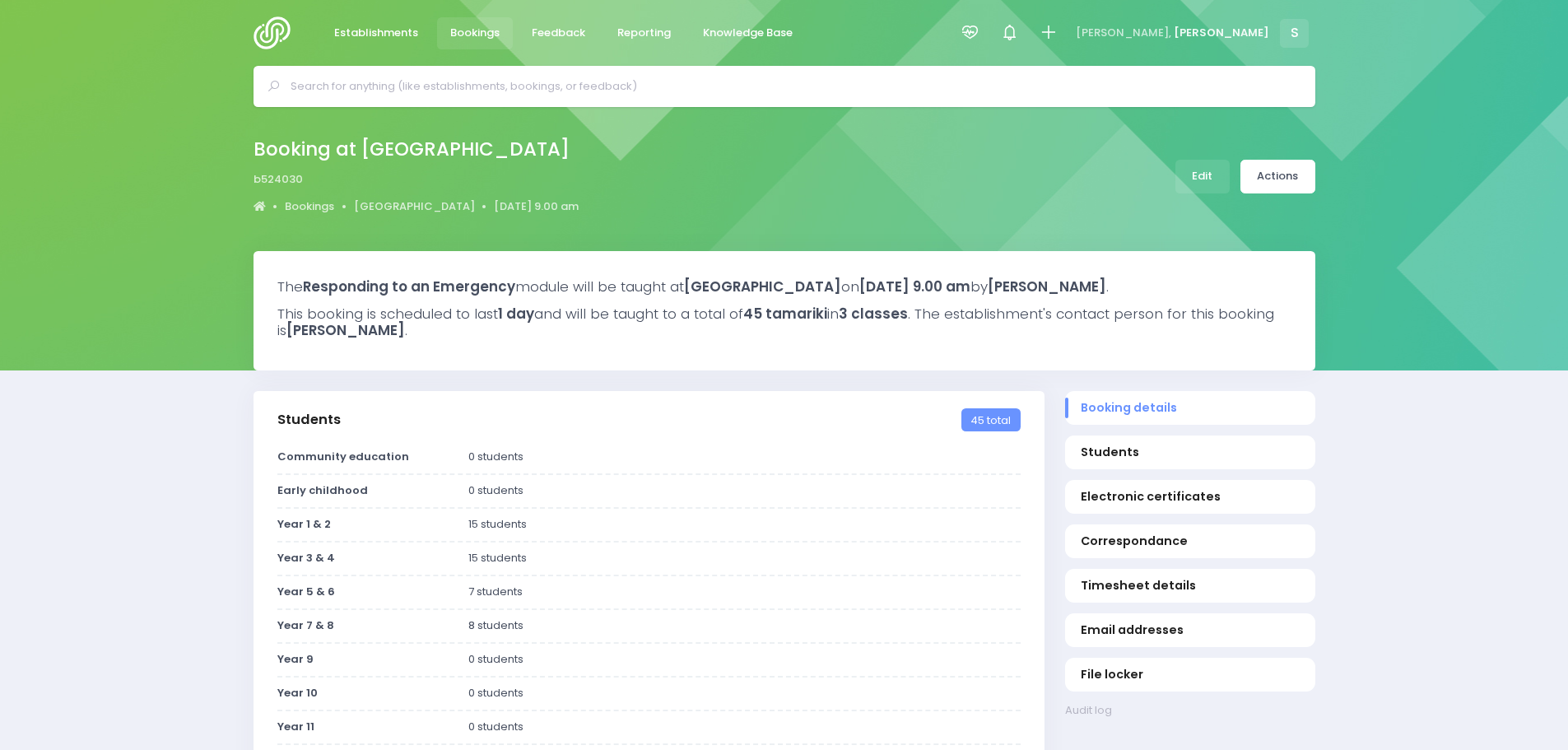
select select "5"
